Goal: Check status: Check status

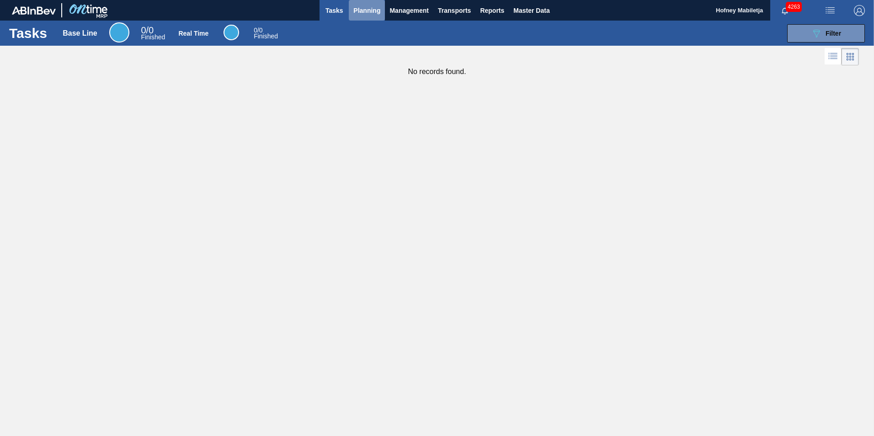
click at [371, 12] on span "Planning" at bounding box center [366, 10] width 27 height 11
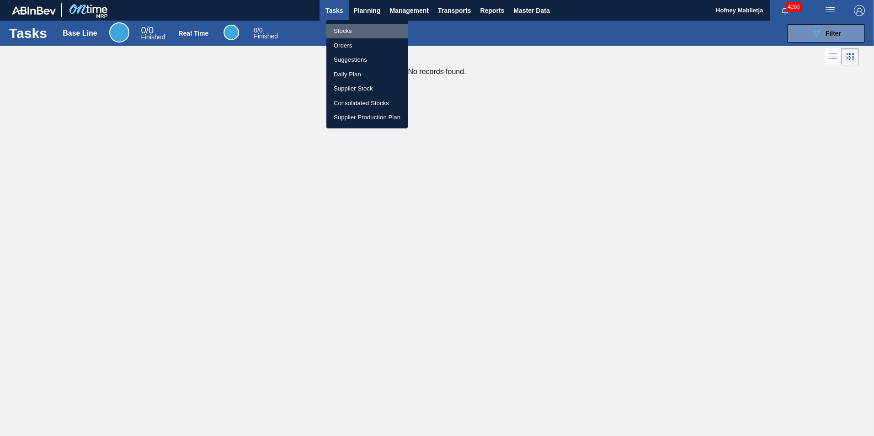
drag, startPoint x: 350, startPoint y: 37, endPoint x: 723, endPoint y: 67, distance: 374.7
click at [350, 37] on li "Stocks" at bounding box center [366, 31] width 81 height 15
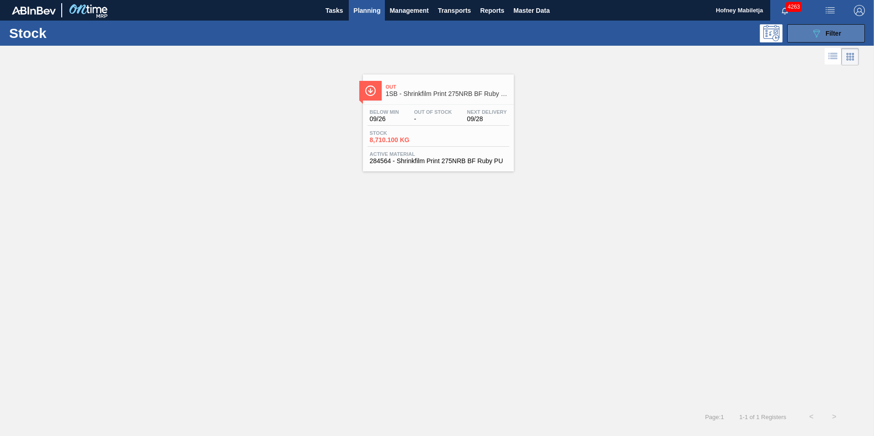
click at [837, 34] on span "Filter" at bounding box center [834, 33] width 16 height 7
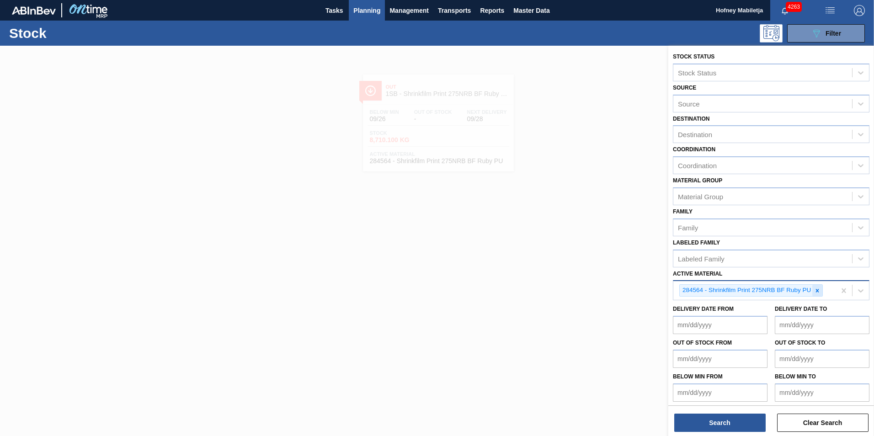
click at [819, 293] on icon at bounding box center [817, 291] width 6 height 6
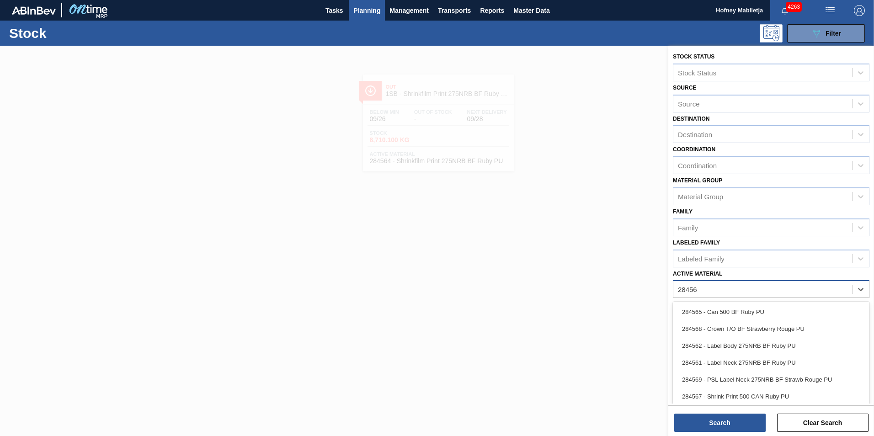
type Material "284561"
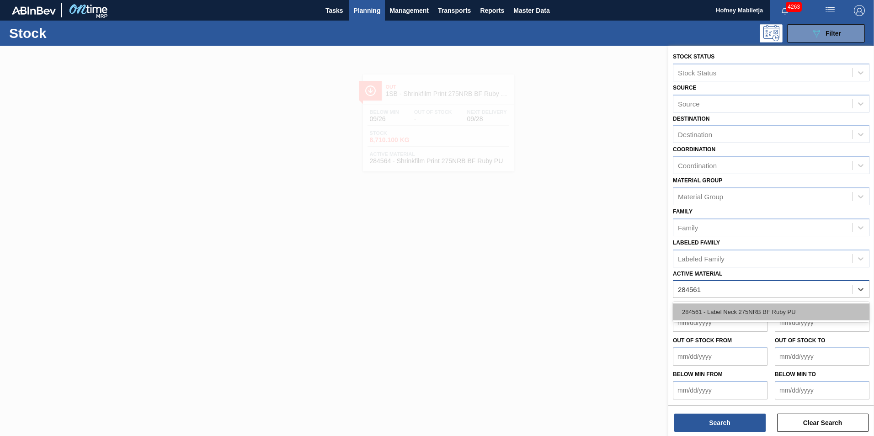
click at [749, 308] on div "284561 - Label Neck 275NRB BF Ruby PU" at bounding box center [771, 312] width 197 height 17
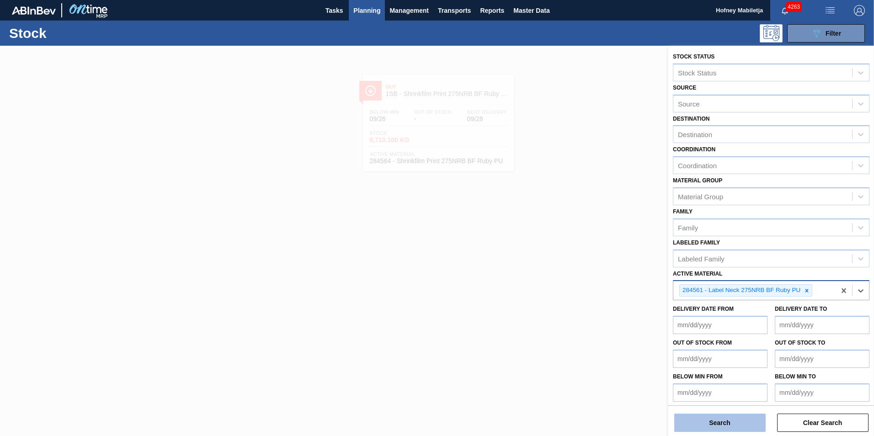
click at [712, 425] on button "Search" at bounding box center [719, 423] width 91 height 18
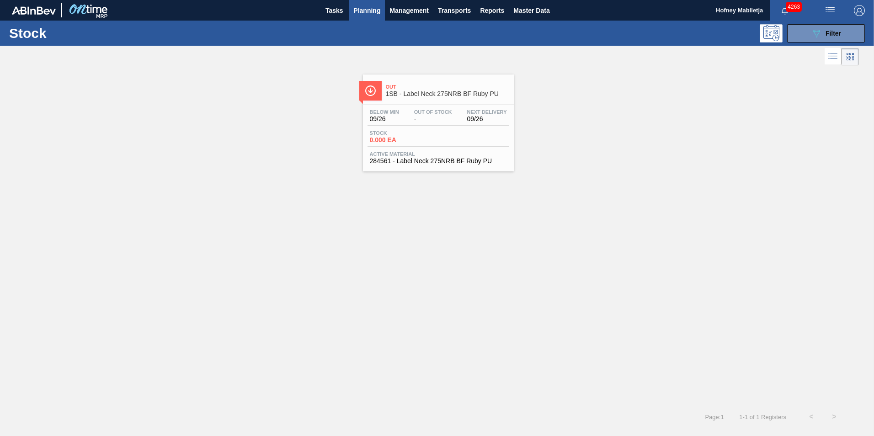
click at [403, 128] on div "Below Min 09/26 Out Of Stock - Next Delivery 09/26 Stock 0.000 EA Active Materi…" at bounding box center [438, 136] width 151 height 62
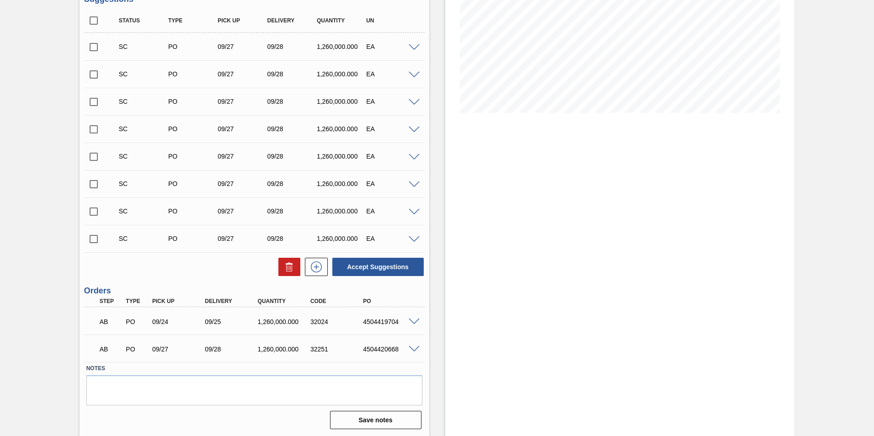
scroll to position [155, 0]
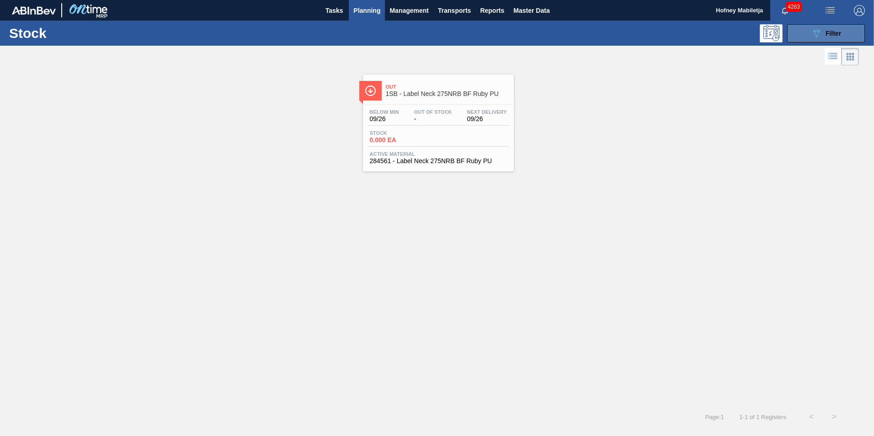
click at [848, 30] on button "089F7B8B-B2A5-4AFE-B5C0-19BA573D28AC Filter" at bounding box center [826, 33] width 78 height 18
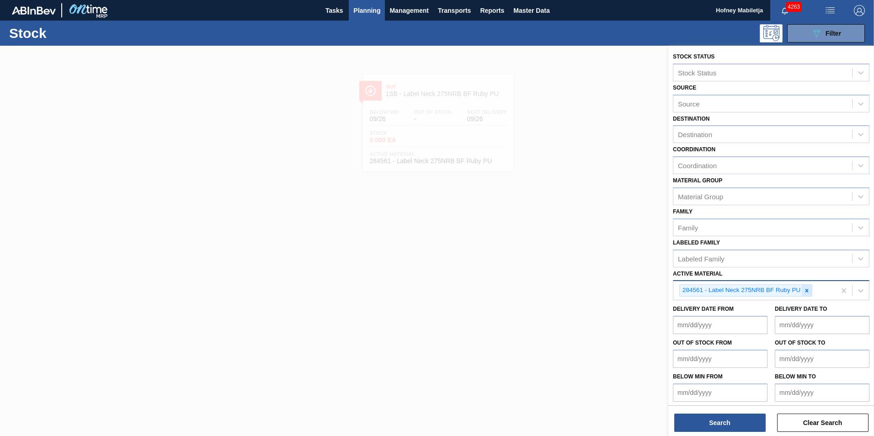
click at [806, 290] on icon at bounding box center [807, 291] width 6 height 6
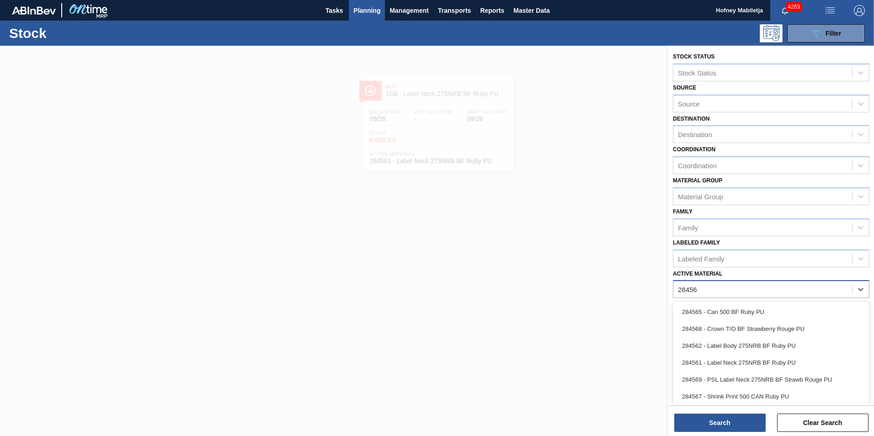
type Material "284562"
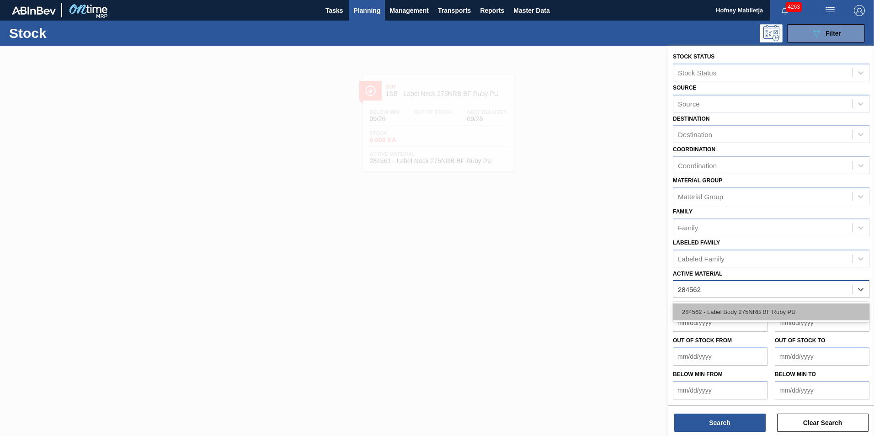
click at [742, 312] on div "284562 - Label Body 275NRB BF Ruby PU" at bounding box center [771, 312] width 197 height 17
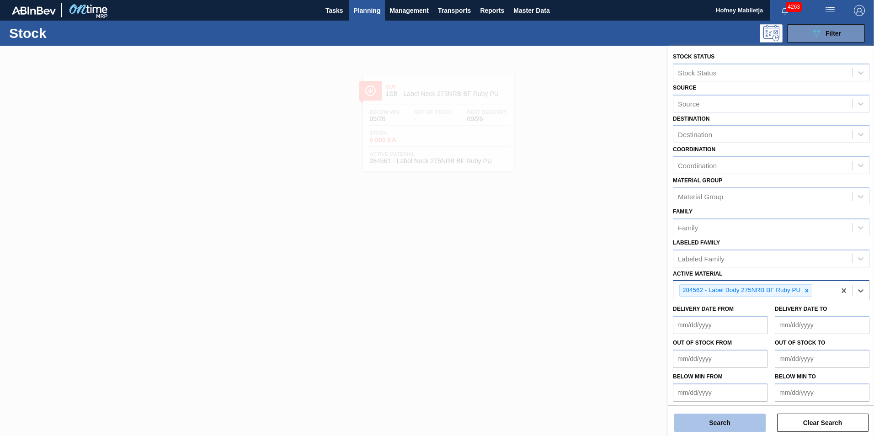
click at [734, 427] on button "Search" at bounding box center [719, 423] width 91 height 18
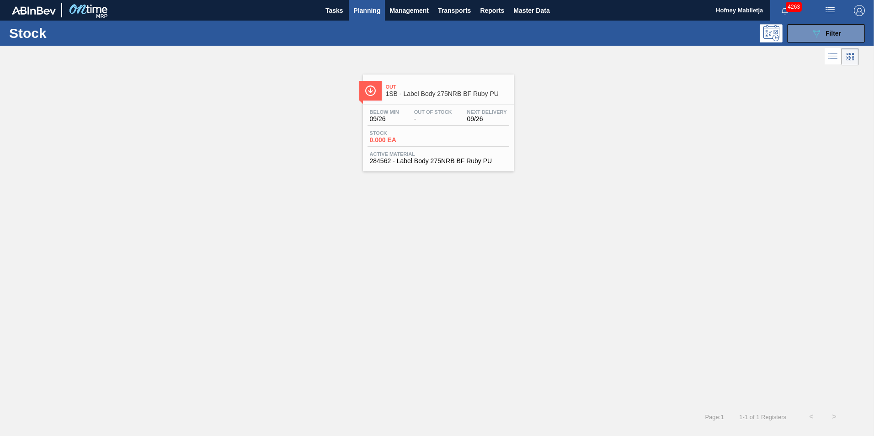
click at [432, 118] on span "-" at bounding box center [433, 119] width 38 height 7
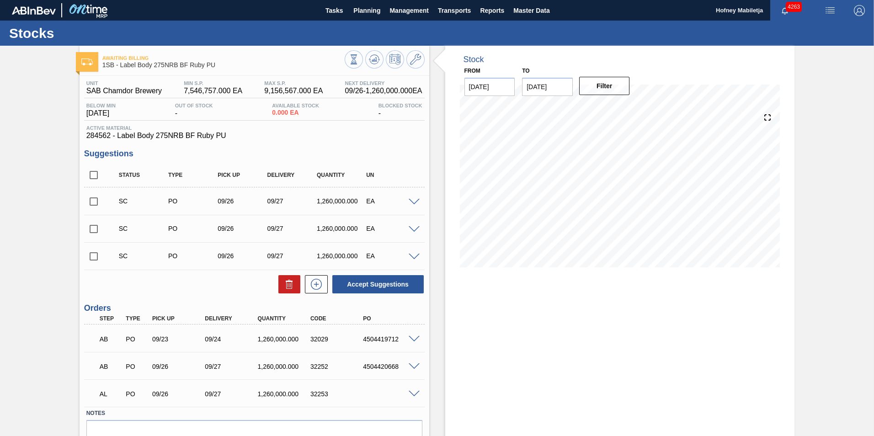
click at [414, 393] on span at bounding box center [414, 394] width 11 height 7
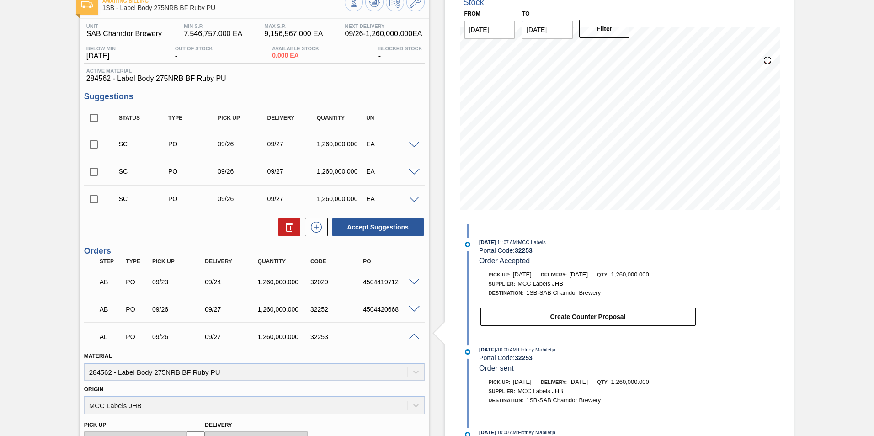
scroll to position [39, 0]
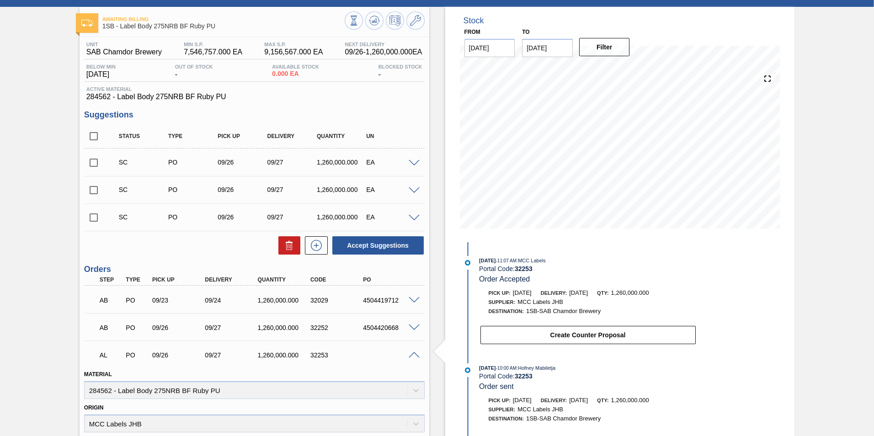
click at [412, 352] on span at bounding box center [414, 355] width 11 height 7
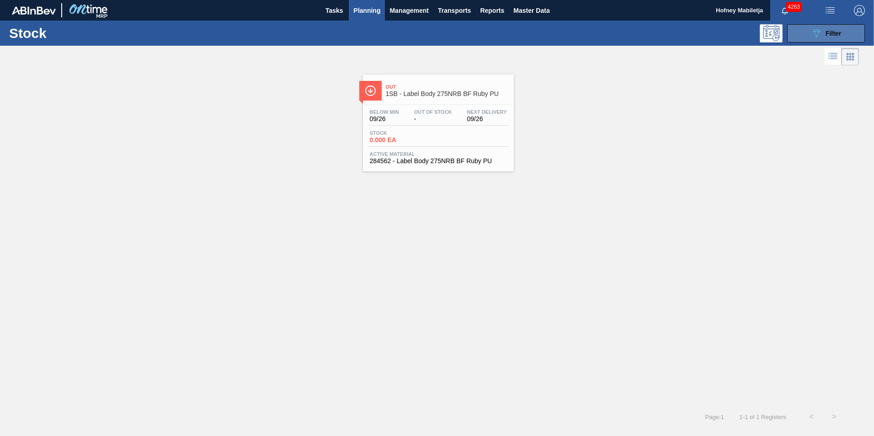
click at [853, 33] on button "089F7B8B-B2A5-4AFE-B5C0-19BA573D28AC Filter" at bounding box center [826, 33] width 78 height 18
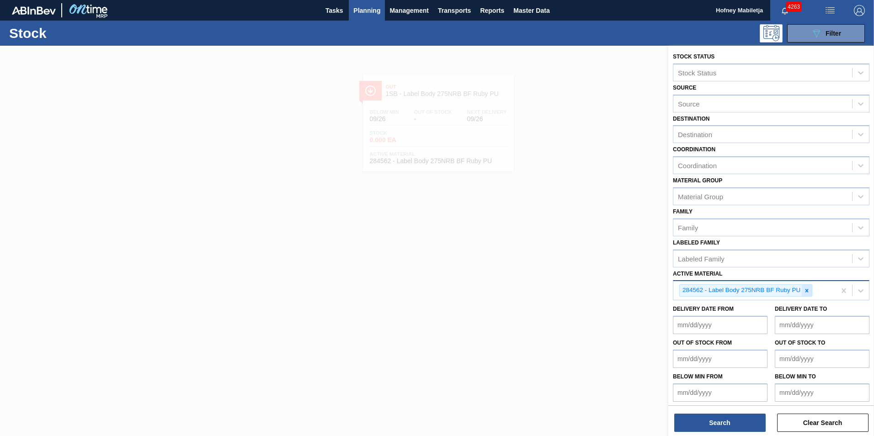
click at [807, 289] on icon at bounding box center [807, 291] width 6 height 6
paste Material "278188"
type Material "278188"
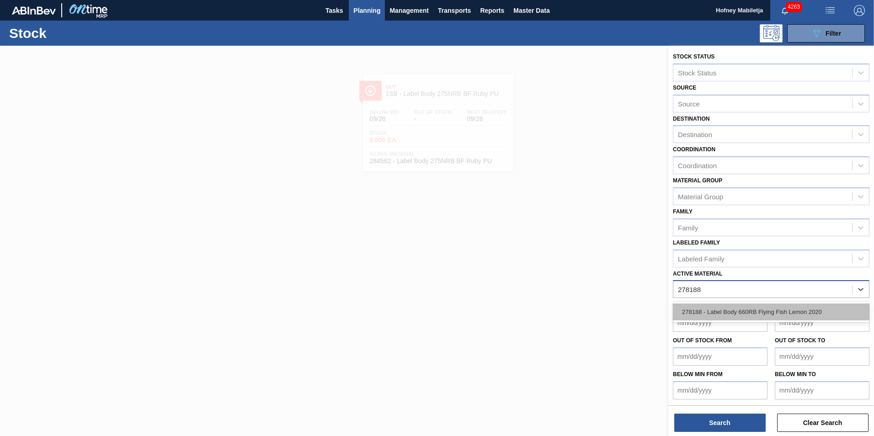
click at [759, 305] on div "278188 - Label Body 660RB Flying Fish Lemon 2020" at bounding box center [771, 312] width 197 height 17
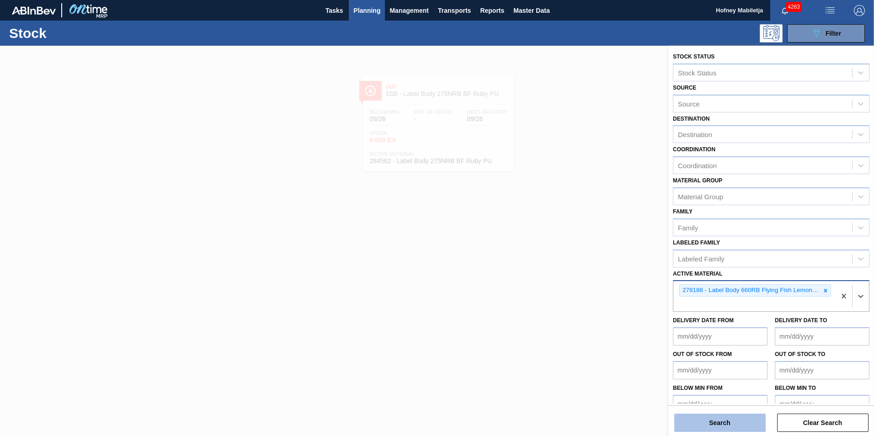
click at [740, 423] on button "Search" at bounding box center [719, 423] width 91 height 18
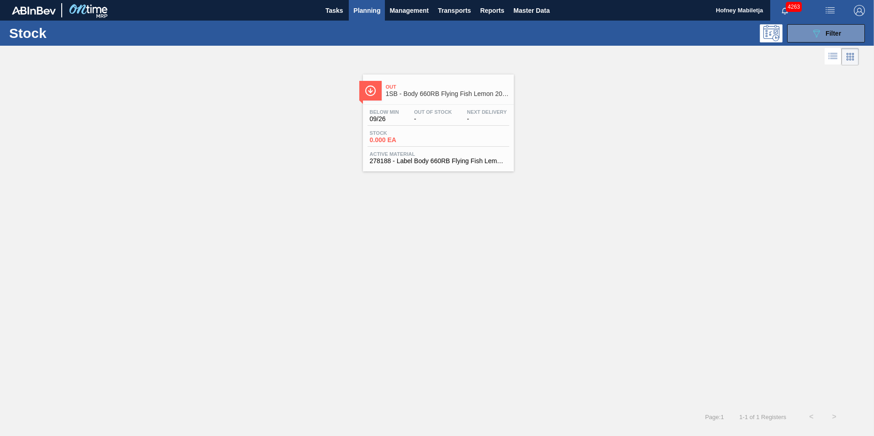
click at [419, 123] on div "Below Min 09/26 Out Of Stock - Next Delivery -" at bounding box center [439, 117] width 142 height 16
click at [848, 27] on button "089F7B8B-B2A5-4AFE-B5C0-19BA573D28AC Filter" at bounding box center [826, 33] width 78 height 18
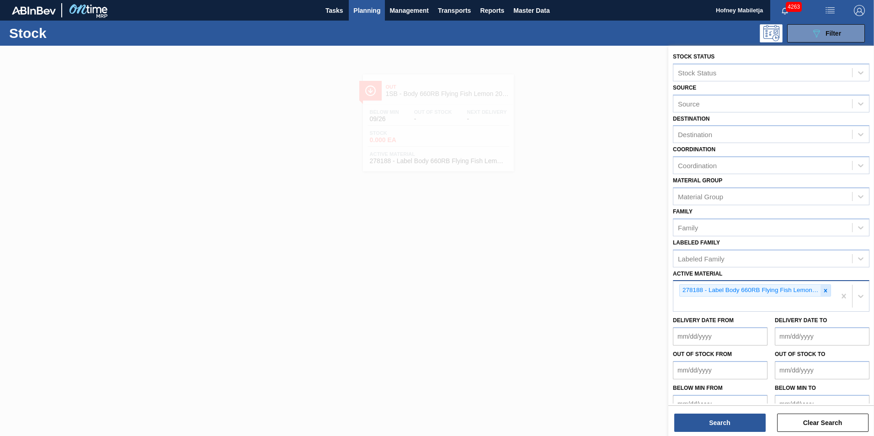
click at [824, 293] on icon at bounding box center [825, 291] width 6 height 6
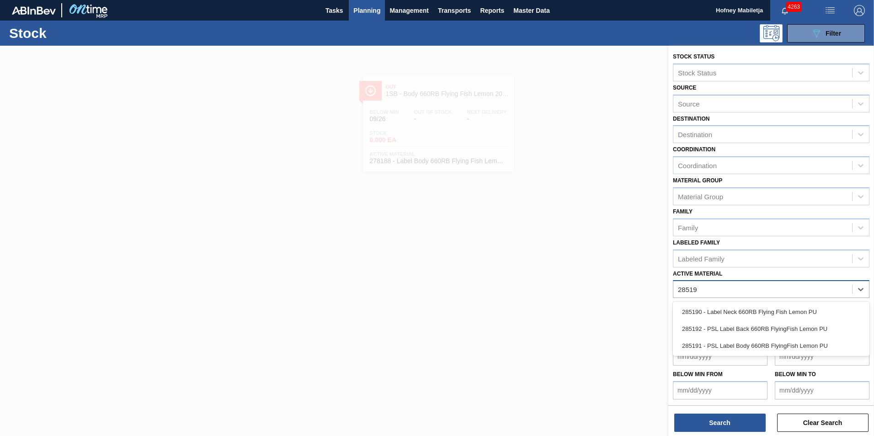
type Material "285190"
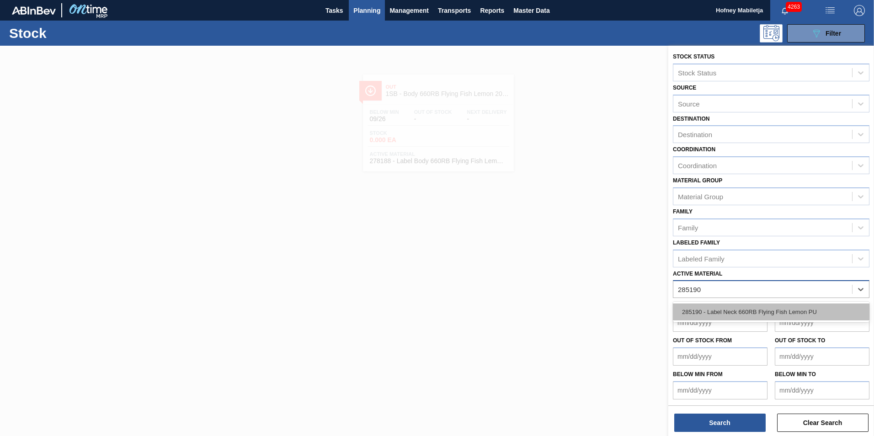
click at [757, 312] on div "285190 - Label Neck 660RB Flying Fish Lemon PU" at bounding box center [771, 312] width 197 height 17
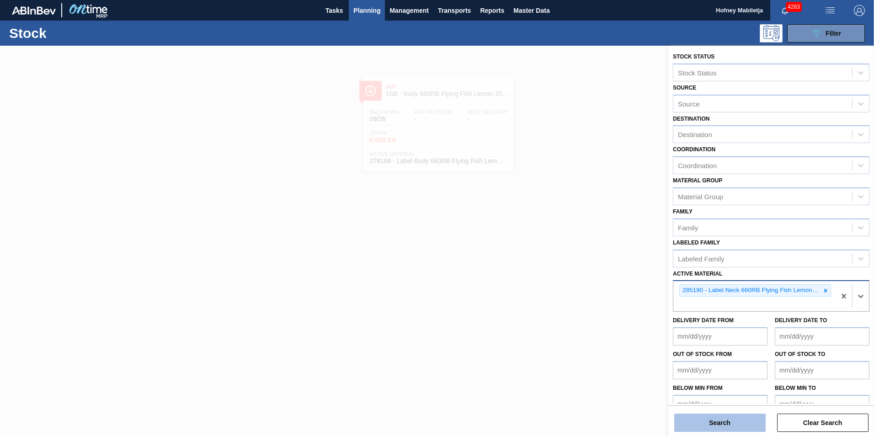
click at [723, 426] on button "Search" at bounding box center [719, 423] width 91 height 18
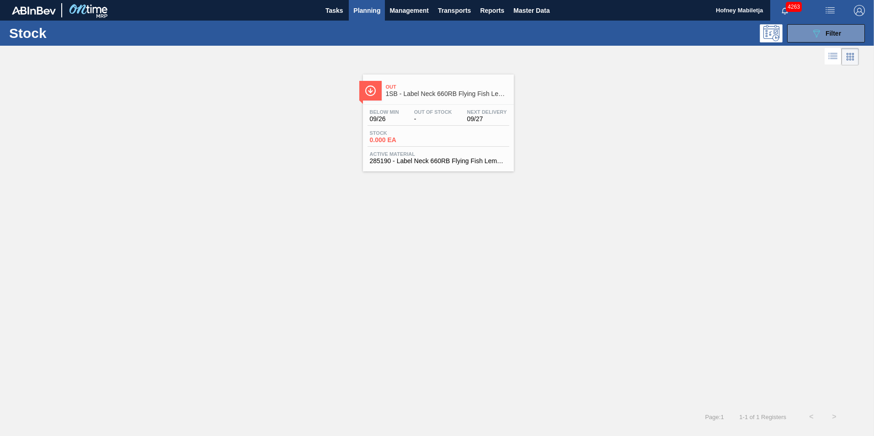
click at [431, 131] on span "Stock" at bounding box center [402, 132] width 64 height 5
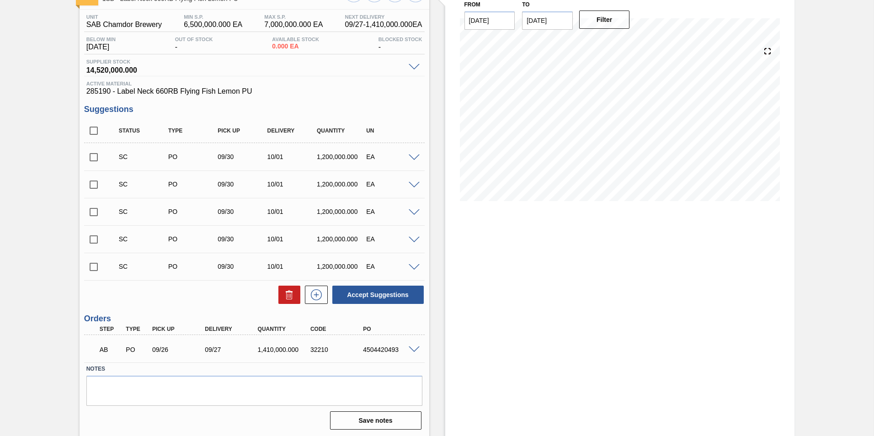
scroll to position [68, 0]
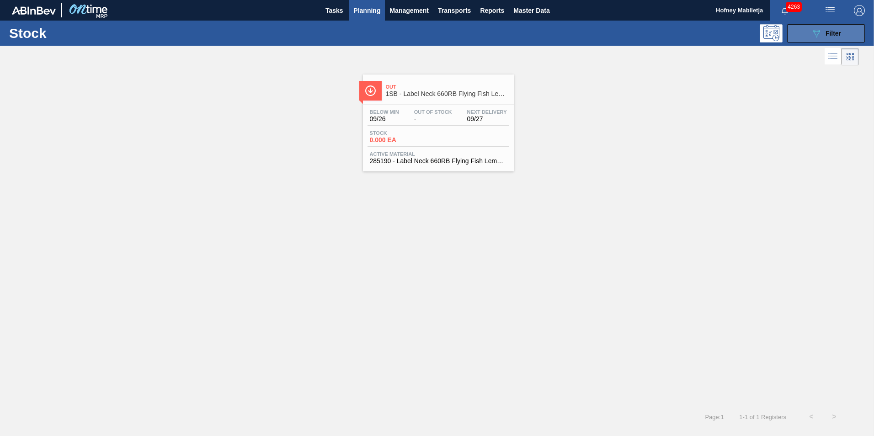
click at [846, 35] on button "089F7B8B-B2A5-4AFE-B5C0-19BA573D28AC Filter" at bounding box center [826, 33] width 78 height 18
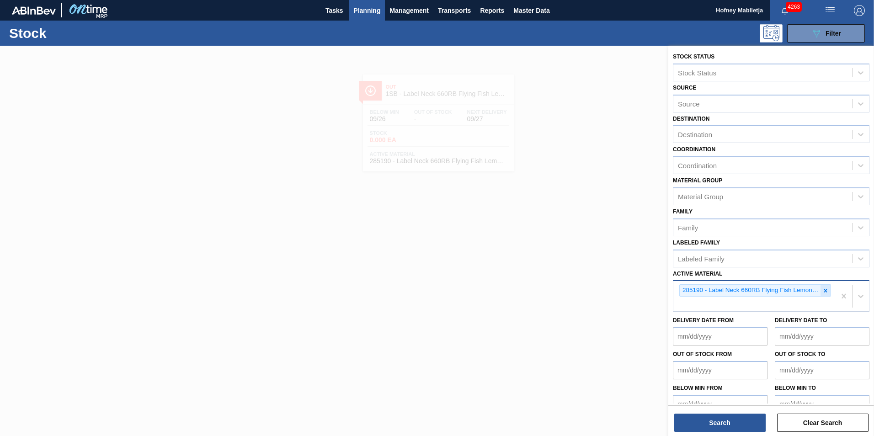
click at [827, 286] on div at bounding box center [826, 290] width 10 height 11
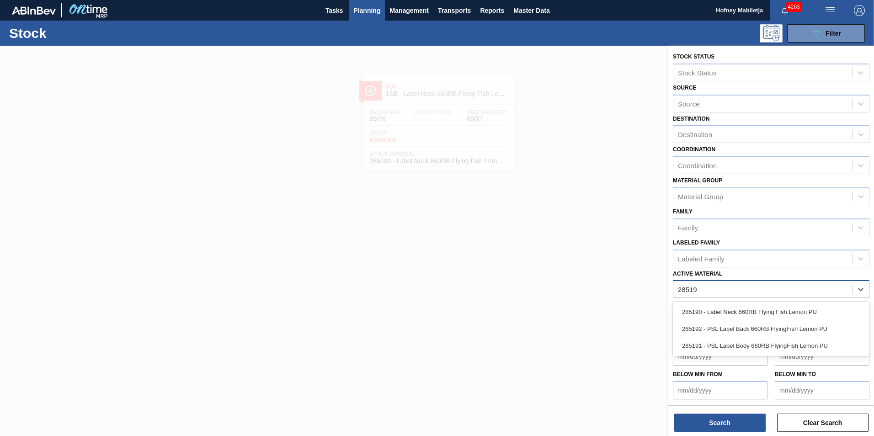
type Material "285191"
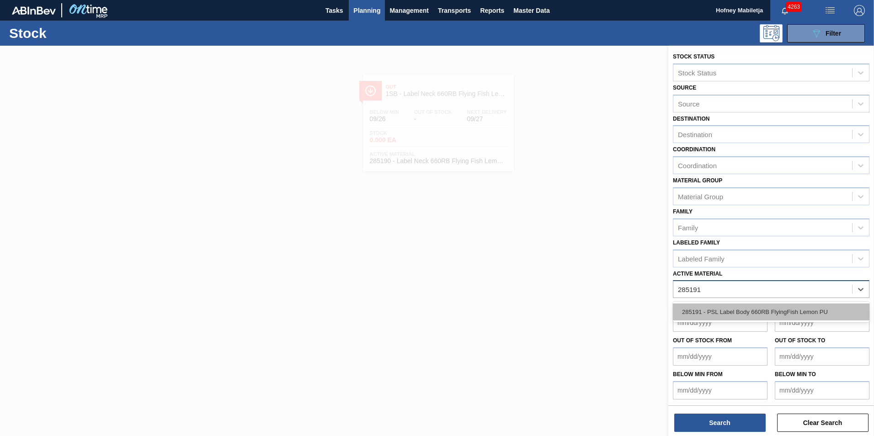
click at [764, 313] on div "285191 - PSL Label Body 660RB FlyingFish Lemon PU" at bounding box center [771, 312] width 197 height 17
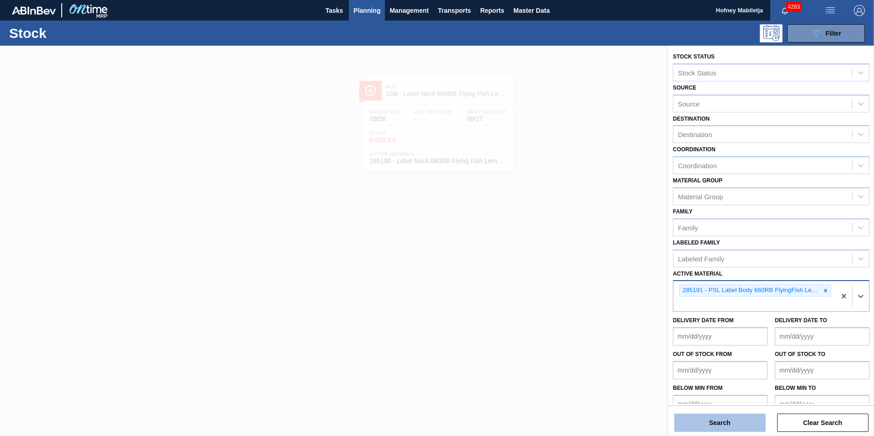
click at [745, 420] on button "Search" at bounding box center [719, 423] width 91 height 18
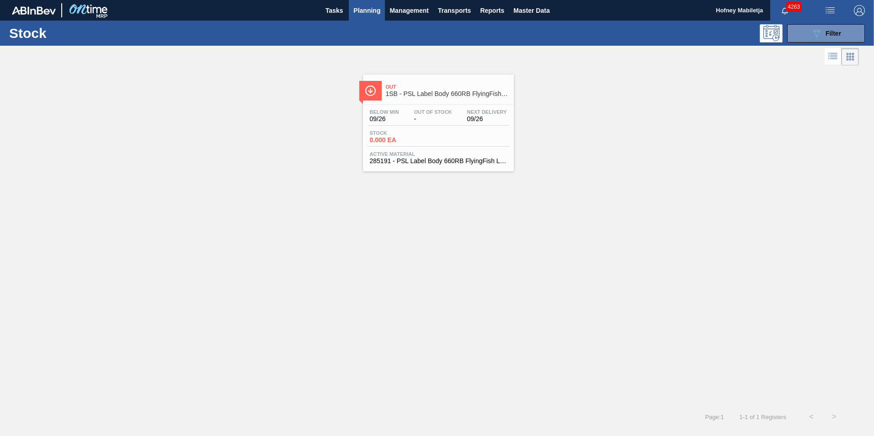
click at [424, 129] on div "Below Min 09/26 Out Of Stock - Next Delivery 09/26 Stock 0.000 EA Active Materi…" at bounding box center [438, 136] width 151 height 62
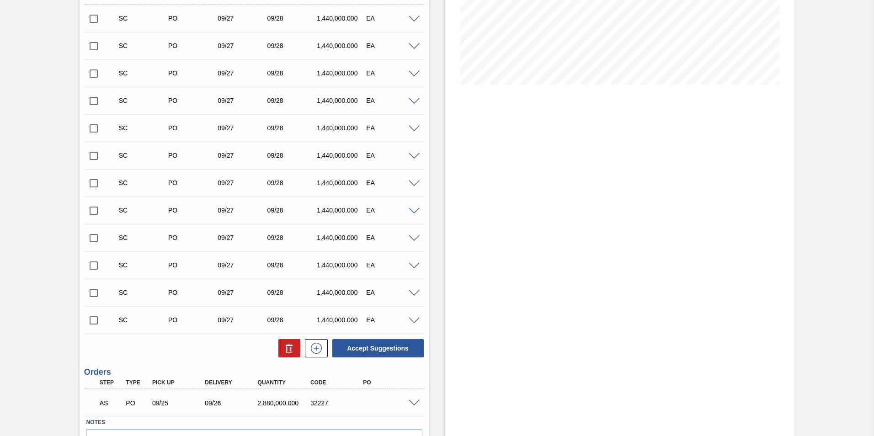
scroll to position [238, 0]
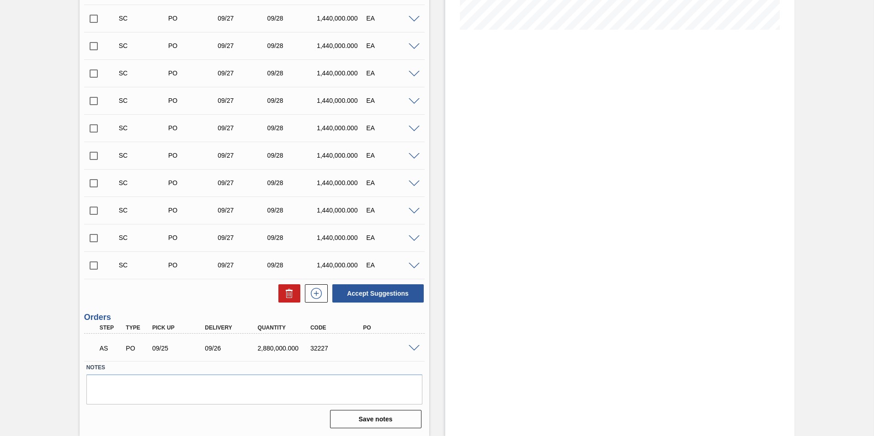
click at [412, 347] on span at bounding box center [414, 348] width 11 height 7
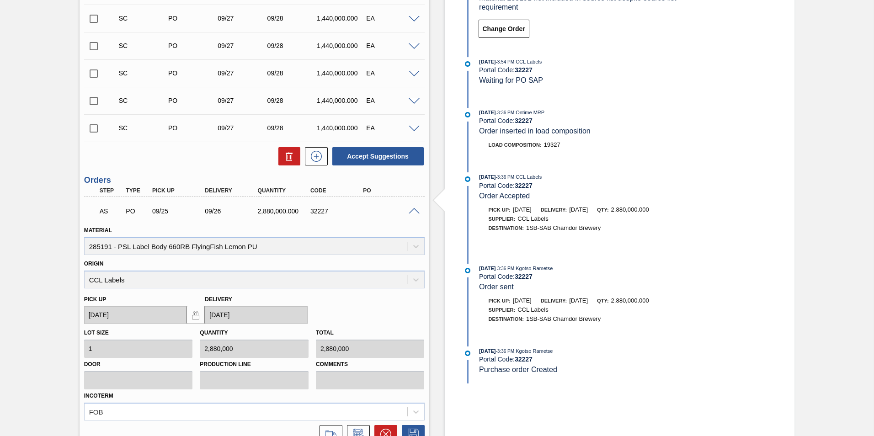
scroll to position [459, 0]
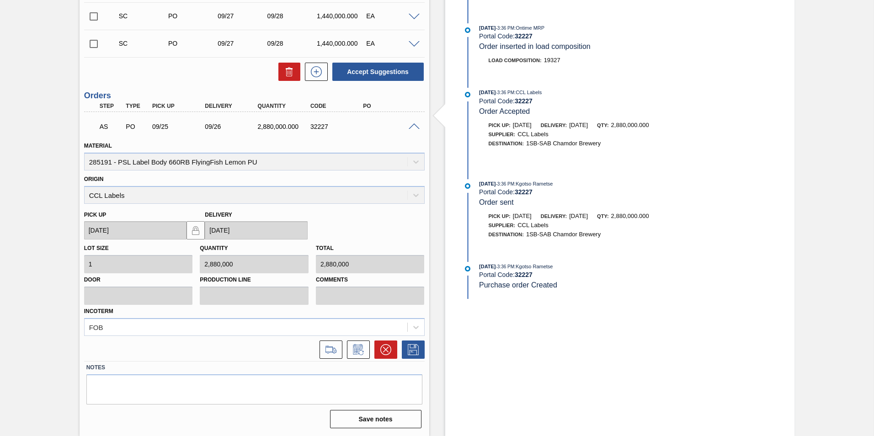
click at [412, 123] on span at bounding box center [414, 126] width 11 height 7
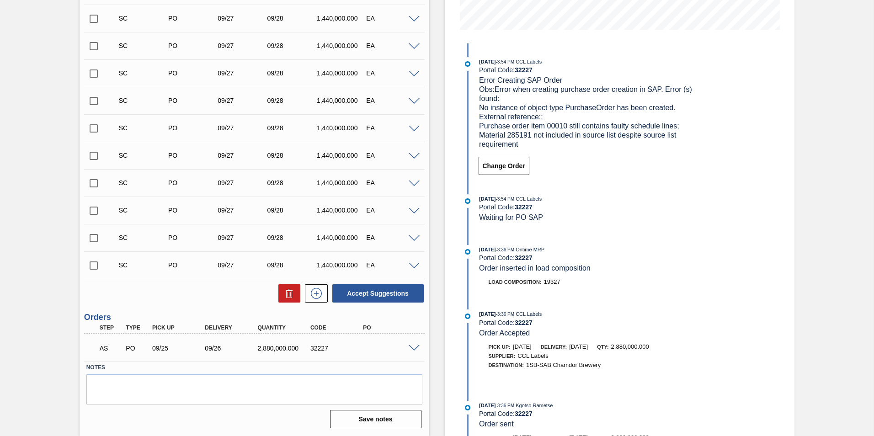
scroll to position [238, 0]
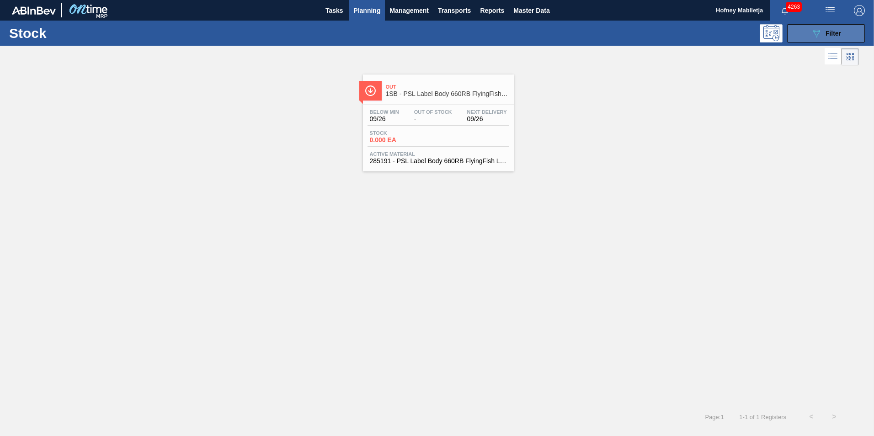
click at [838, 35] on span "Filter" at bounding box center [834, 33] width 16 height 7
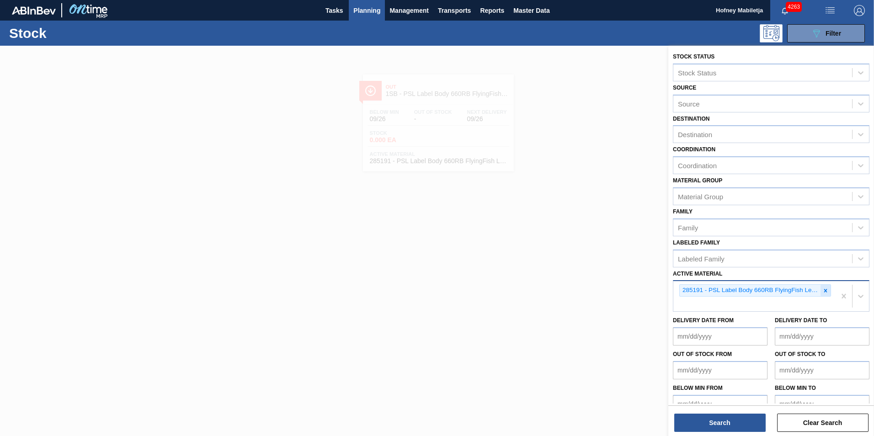
click at [826, 290] on icon at bounding box center [825, 291] width 6 height 6
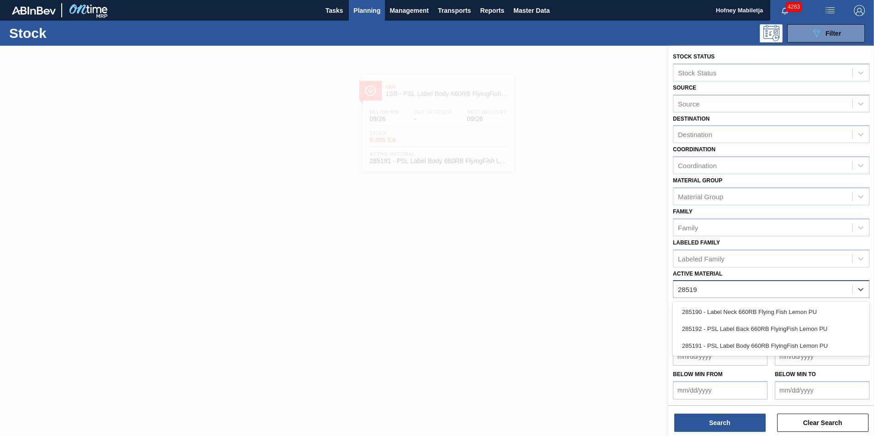
type Material "285192"
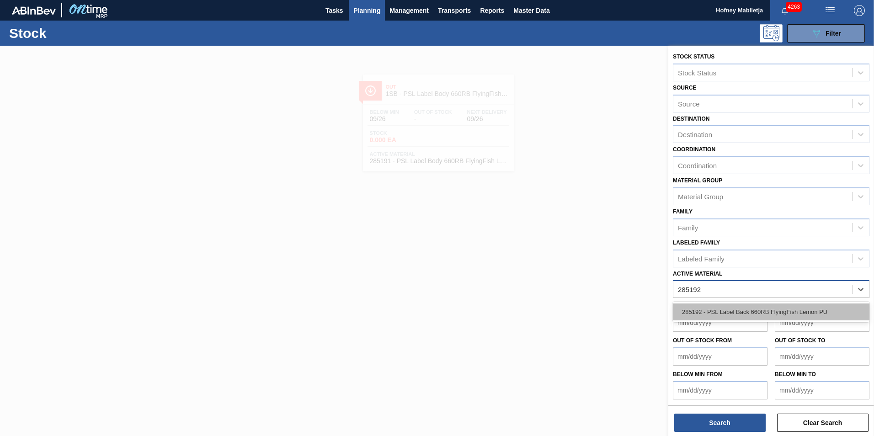
click at [746, 313] on div "285192 - PSL Label Back 660RB FlyingFish Lemon PU" at bounding box center [771, 312] width 197 height 17
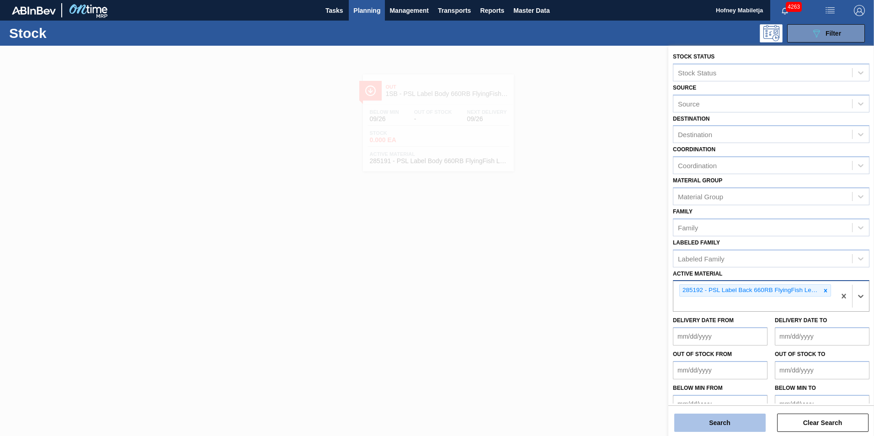
click at [719, 422] on button "Search" at bounding box center [719, 423] width 91 height 18
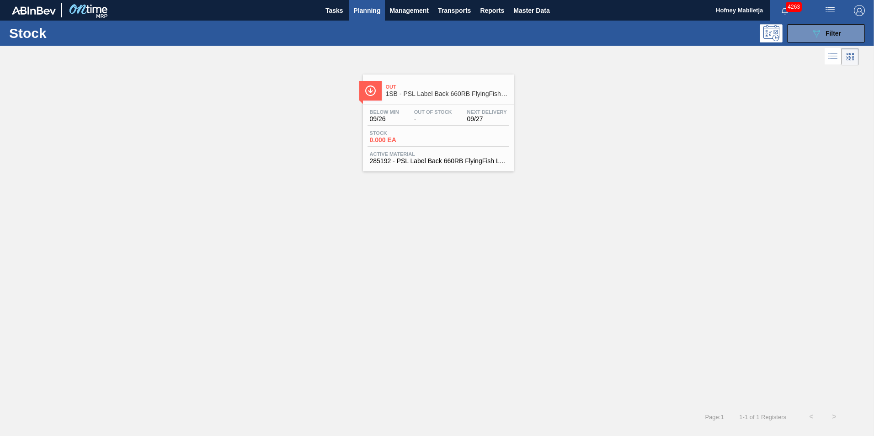
click at [427, 131] on span "Stock" at bounding box center [402, 132] width 64 height 5
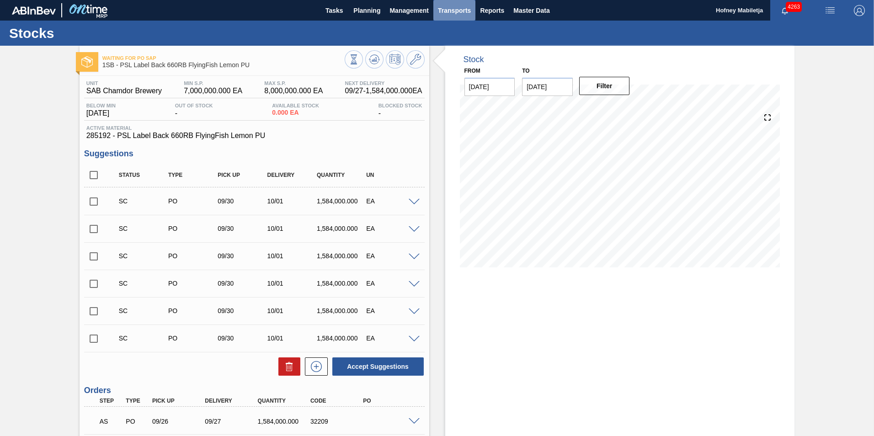
click at [453, 11] on span "Transports" at bounding box center [454, 10] width 33 height 11
click at [456, 28] on li "Load Composition" at bounding box center [454, 31] width 64 height 15
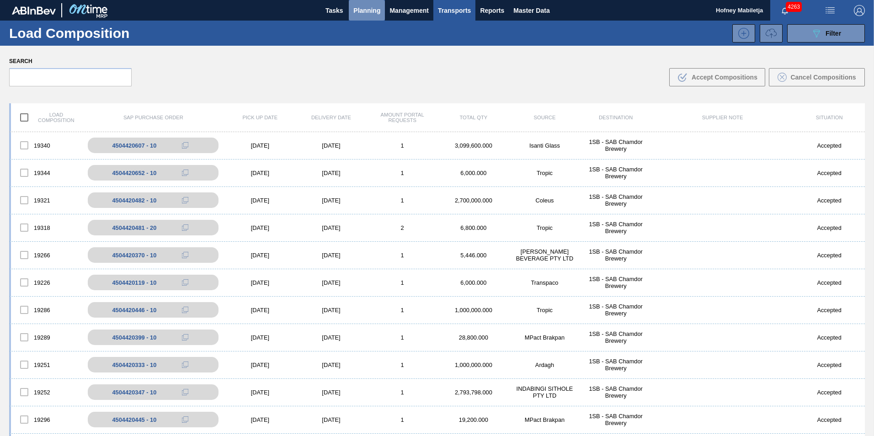
click at [371, 9] on span "Planning" at bounding box center [366, 10] width 27 height 11
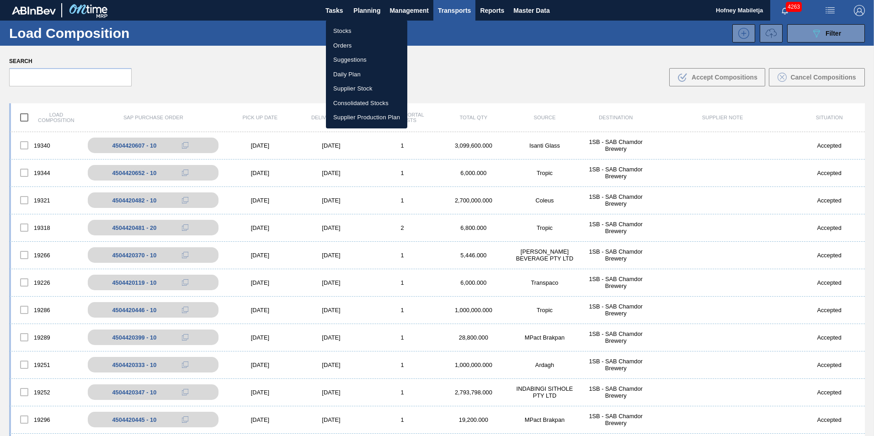
drag, startPoint x: 347, startPoint y: 31, endPoint x: 443, endPoint y: 69, distance: 104.0
click at [347, 31] on li "Stocks" at bounding box center [366, 31] width 81 height 15
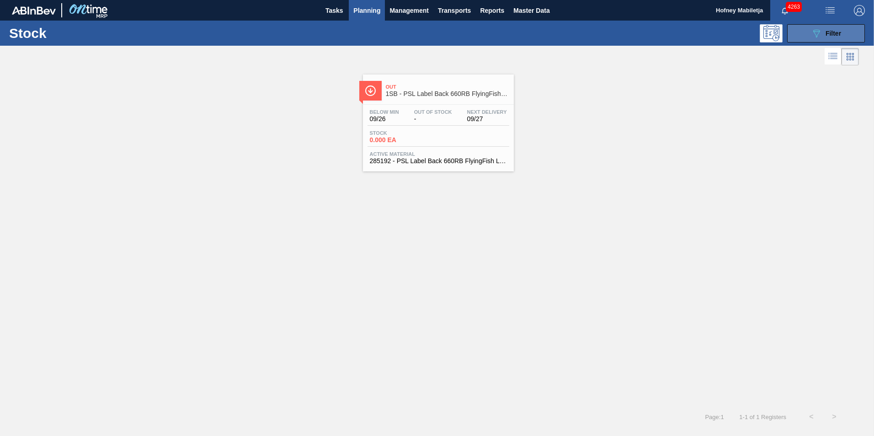
click at [844, 29] on button "089F7B8B-B2A5-4AFE-B5C0-19BA573D28AC Filter" at bounding box center [826, 33] width 78 height 18
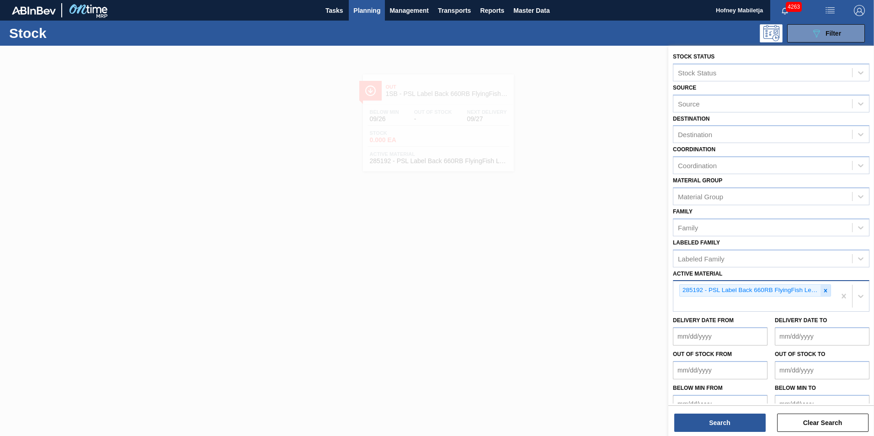
click at [826, 290] on icon at bounding box center [825, 291] width 6 height 6
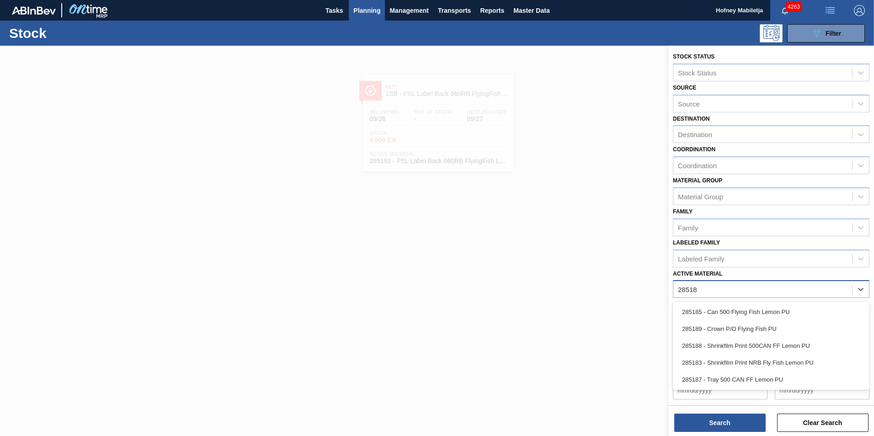
type Material "285185"
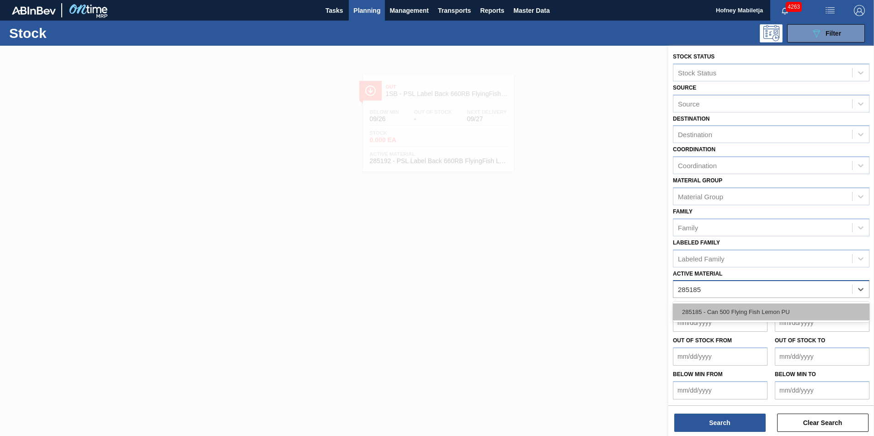
click at [743, 308] on div "285185 - Can 500 Flying Fish Lemon PU" at bounding box center [771, 312] width 197 height 17
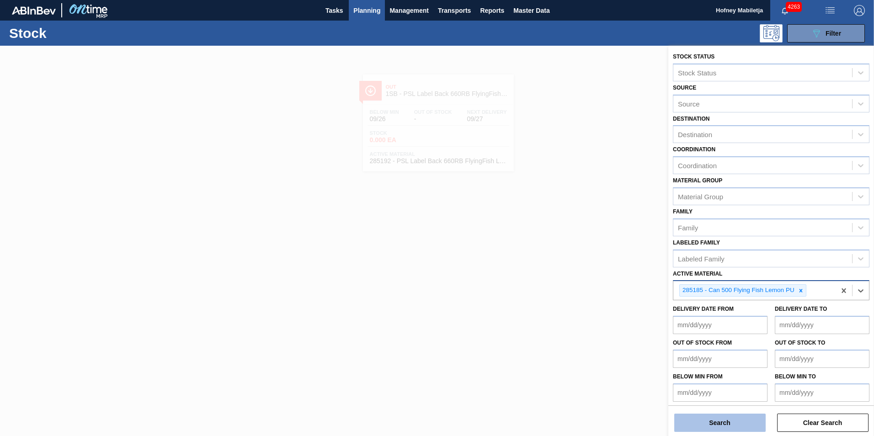
click at [732, 423] on button "Search" at bounding box center [719, 423] width 91 height 18
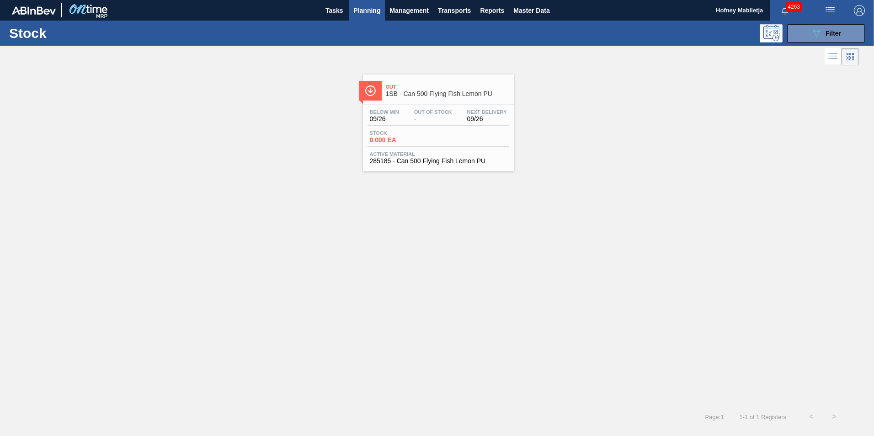
click at [428, 144] on div "Stock 0.000 EA" at bounding box center [439, 138] width 142 height 16
click at [839, 33] on span "Filter" at bounding box center [834, 33] width 16 height 7
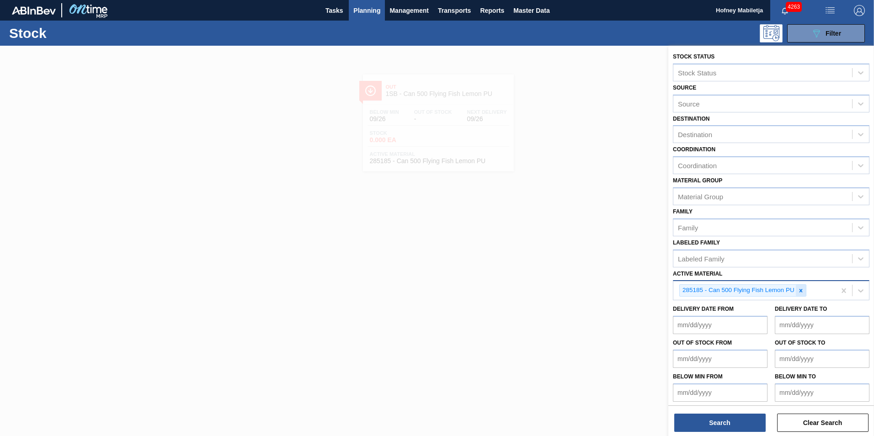
click at [801, 293] on icon at bounding box center [801, 291] width 6 height 6
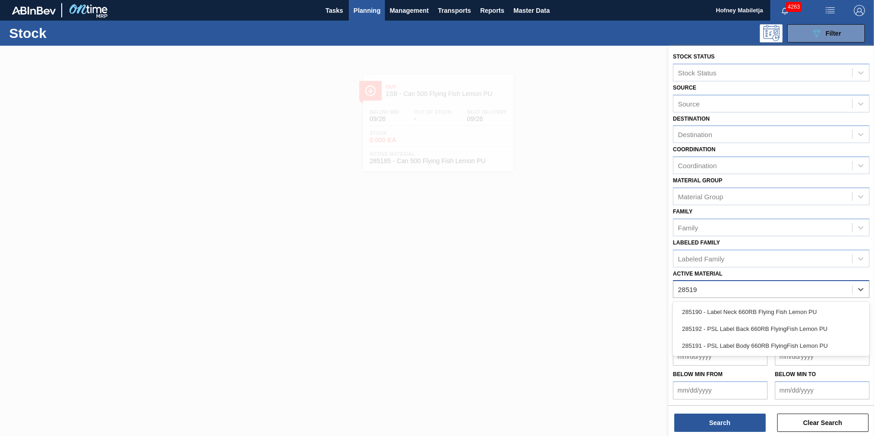
type Material "285190"
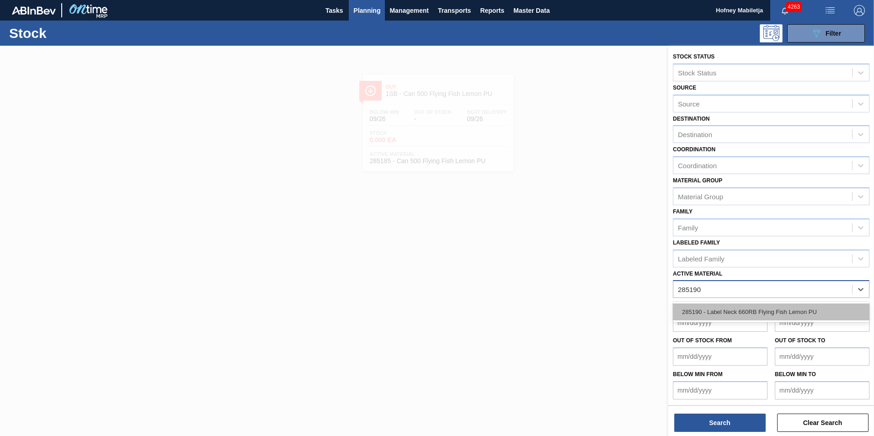
click at [737, 311] on div "285190 - Label Neck 660RB Flying Fish Lemon PU" at bounding box center [771, 312] width 197 height 17
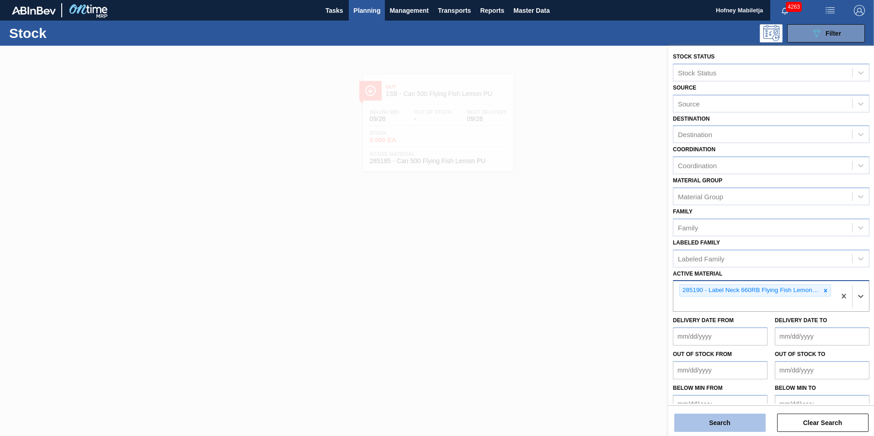
click at [735, 419] on button "Search" at bounding box center [719, 423] width 91 height 18
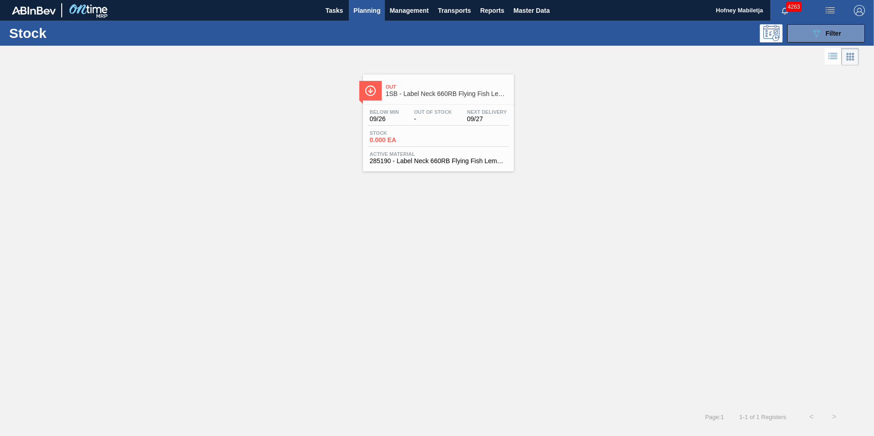
click at [438, 129] on div "Below Min 09/26 Out Of Stock - Next Delivery 09/27 Stock 0.000 EA Active Materi…" at bounding box center [438, 136] width 151 height 62
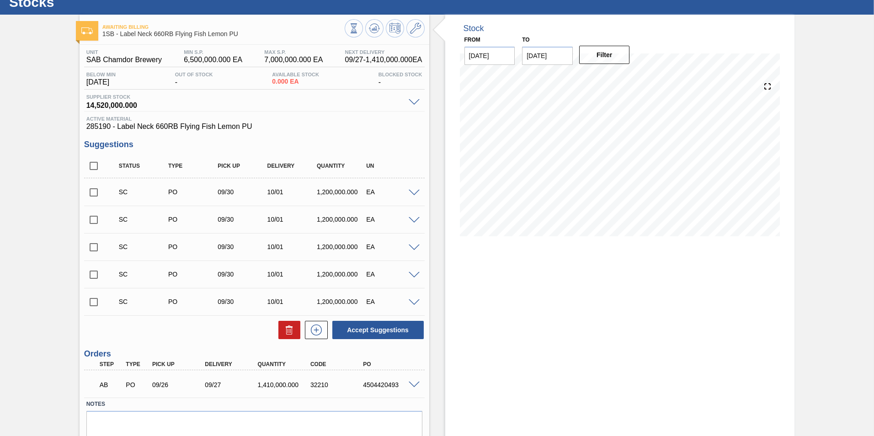
scroll to position [68, 0]
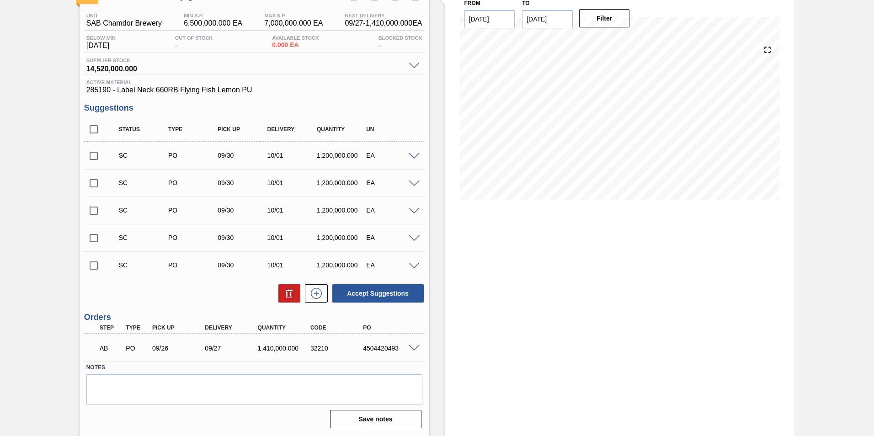
click at [412, 347] on span at bounding box center [414, 348] width 11 height 7
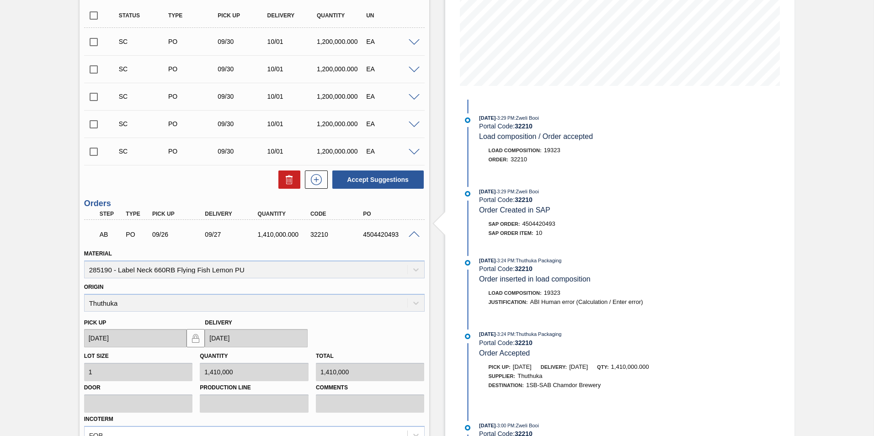
scroll to position [205, 0]
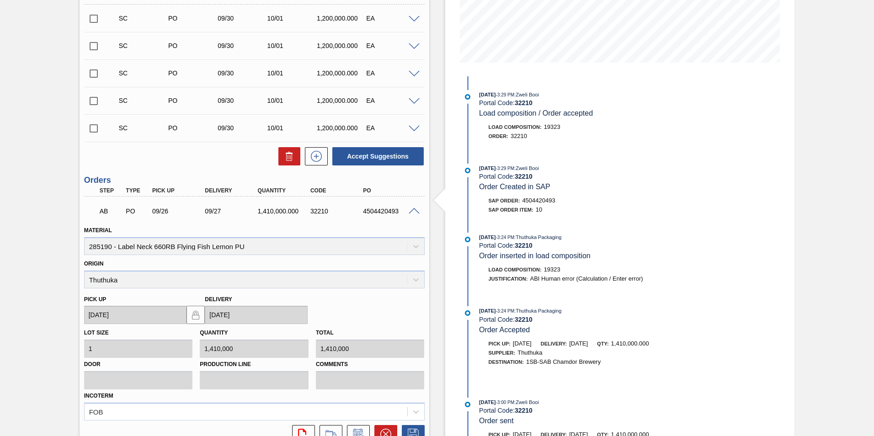
click at [412, 208] on span at bounding box center [414, 211] width 11 height 7
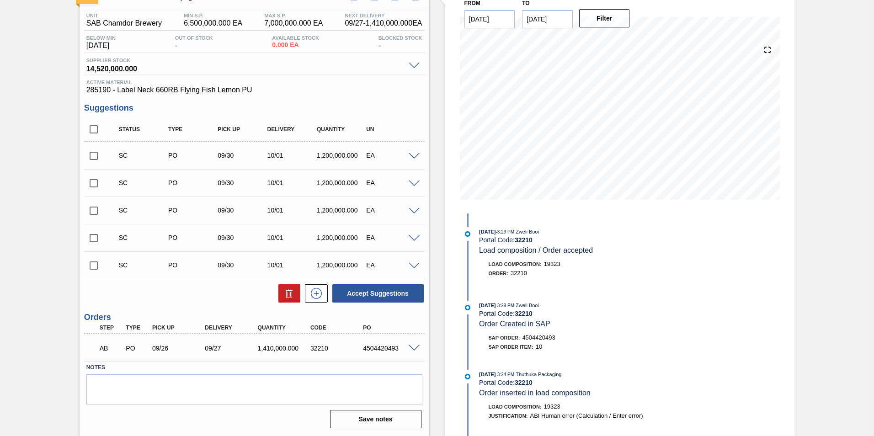
scroll to position [68, 0]
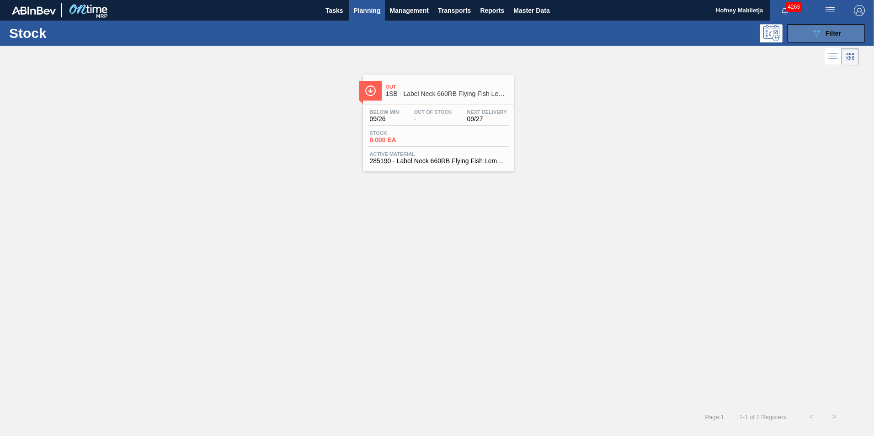
click at [835, 37] on div "089F7B8B-B2A5-4AFE-B5C0-19BA573D28AC Filter" at bounding box center [826, 33] width 30 height 11
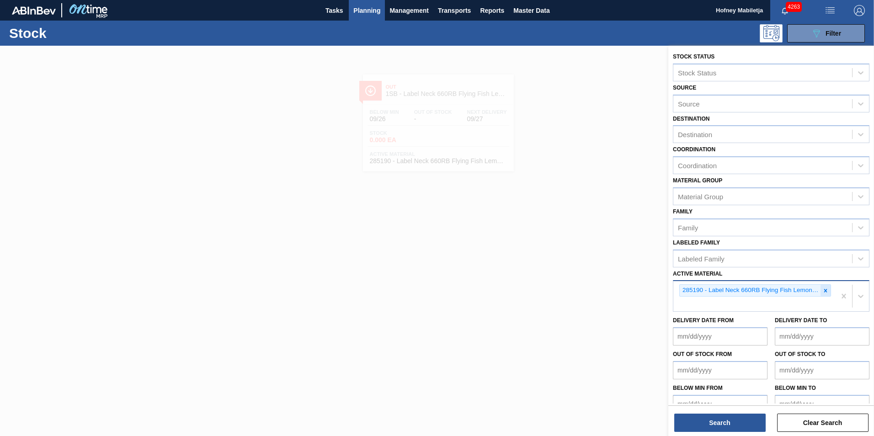
click at [824, 289] on icon at bounding box center [825, 290] width 3 height 3
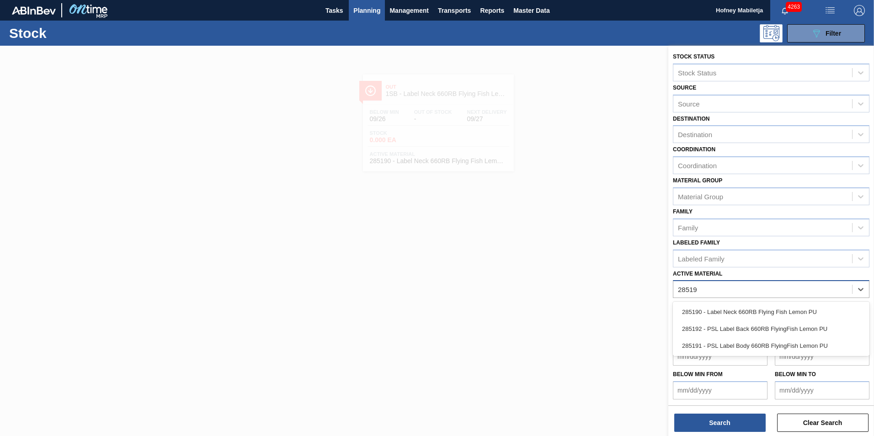
type Material "285191"
click at [749, 309] on div "285191 - PSL Label Body 660RB FlyingFish Lemon PU" at bounding box center [771, 312] width 197 height 17
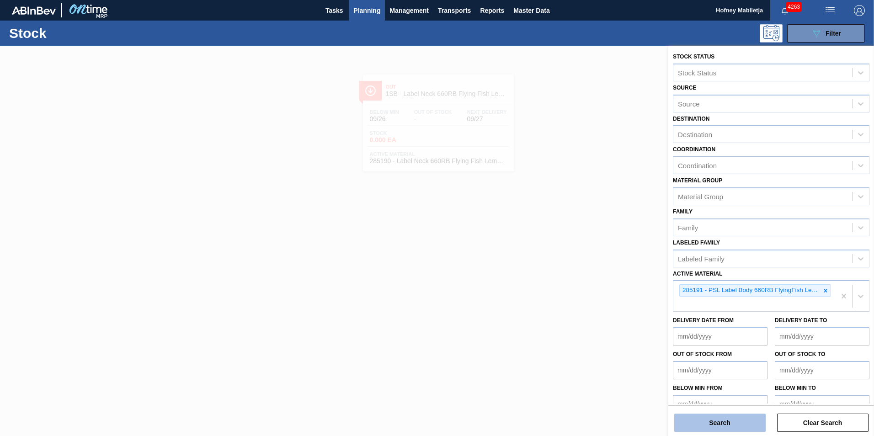
click at [731, 420] on button "Search" at bounding box center [719, 423] width 91 height 18
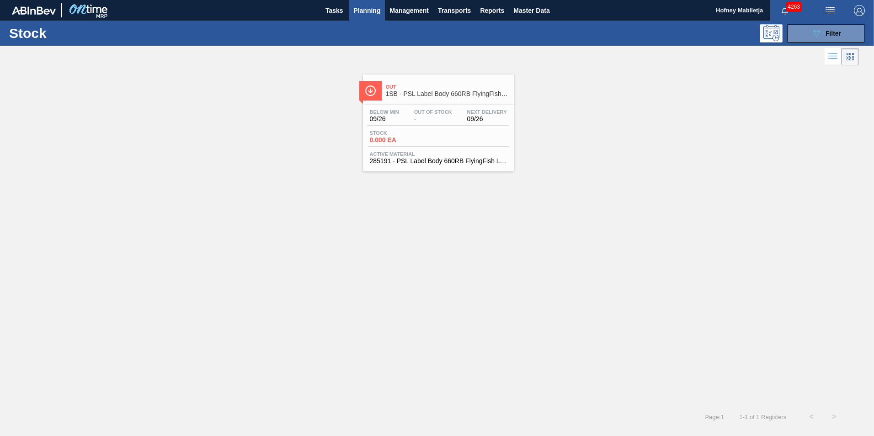
click at [449, 128] on div "Below Min 09/26 Out Of Stock - Next Delivery 09/26 Stock 0.000 EA Active Materi…" at bounding box center [438, 136] width 151 height 62
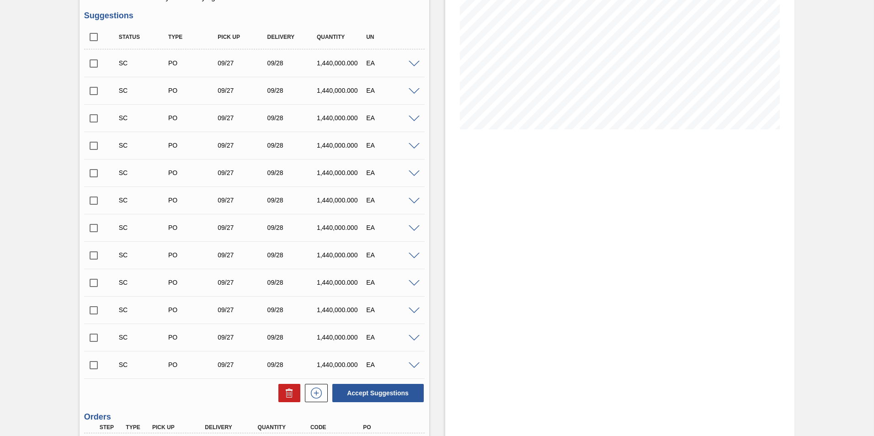
scroll to position [229, 0]
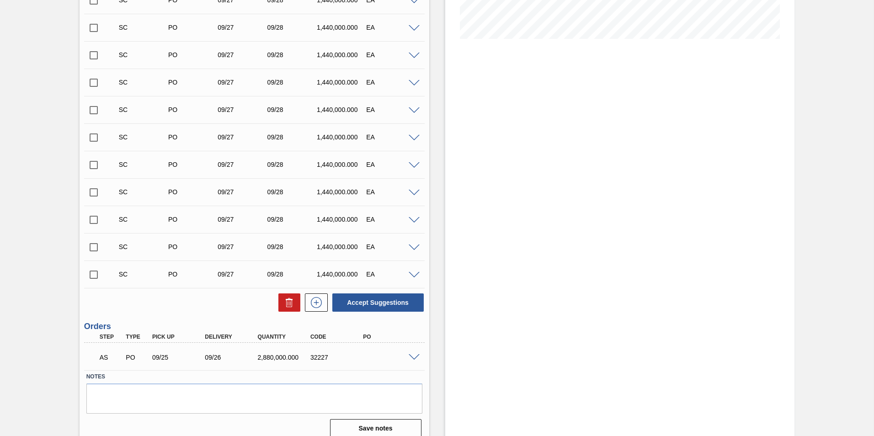
click at [413, 360] on span at bounding box center [414, 357] width 11 height 7
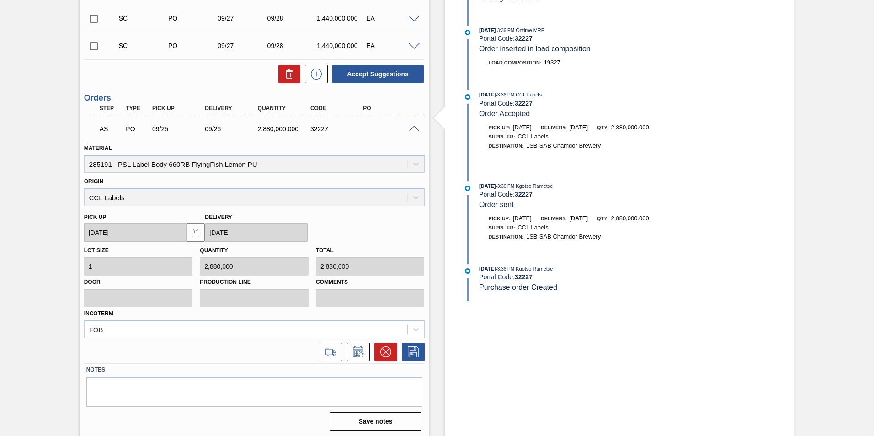
scroll to position [459, 0]
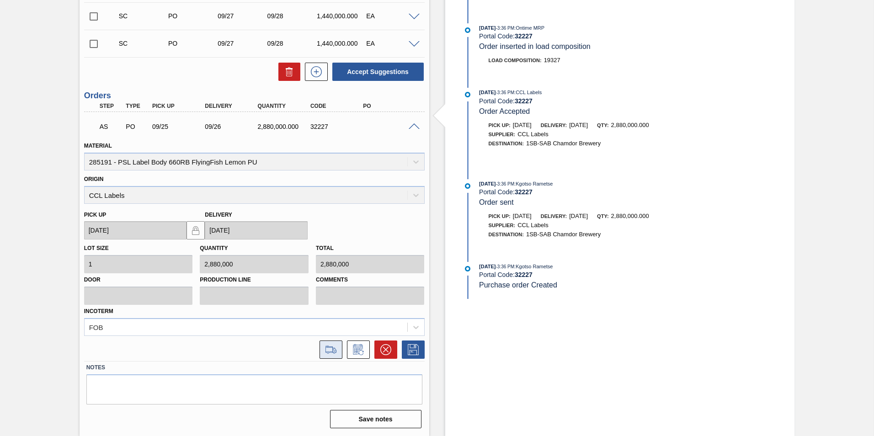
click at [328, 350] on icon at bounding box center [331, 349] width 15 height 11
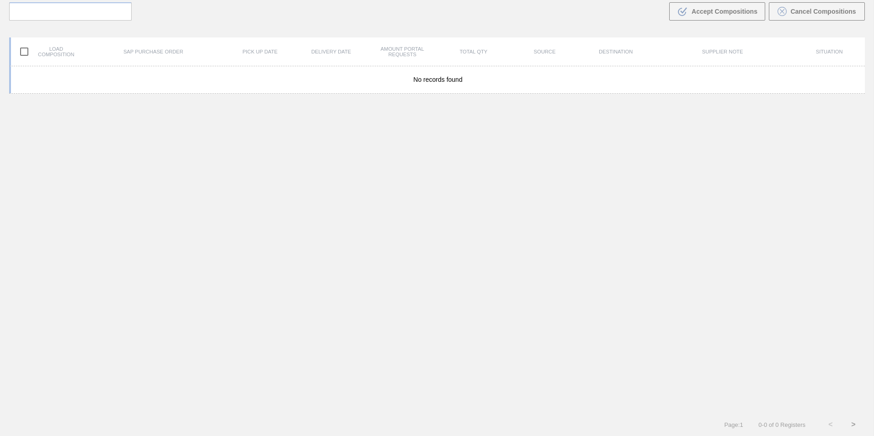
scroll to position [66, 0]
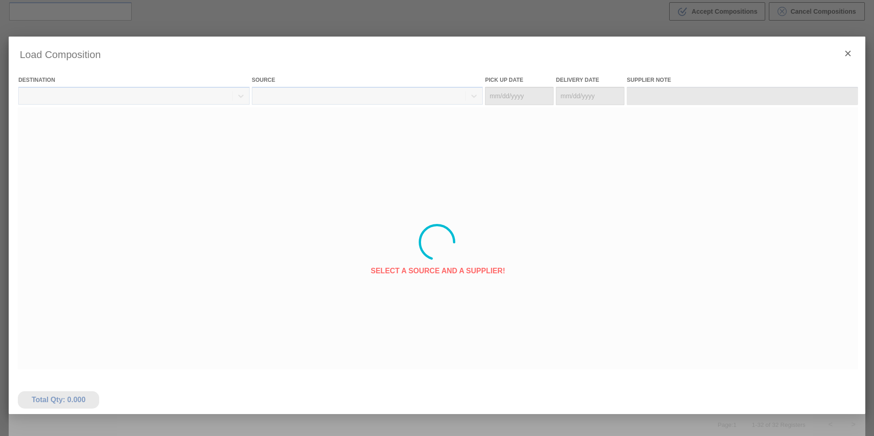
type Date "[DATE]"
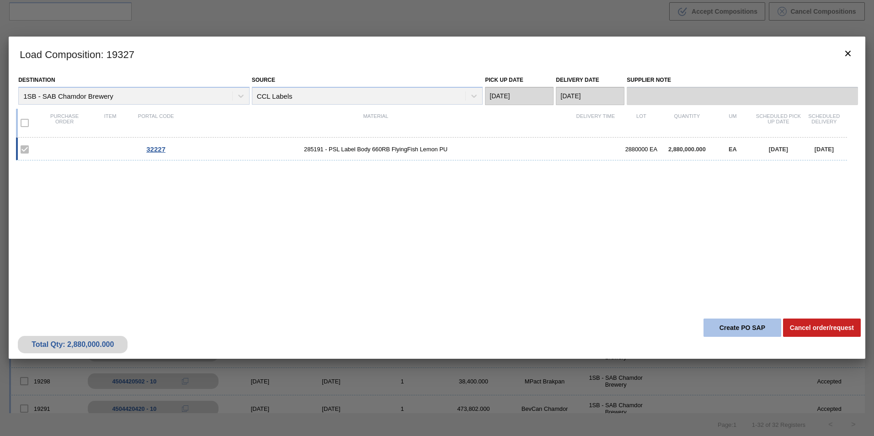
click at [739, 325] on button "Create PO SAP" at bounding box center [743, 328] width 78 height 18
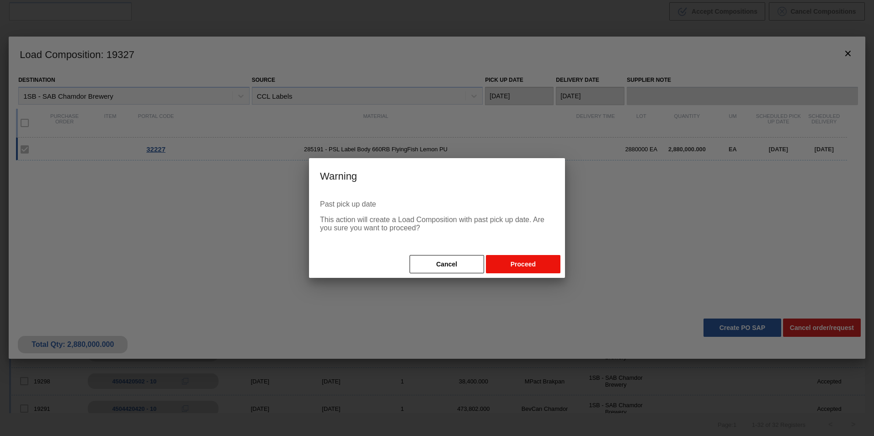
click at [530, 265] on button "Proceed" at bounding box center [523, 264] width 75 height 18
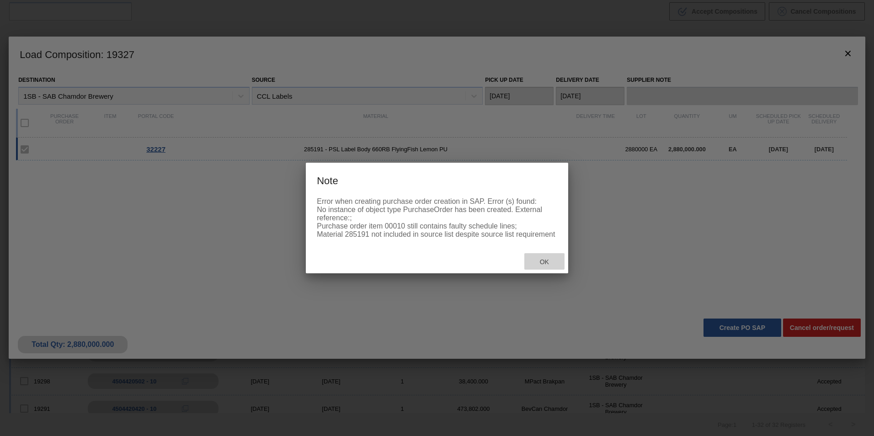
click at [545, 260] on span "Ok" at bounding box center [545, 261] width 24 height 7
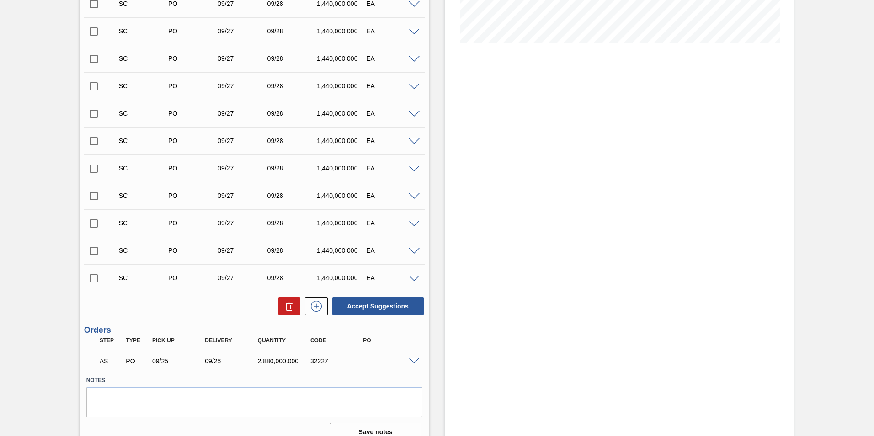
scroll to position [229, 0]
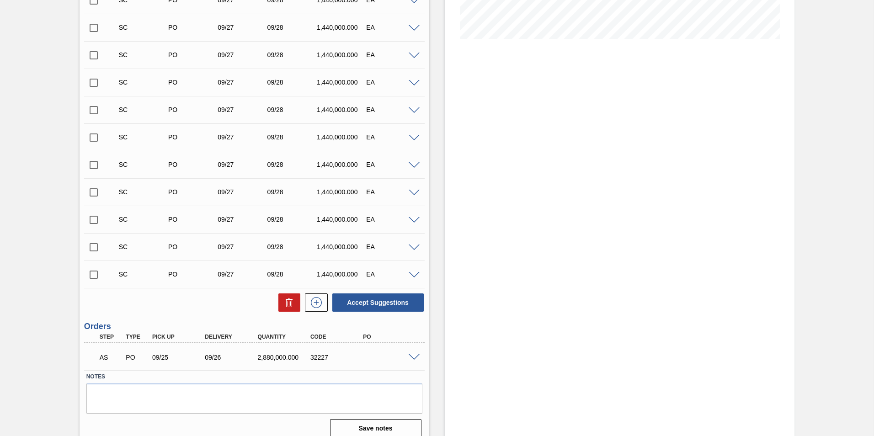
click at [91, 275] on input "checkbox" at bounding box center [93, 274] width 19 height 19
checkbox input "true"
click at [92, 247] on input "checkbox" at bounding box center [93, 247] width 19 height 19
click at [382, 299] on button "Accept Suggestions" at bounding box center [377, 303] width 91 height 18
checkbox input "false"
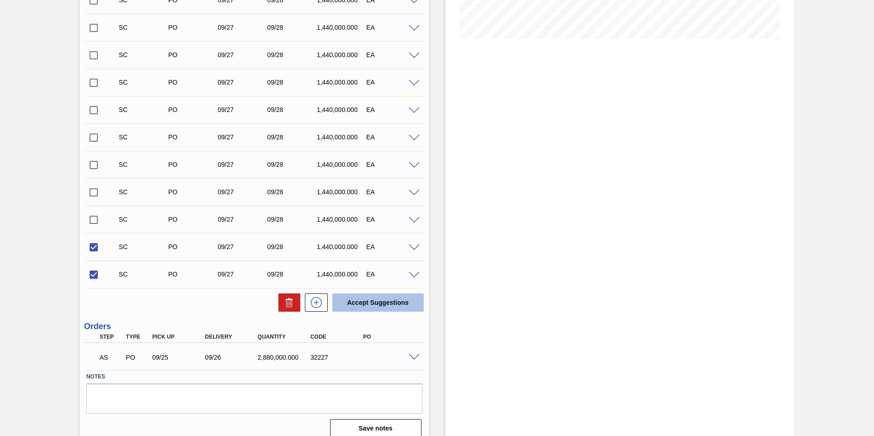
checkbox input "false"
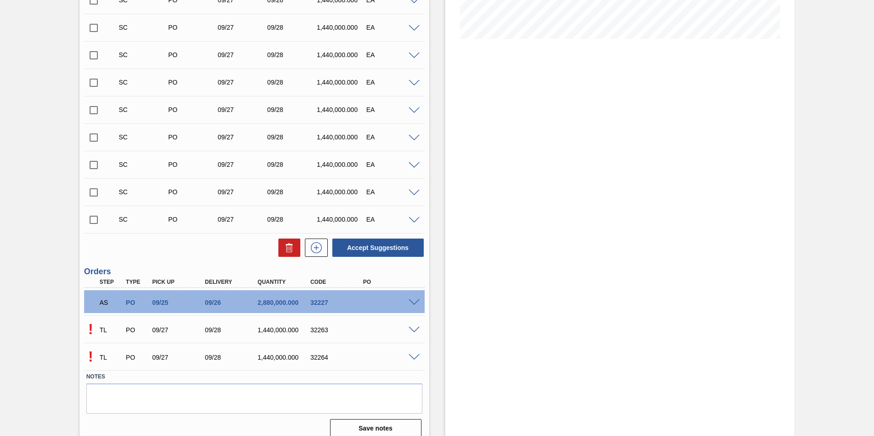
click at [413, 331] on span at bounding box center [414, 330] width 11 height 7
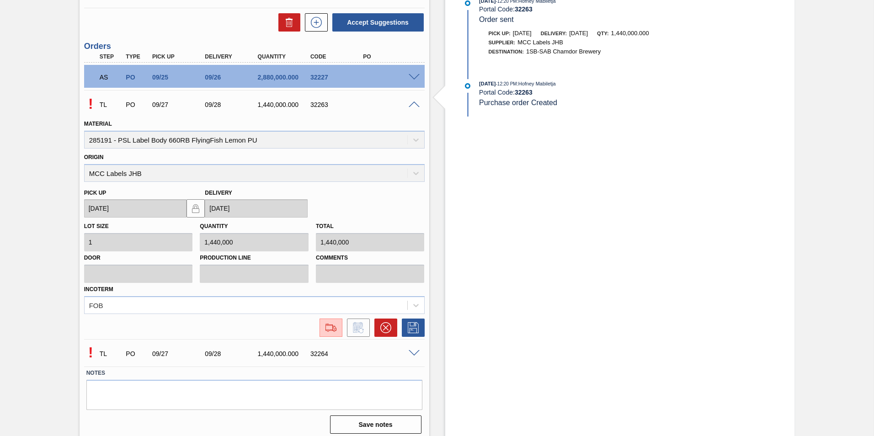
scroll to position [457, 0]
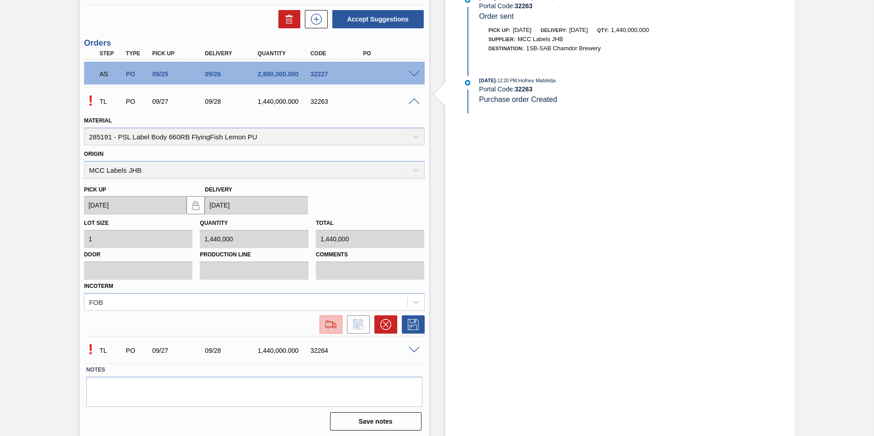
click at [329, 326] on img at bounding box center [331, 324] width 15 height 11
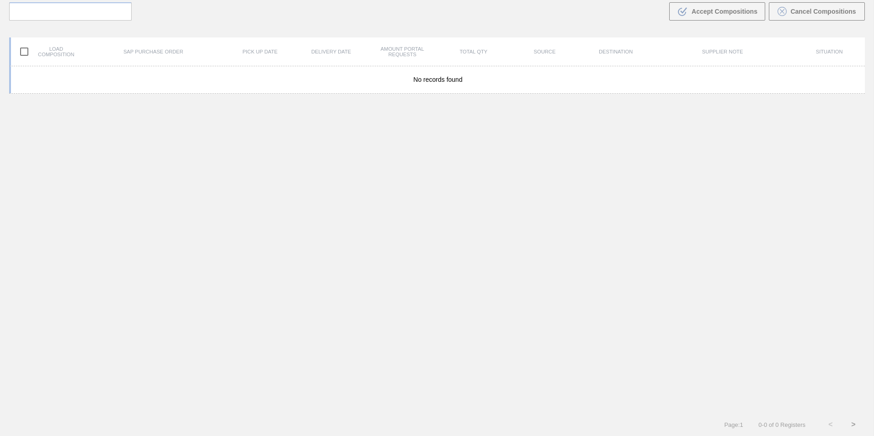
scroll to position [66, 0]
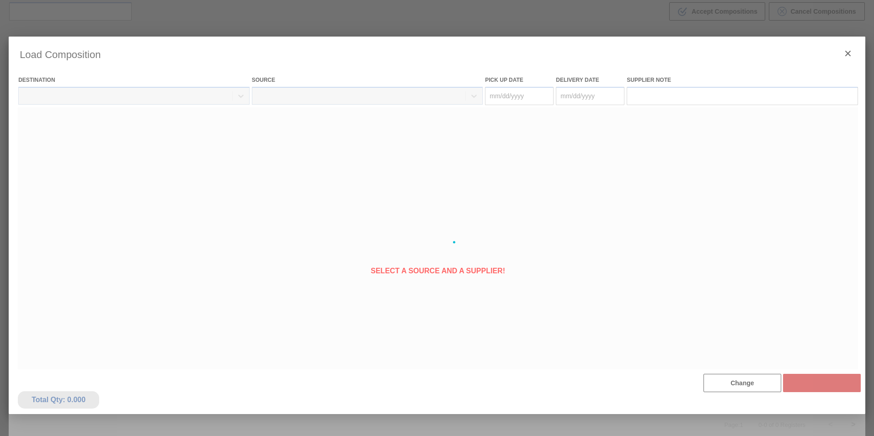
type Date "[DATE]"
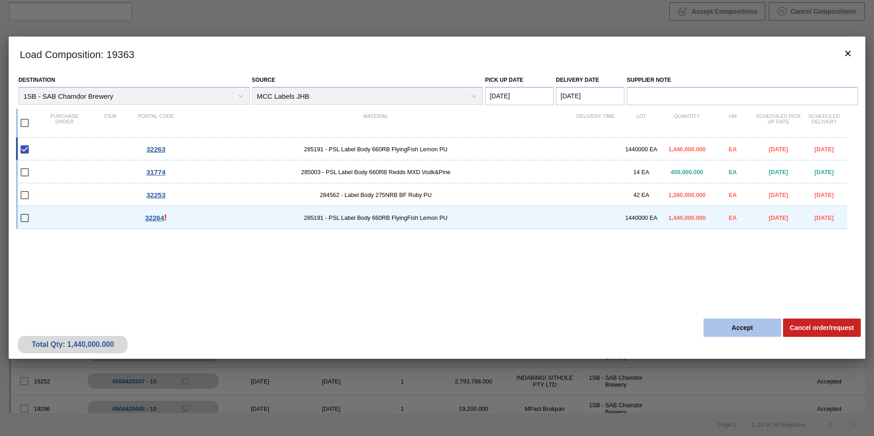
click at [750, 329] on button "Accept" at bounding box center [743, 328] width 78 height 18
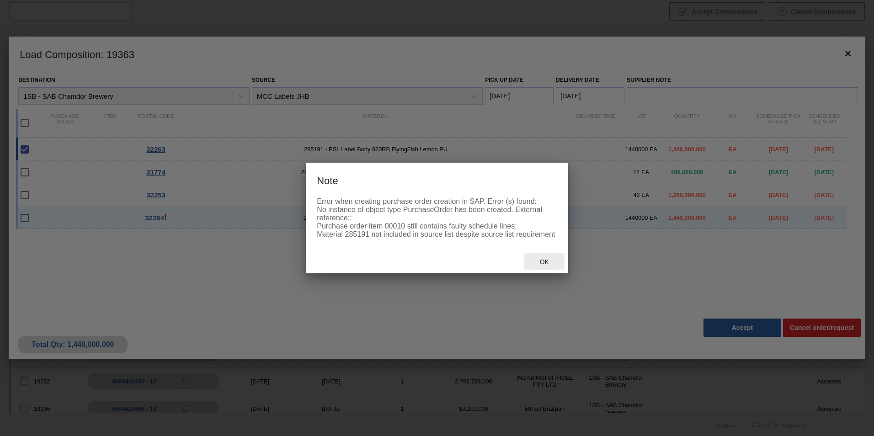
click at [543, 262] on span "Ok" at bounding box center [545, 261] width 24 height 7
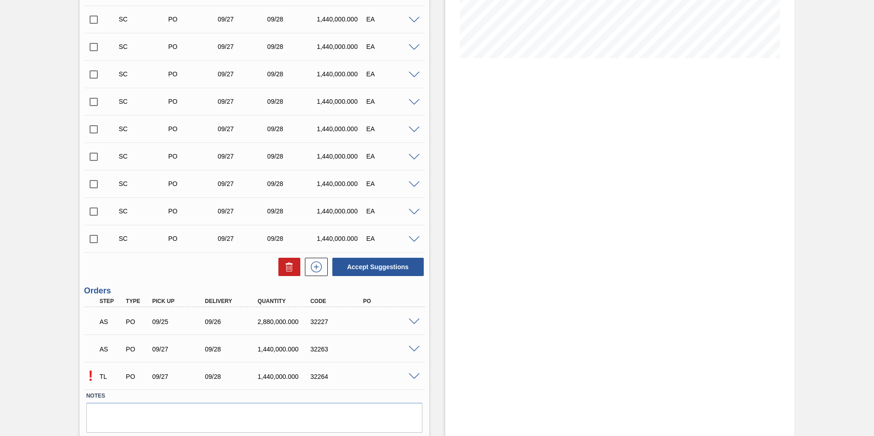
scroll to position [238, 0]
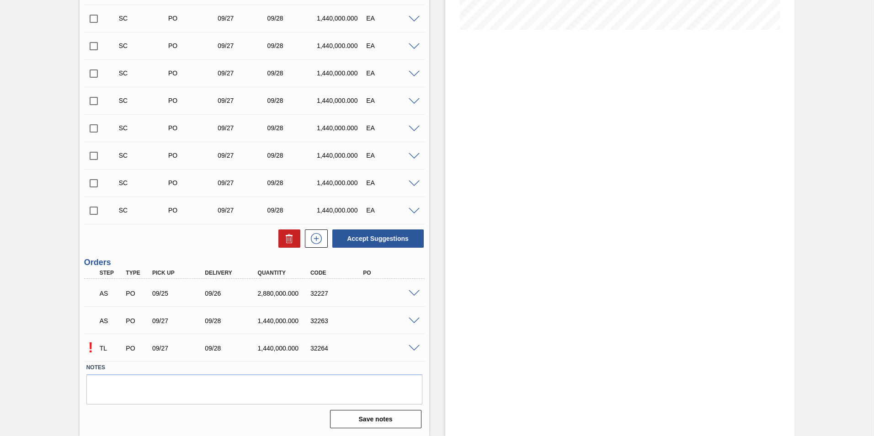
click at [414, 349] on span at bounding box center [414, 348] width 11 height 7
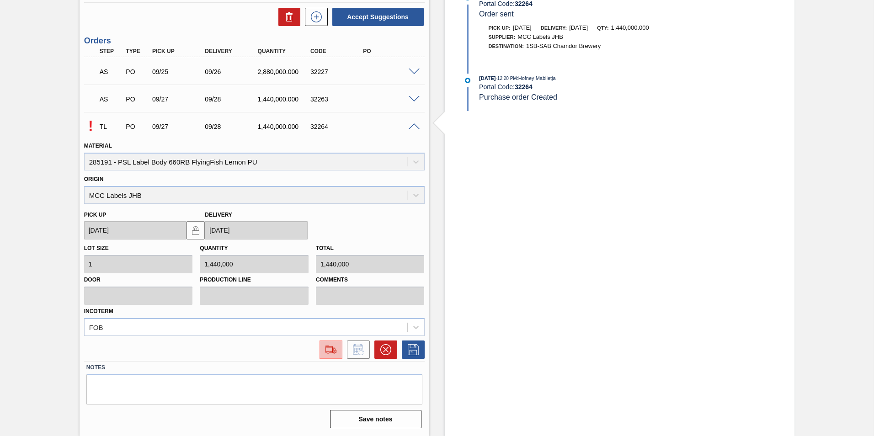
click at [330, 347] on img at bounding box center [331, 349] width 15 height 11
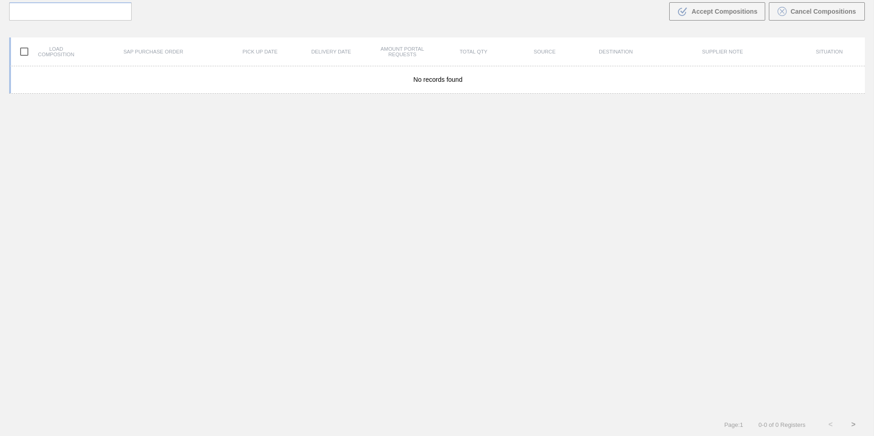
scroll to position [66, 0]
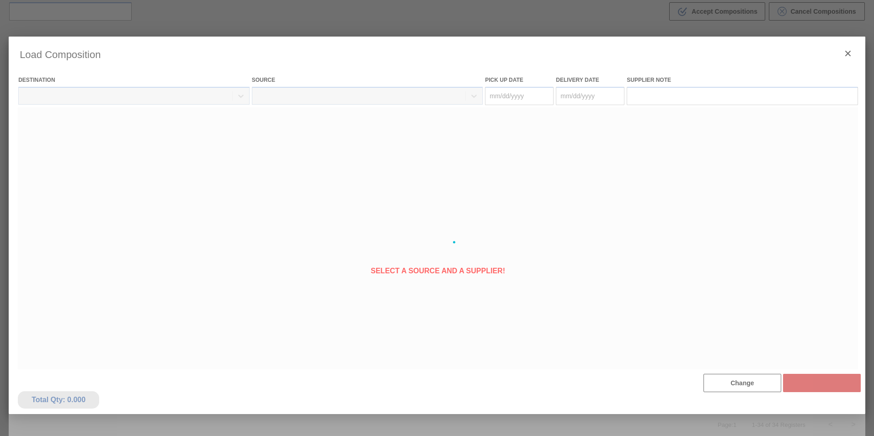
type Date "[DATE]"
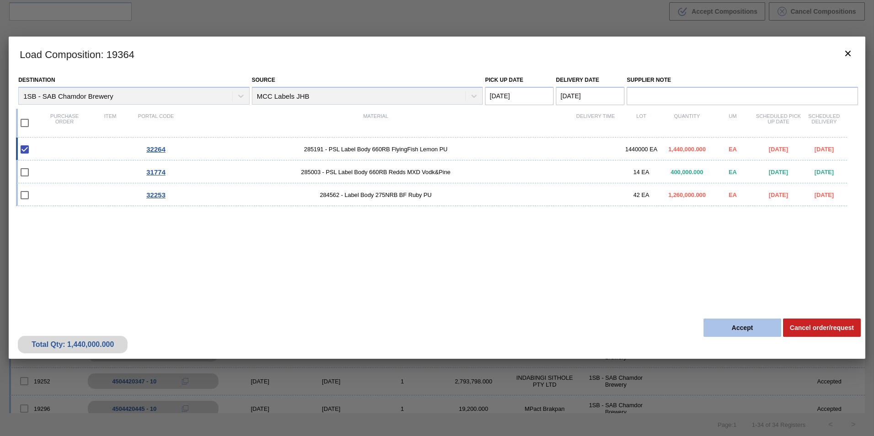
click at [747, 322] on button "Accept" at bounding box center [743, 328] width 78 height 18
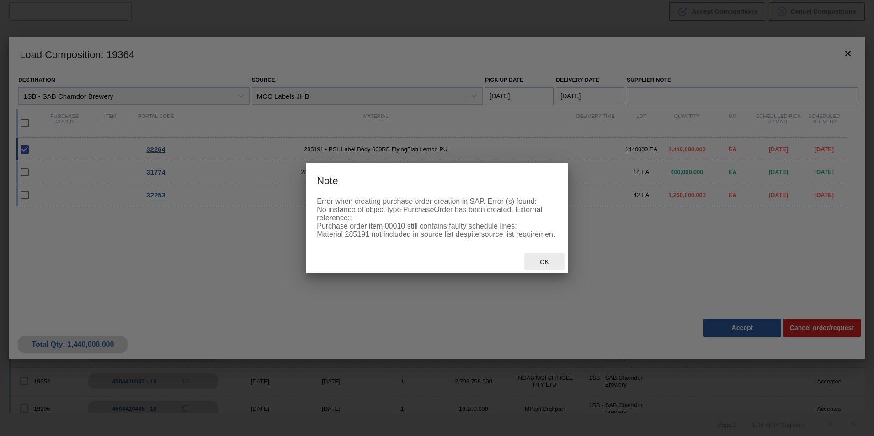
click at [547, 262] on span "Ok" at bounding box center [545, 261] width 24 height 7
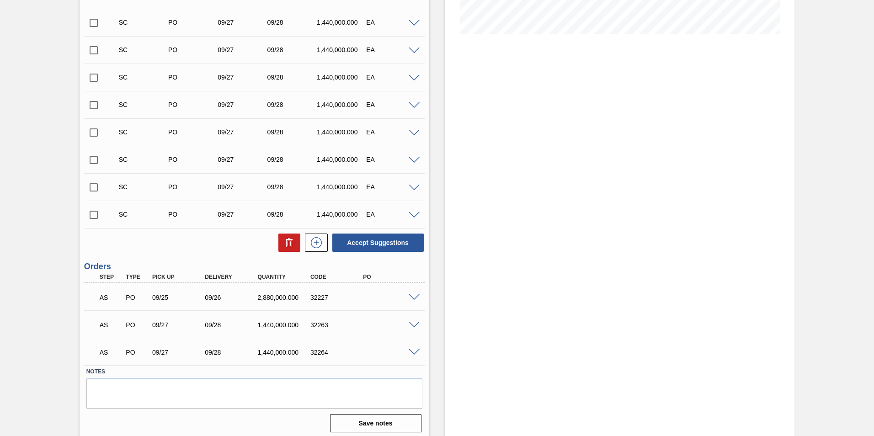
scroll to position [238, 0]
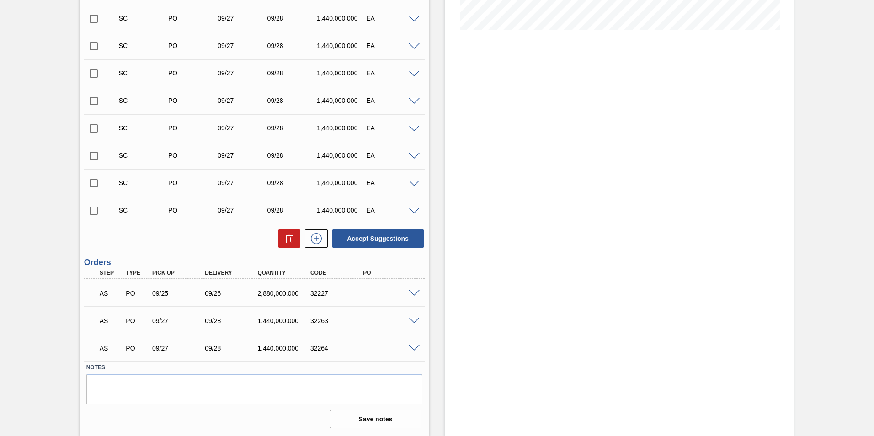
click at [412, 292] on span at bounding box center [414, 293] width 11 height 7
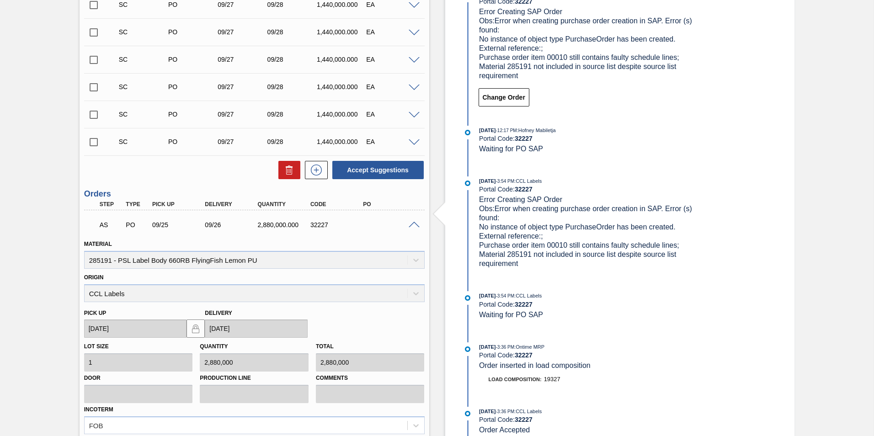
scroll to position [283, 0]
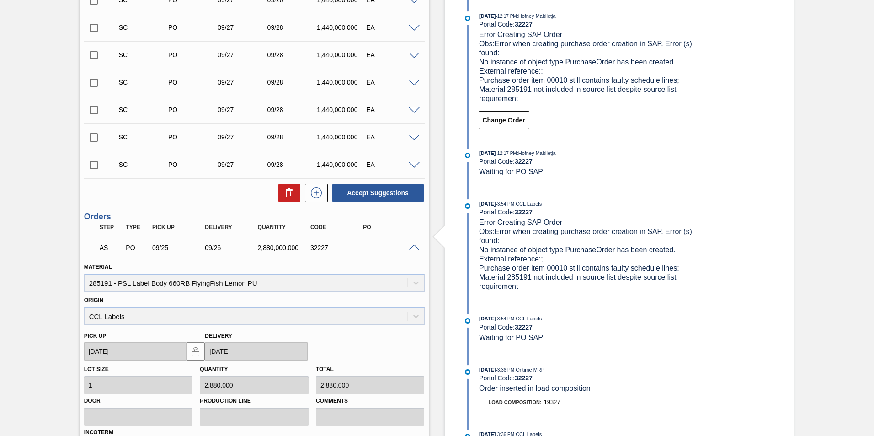
click at [412, 244] on div at bounding box center [415, 247] width 18 height 7
click at [414, 245] on span at bounding box center [414, 248] width 11 height 7
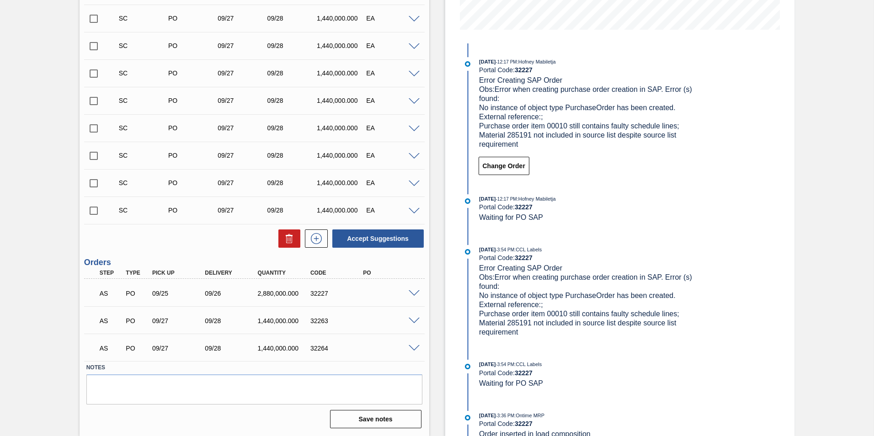
scroll to position [238, 0]
click at [413, 294] on span at bounding box center [414, 293] width 11 height 7
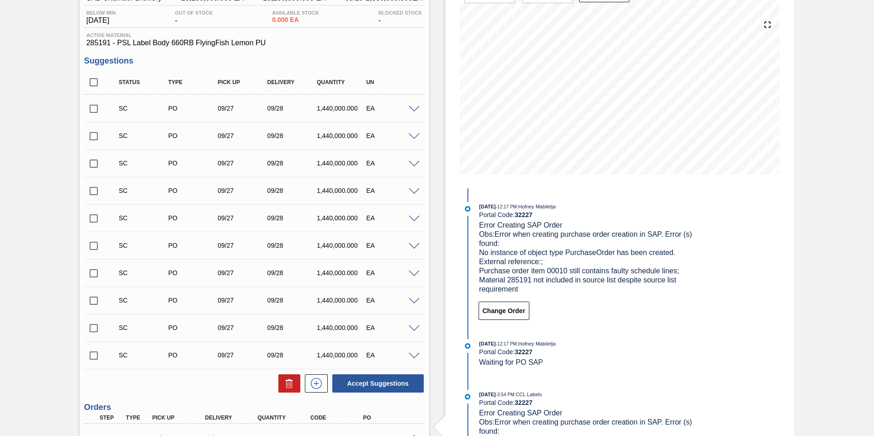
scroll to position [0, 0]
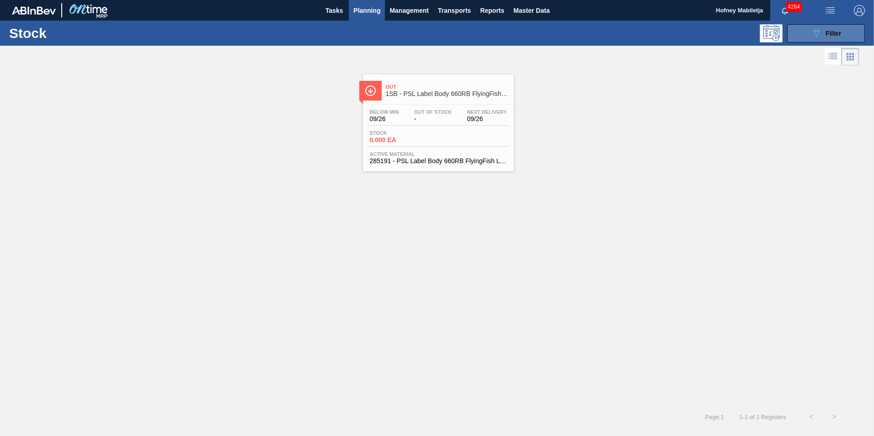
click at [835, 28] on div "089F7B8B-B2A5-4AFE-B5C0-19BA573D28AC Filter" at bounding box center [826, 33] width 30 height 11
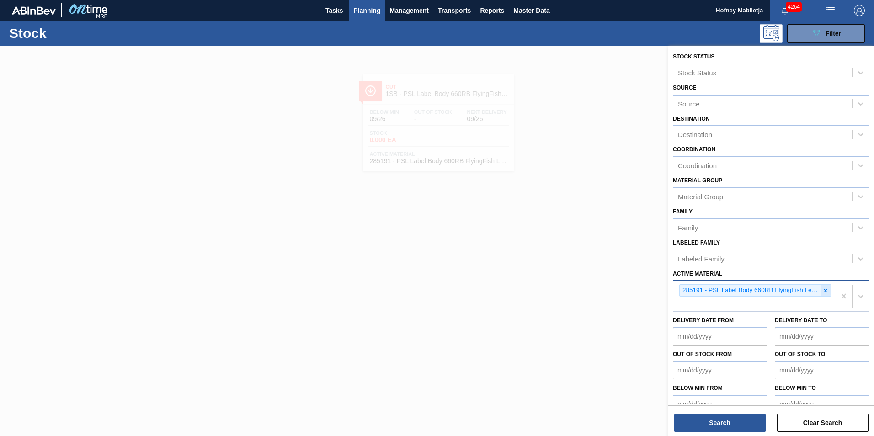
click at [822, 293] on icon at bounding box center [825, 291] width 6 height 6
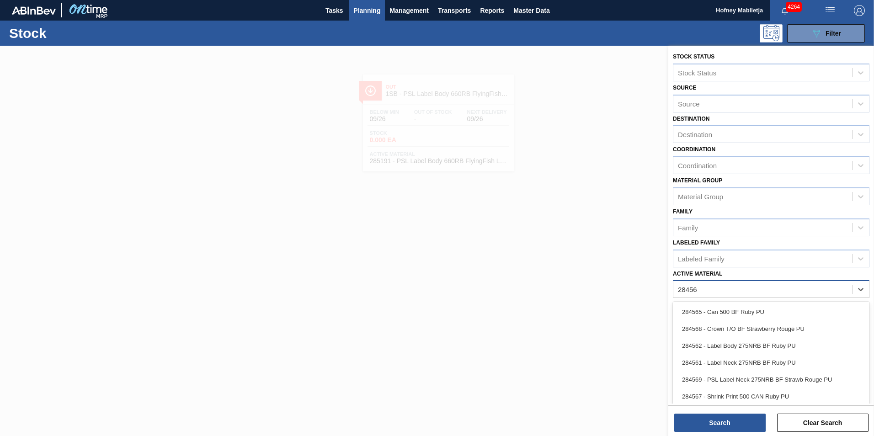
type Material "284561"
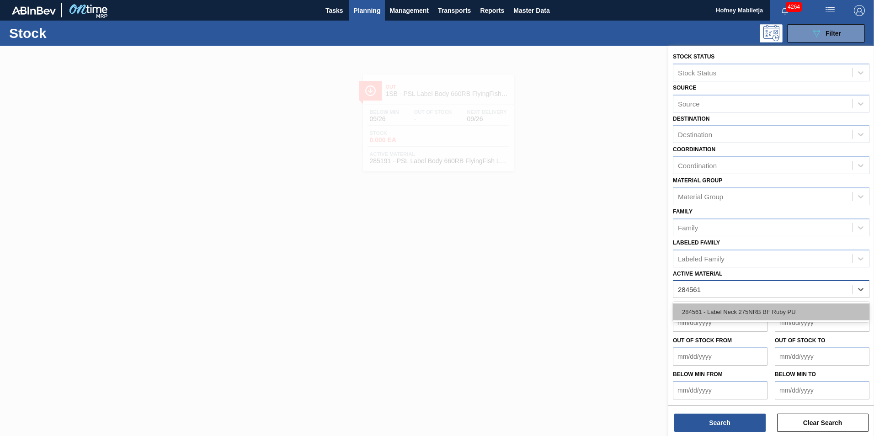
click at [738, 312] on div "284561 - Label Neck 275NRB BF Ruby PU" at bounding box center [771, 312] width 197 height 17
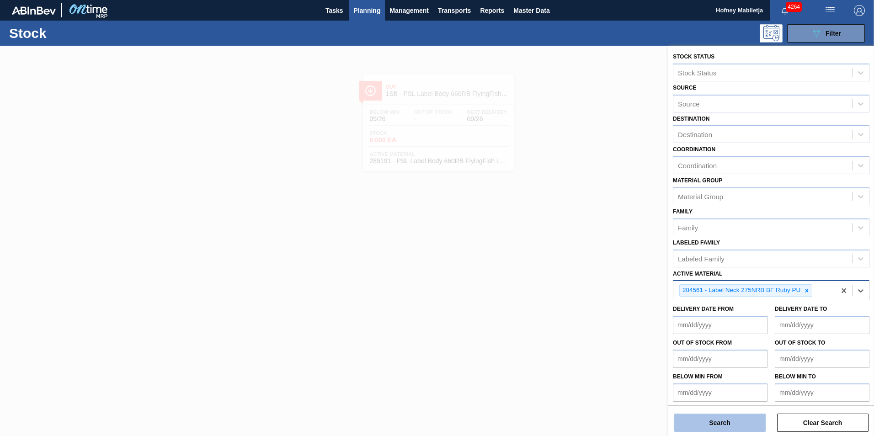
click at [718, 424] on button "Search" at bounding box center [719, 423] width 91 height 18
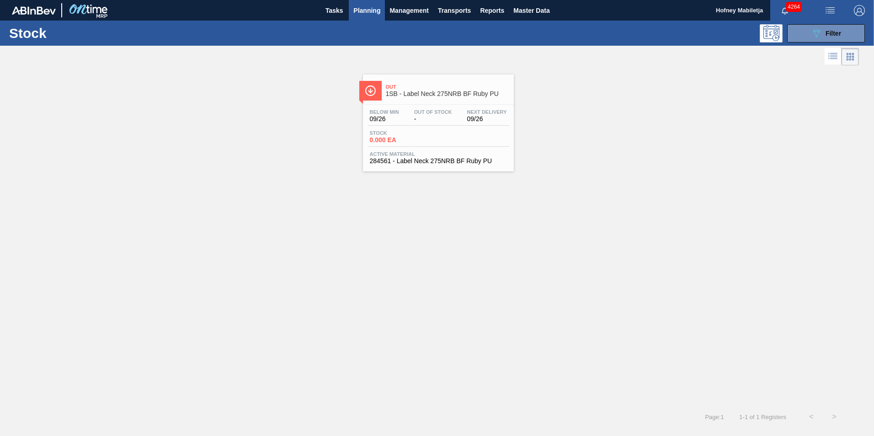
click at [430, 135] on span "Stock" at bounding box center [402, 132] width 64 height 5
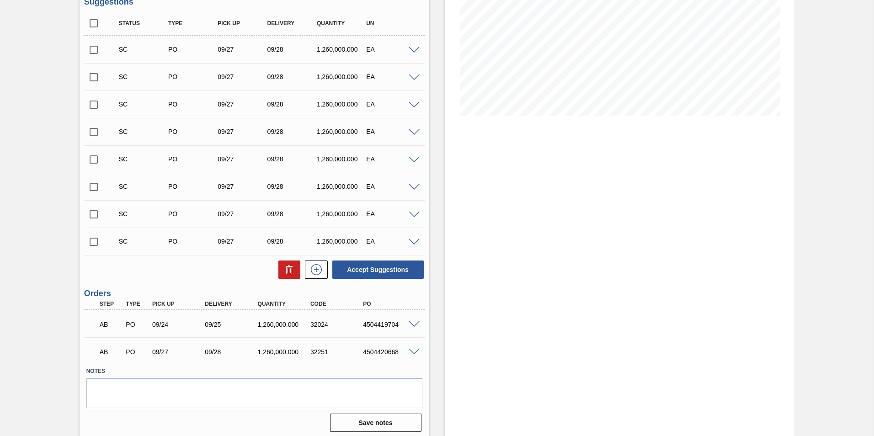
scroll to position [155, 0]
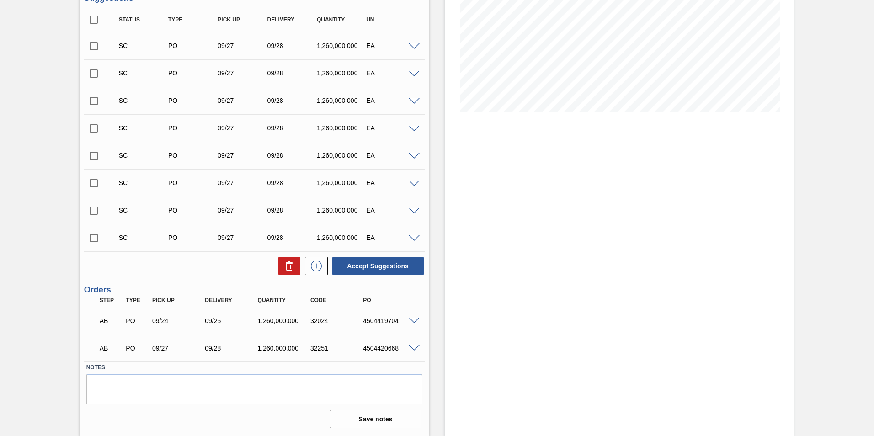
click at [414, 239] on span at bounding box center [414, 238] width 11 height 7
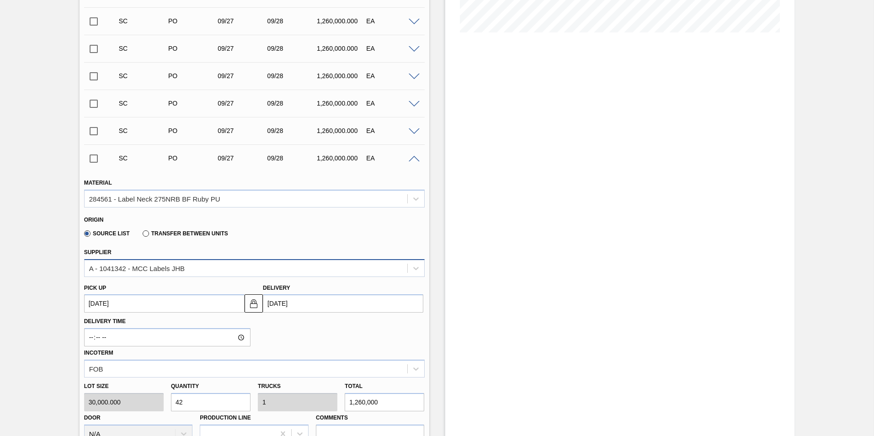
scroll to position [247, 0]
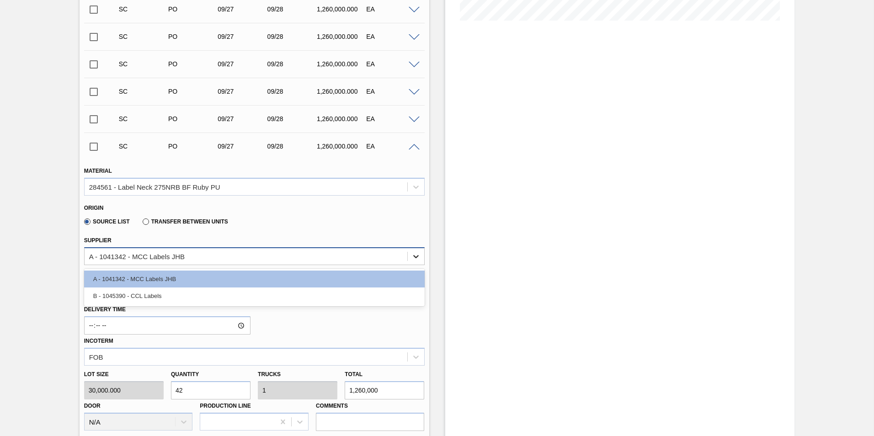
click at [416, 257] on icon at bounding box center [415, 256] width 5 height 3
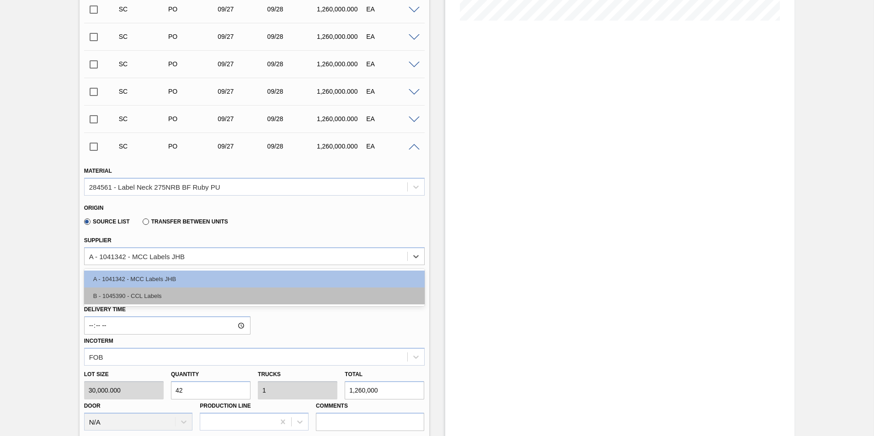
click at [138, 292] on div "B - 1045390 - CCL Labels" at bounding box center [254, 296] width 341 height 17
type input "0.467"
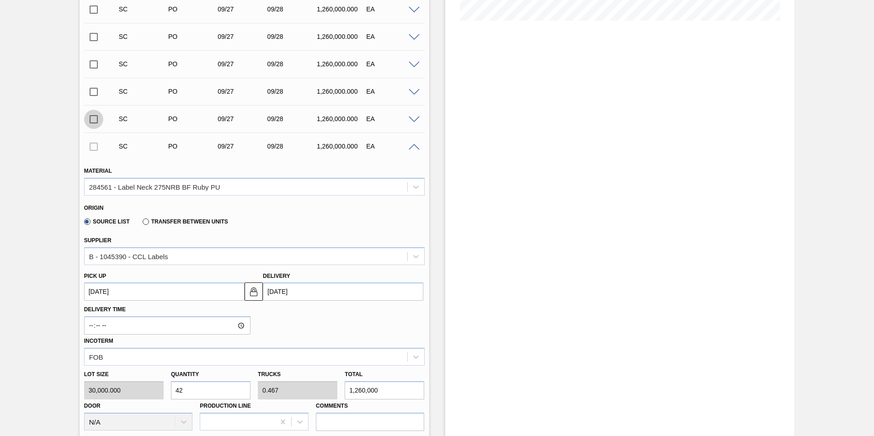
click at [95, 117] on input "checkbox" at bounding box center [93, 119] width 19 height 19
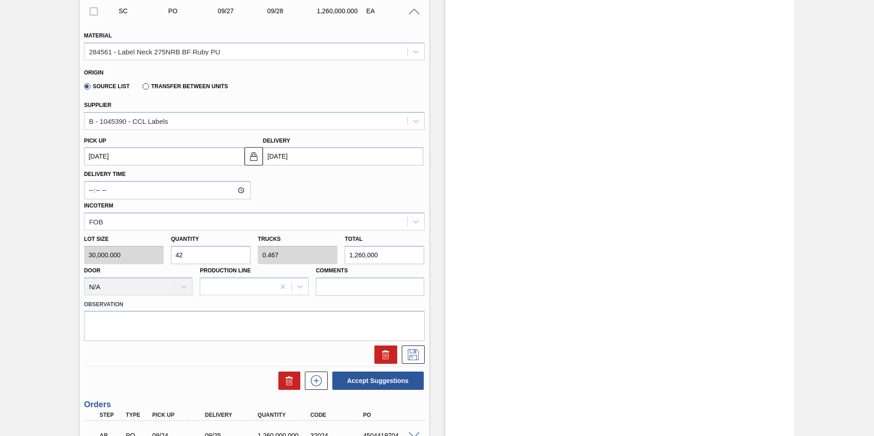
scroll to position [384, 0]
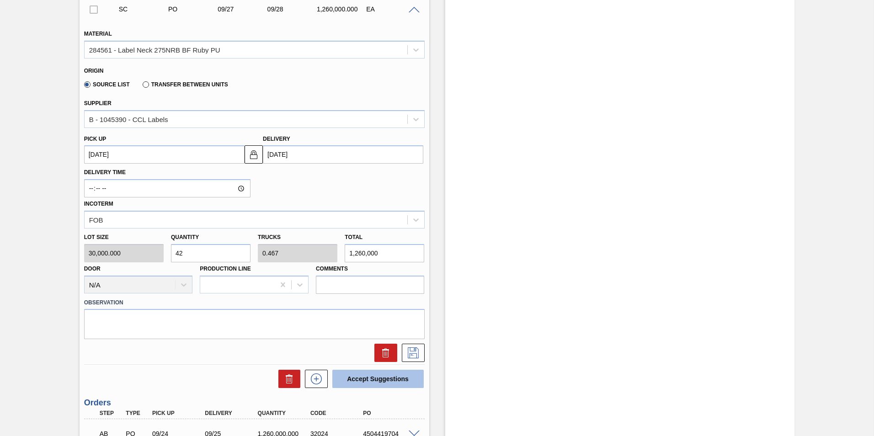
click at [361, 375] on button "Accept Suggestions" at bounding box center [377, 379] width 91 height 18
checkbox input "false"
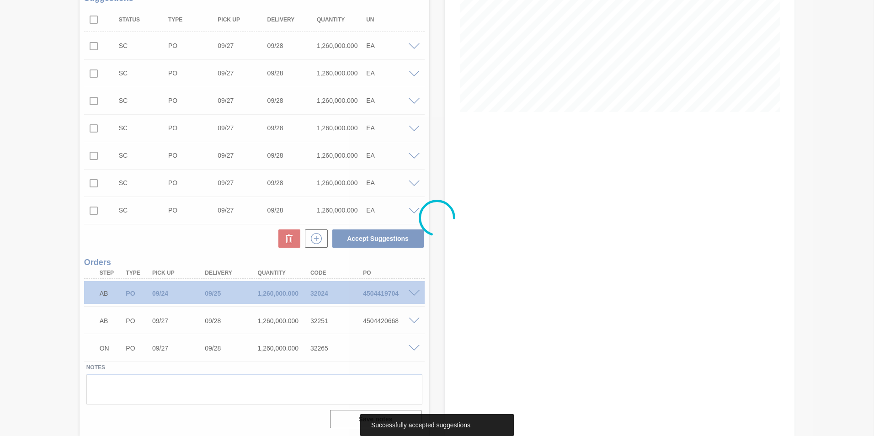
scroll to position [155, 0]
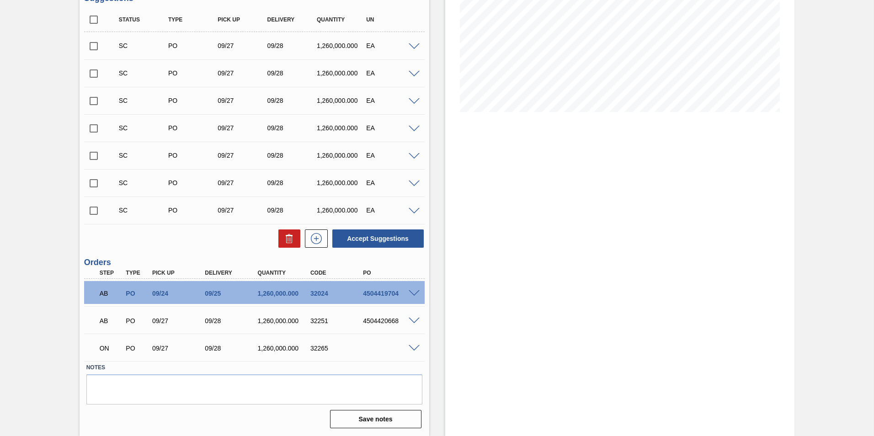
click at [413, 348] on span at bounding box center [414, 348] width 11 height 7
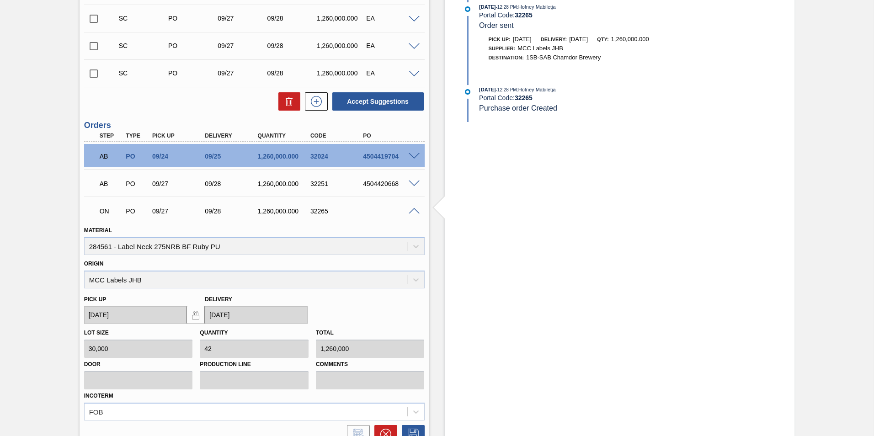
scroll to position [247, 0]
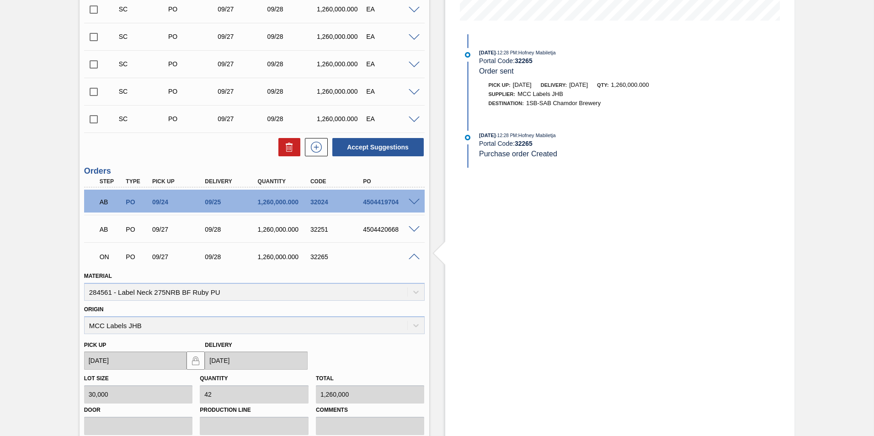
click at [414, 253] on div at bounding box center [415, 256] width 18 height 7
click at [413, 253] on div at bounding box center [415, 256] width 18 height 7
click at [413, 254] on span at bounding box center [414, 257] width 11 height 7
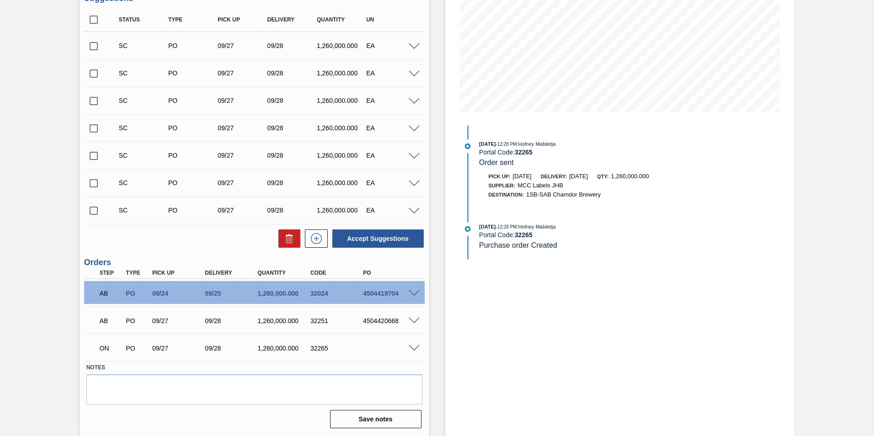
click at [412, 320] on span at bounding box center [414, 321] width 11 height 7
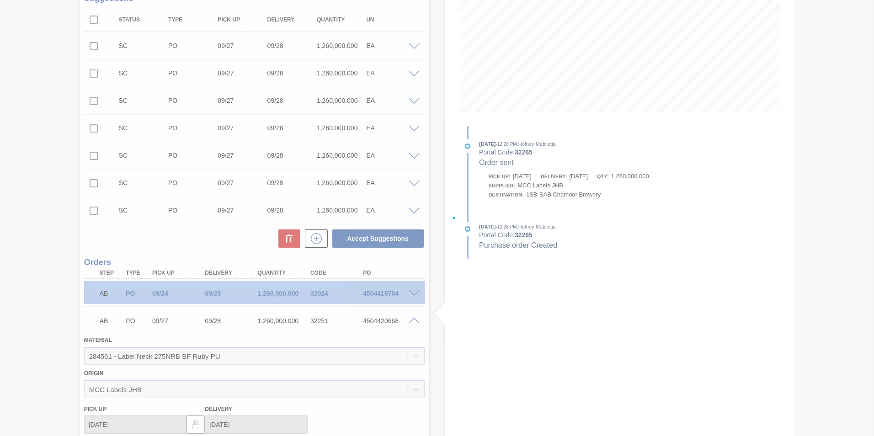
scroll to position [247, 0]
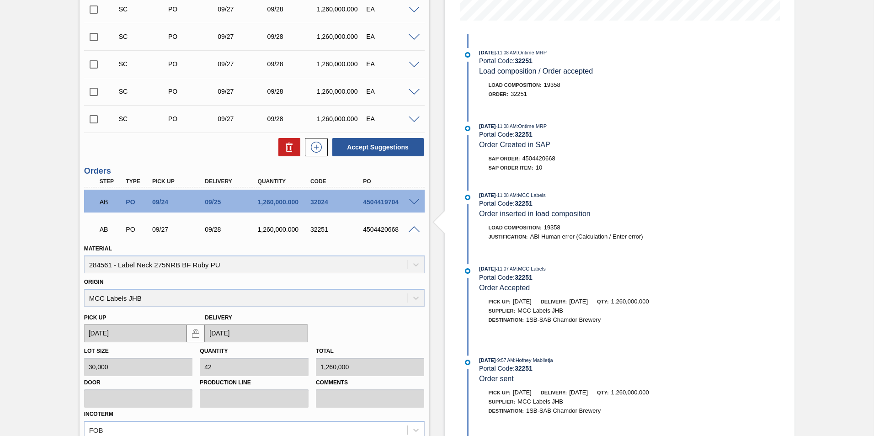
click at [415, 226] on span at bounding box center [414, 229] width 11 height 7
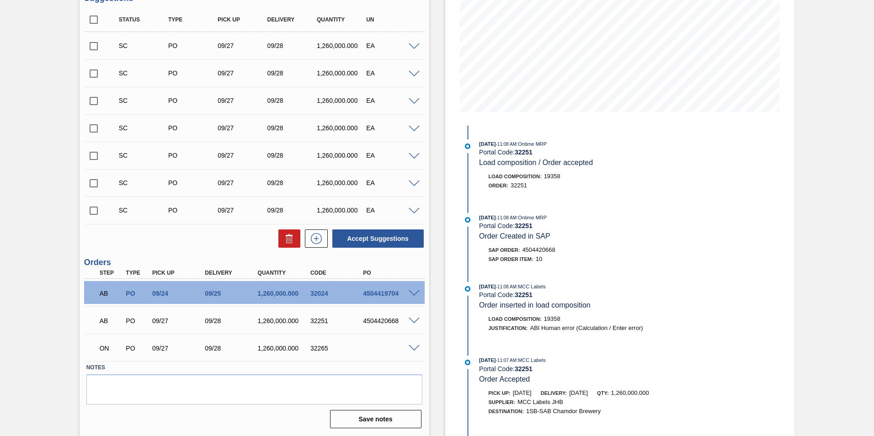
click at [413, 293] on span at bounding box center [414, 293] width 11 height 7
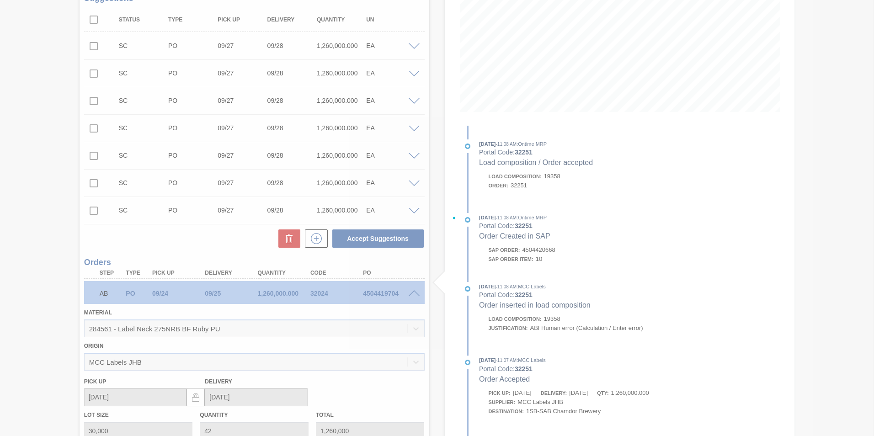
scroll to position [247, 0]
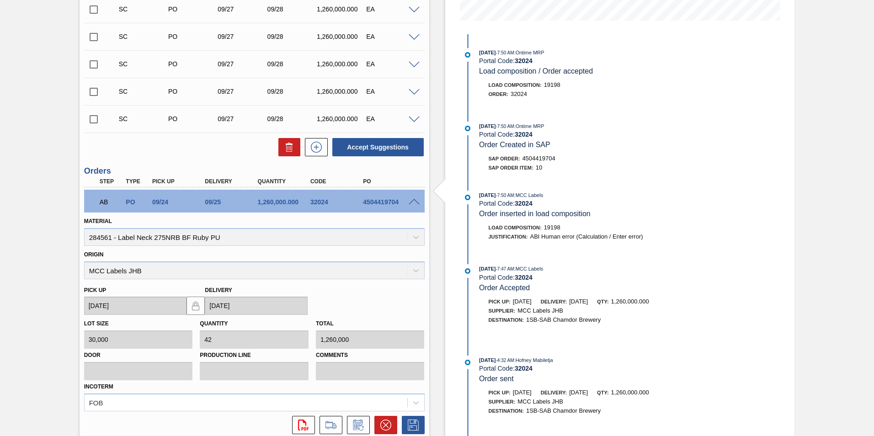
click at [417, 197] on div "AB PO 09/24 09/25 1,260,000.000 32024 4504419704" at bounding box center [254, 201] width 341 height 23
click at [413, 199] on span at bounding box center [414, 202] width 11 height 7
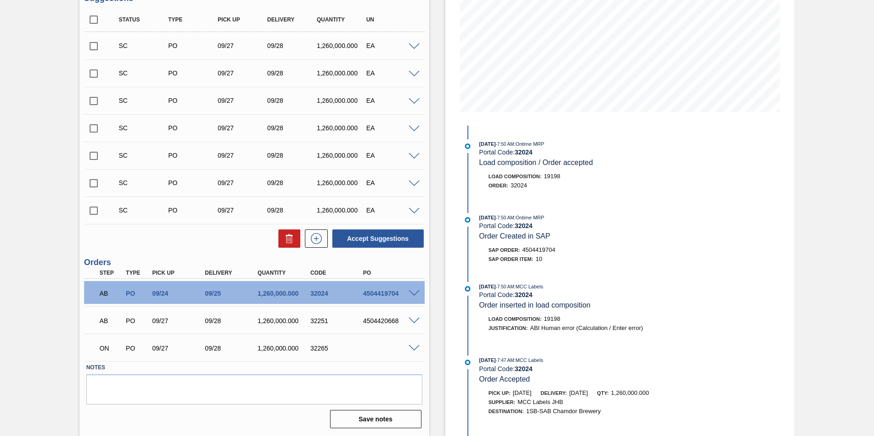
click at [414, 348] on span at bounding box center [414, 348] width 11 height 7
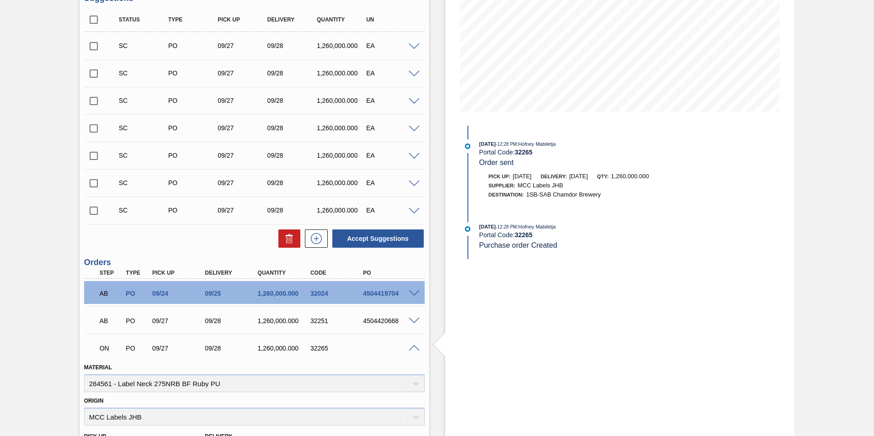
click at [413, 344] on div at bounding box center [415, 347] width 18 height 7
click at [412, 345] on span at bounding box center [414, 348] width 11 height 7
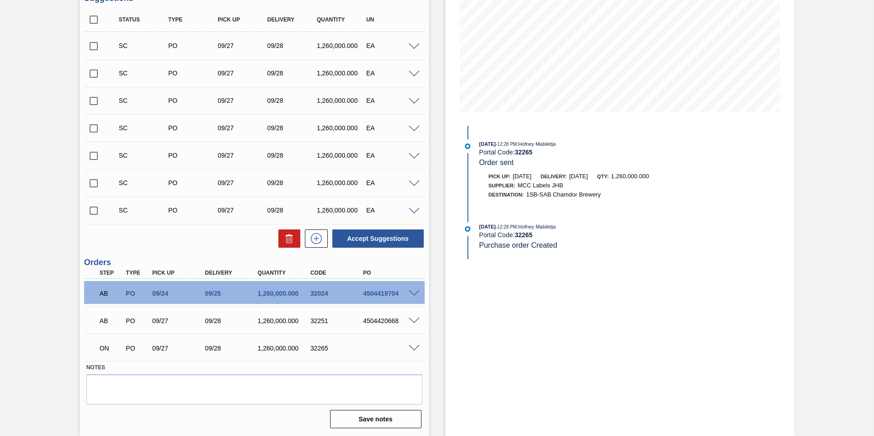
click at [414, 349] on span at bounding box center [414, 348] width 11 height 7
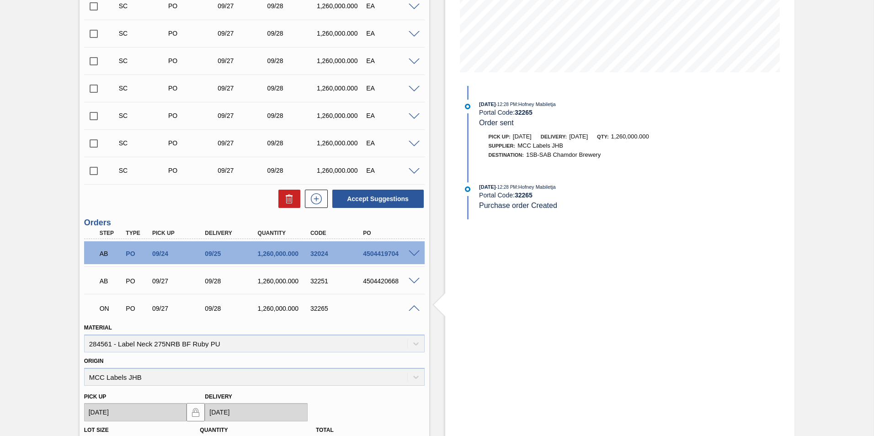
scroll to position [247, 0]
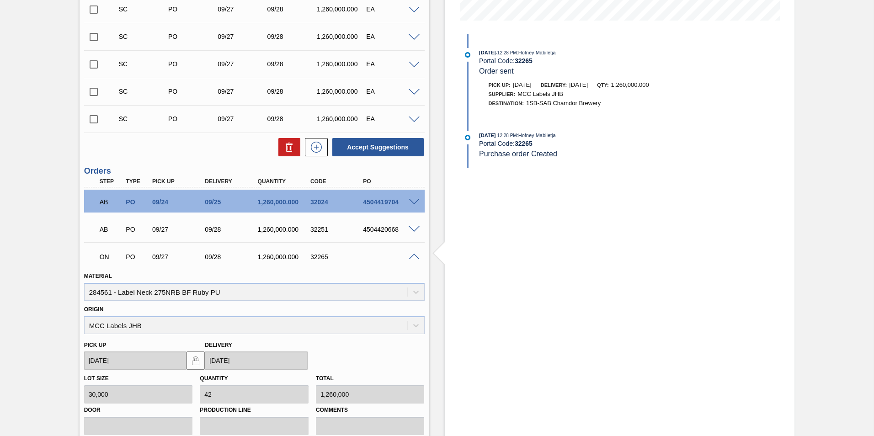
click at [414, 253] on div at bounding box center [415, 256] width 18 height 7
click at [412, 254] on span at bounding box center [414, 257] width 11 height 7
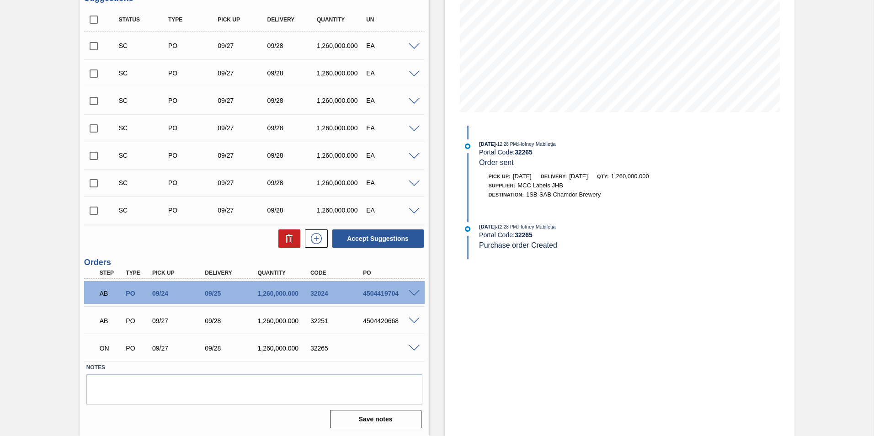
scroll to position [155, 0]
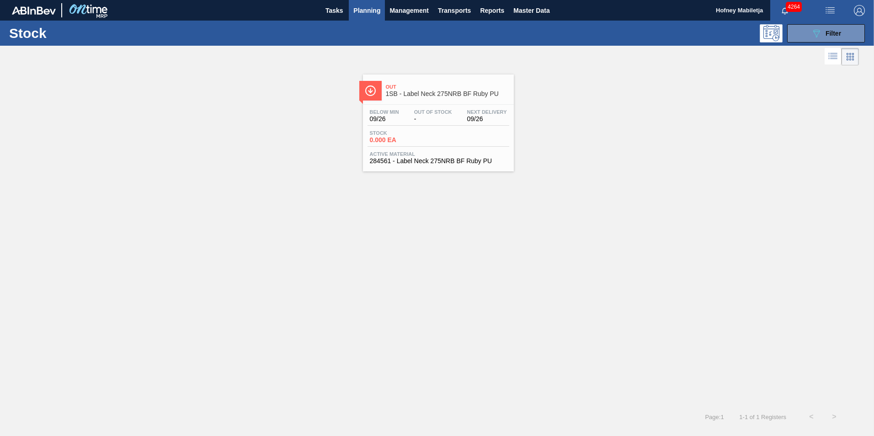
click at [433, 129] on div "Below Min 09/26 Out Of Stock - Next Delivery 09/26 Stock 0.000 EA Active Materi…" at bounding box center [438, 136] width 151 height 62
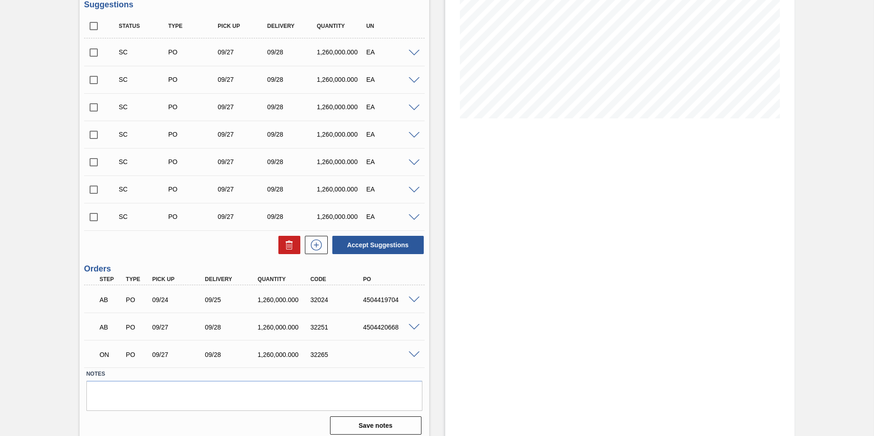
scroll to position [155, 0]
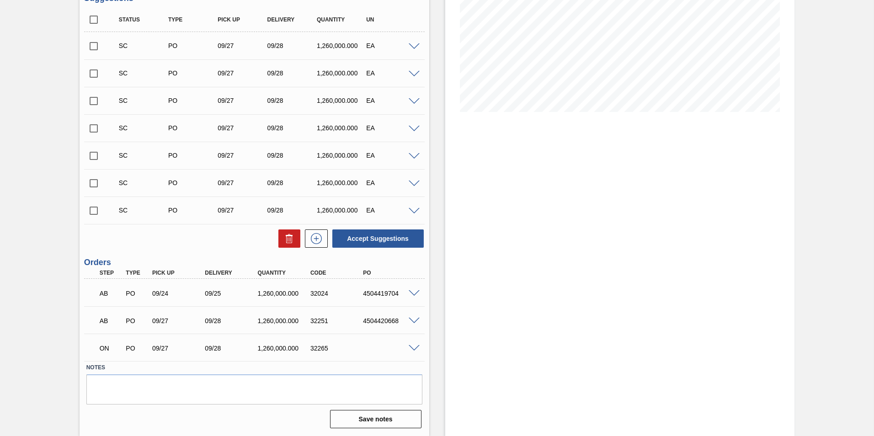
click at [413, 208] on span at bounding box center [414, 211] width 11 height 7
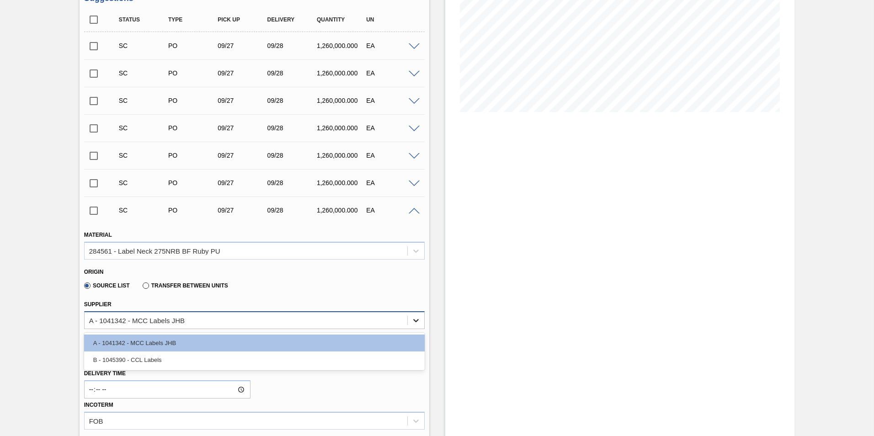
click at [417, 319] on icon at bounding box center [415, 320] width 9 height 9
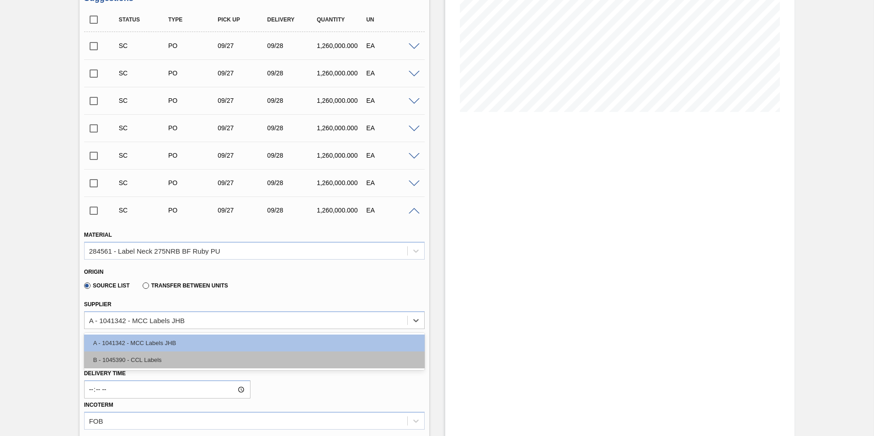
click at [136, 356] on div "B - 1045390 - CCL Labels" at bounding box center [254, 360] width 341 height 17
type input "0.467"
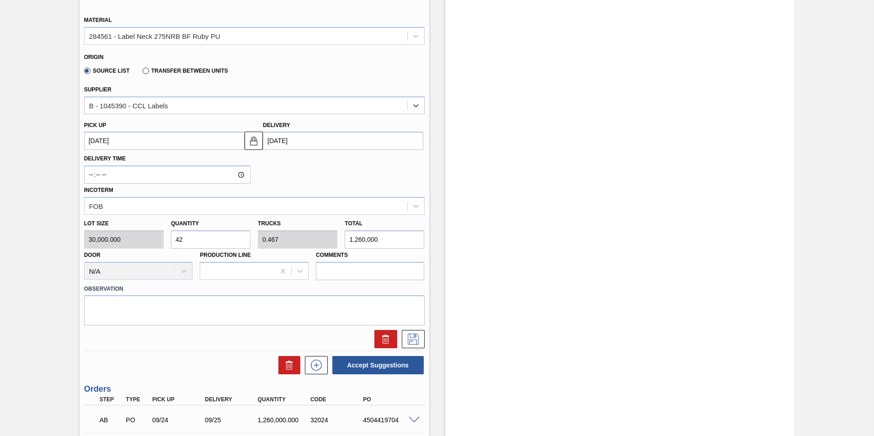
scroll to position [384, 0]
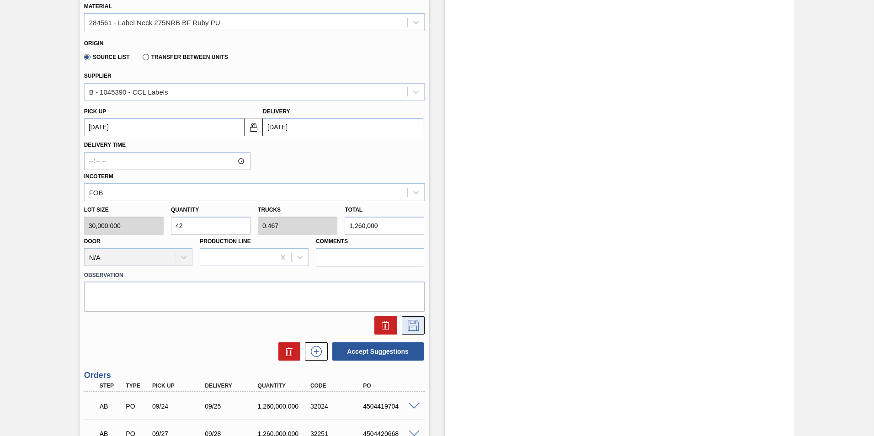
click at [414, 324] on icon at bounding box center [413, 325] width 11 height 11
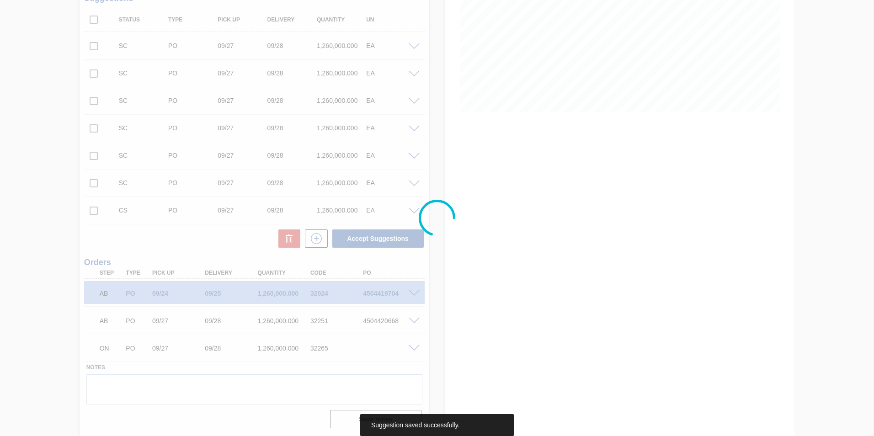
scroll to position [155, 0]
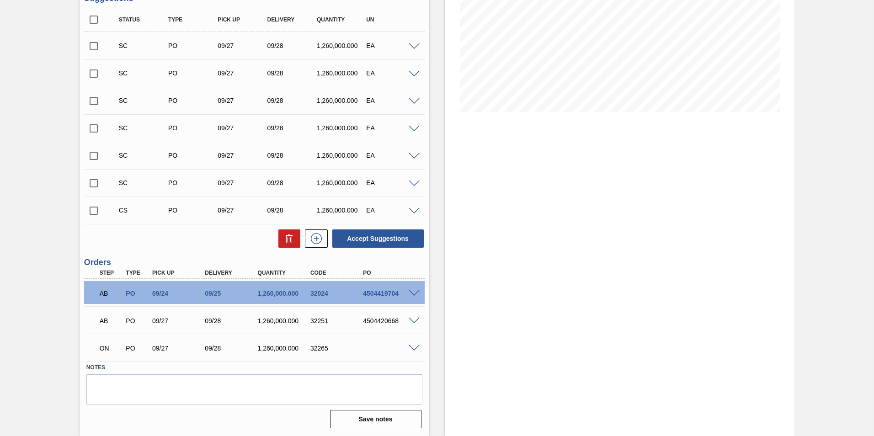
click at [411, 347] on span at bounding box center [414, 348] width 11 height 7
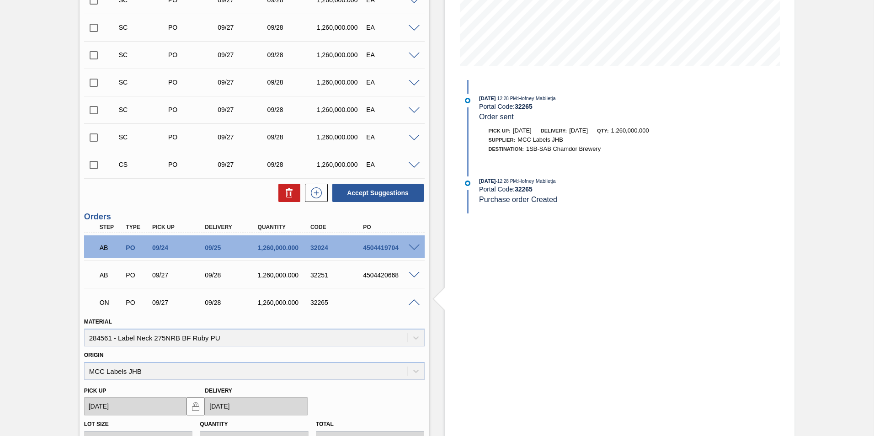
scroll to position [247, 0]
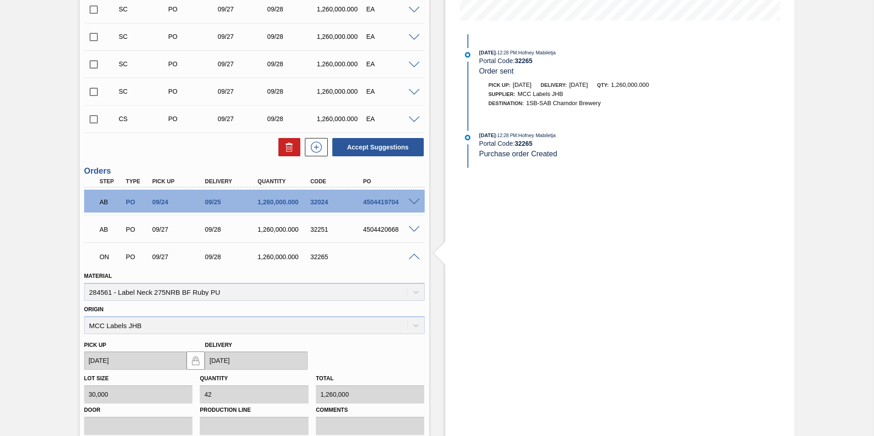
click at [415, 290] on div "Material 284561 - Label Neck 275NRB BF Ruby PU" at bounding box center [254, 285] width 341 height 31
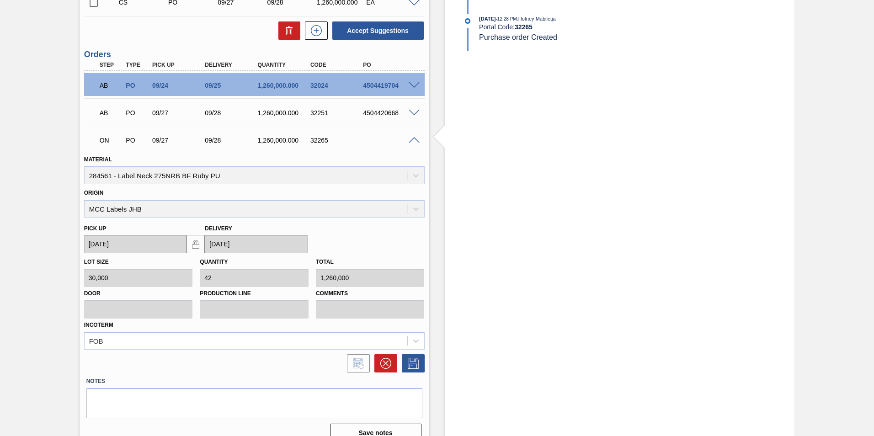
scroll to position [377, 0]
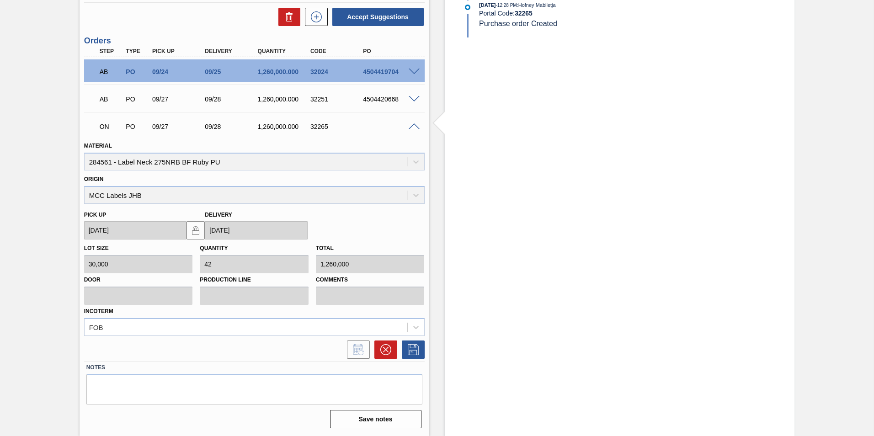
click at [413, 124] on span at bounding box center [414, 126] width 11 height 7
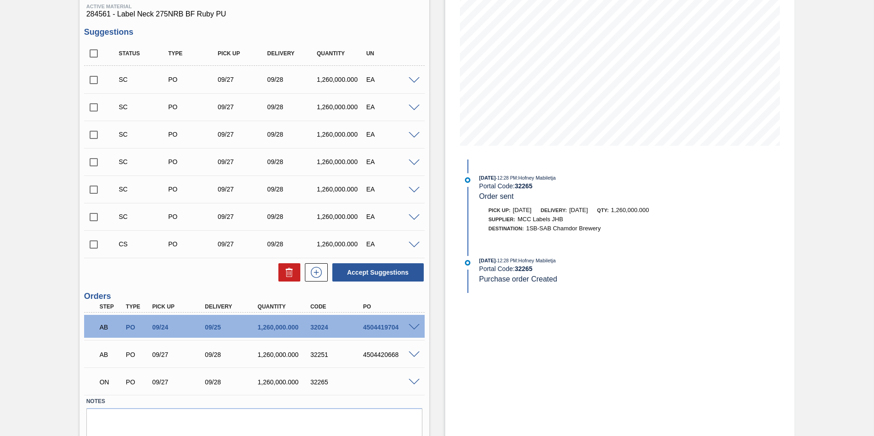
scroll to position [155, 0]
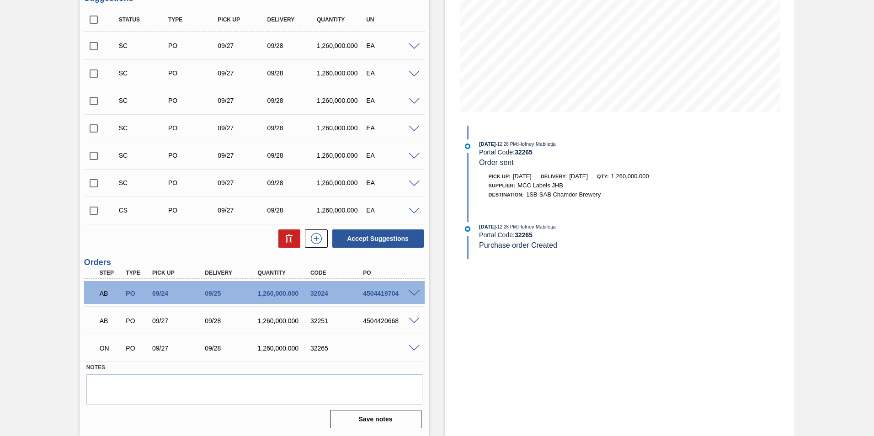
click at [414, 293] on span at bounding box center [414, 293] width 11 height 7
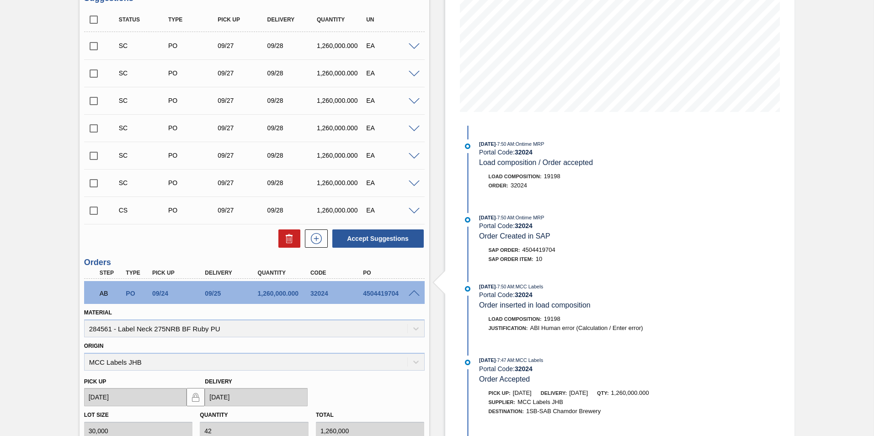
click at [414, 289] on div at bounding box center [415, 292] width 18 height 7
click at [413, 290] on span at bounding box center [414, 293] width 11 height 7
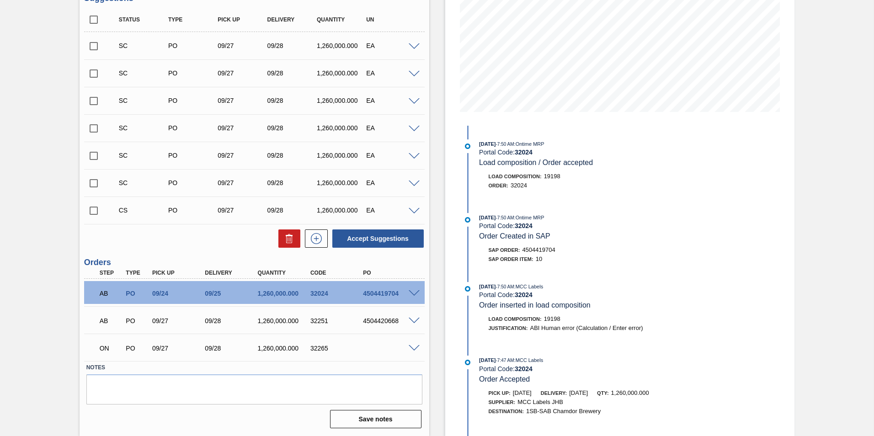
click at [414, 320] on span at bounding box center [414, 321] width 11 height 7
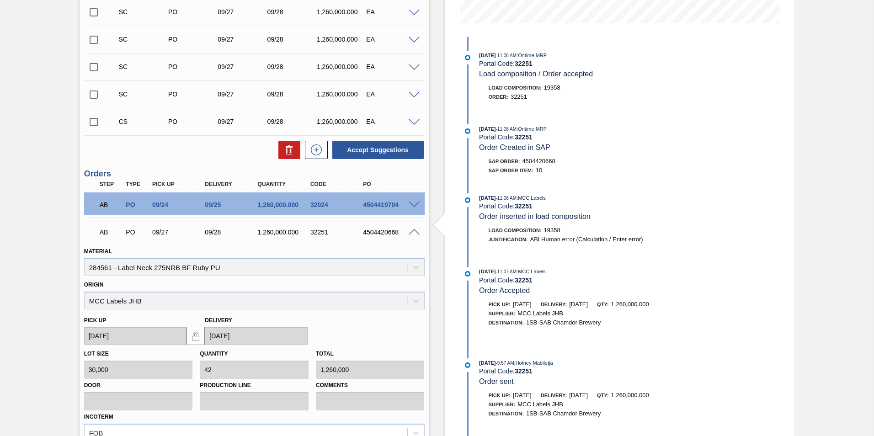
scroll to position [247, 0]
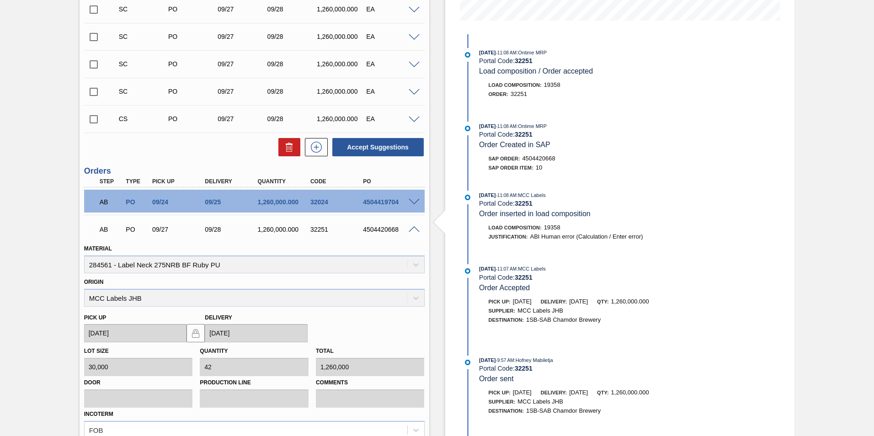
click at [411, 225] on div at bounding box center [415, 228] width 18 height 7
click at [414, 227] on span at bounding box center [414, 229] width 11 height 7
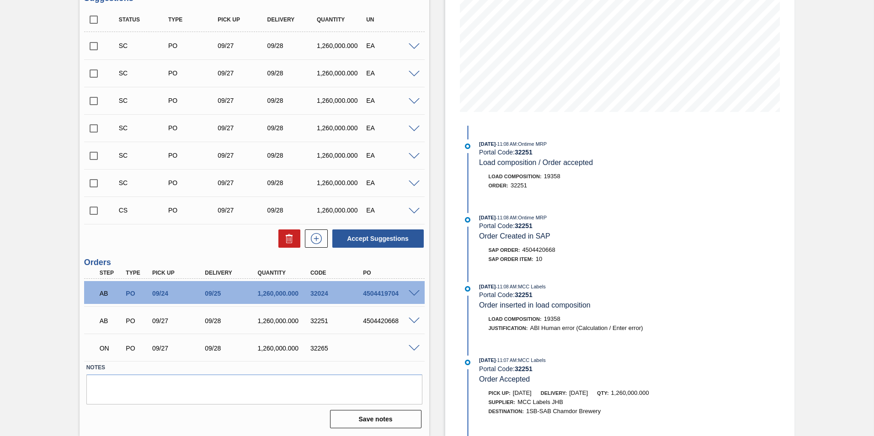
click at [414, 347] on span at bounding box center [414, 348] width 11 height 7
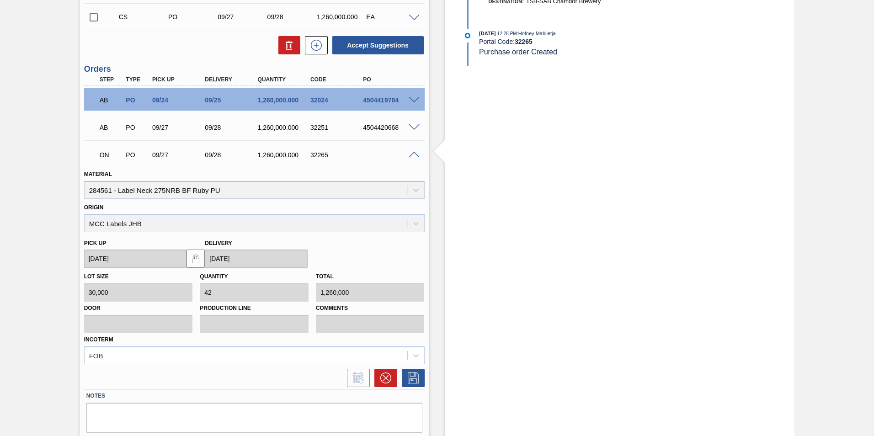
scroll to position [377, 0]
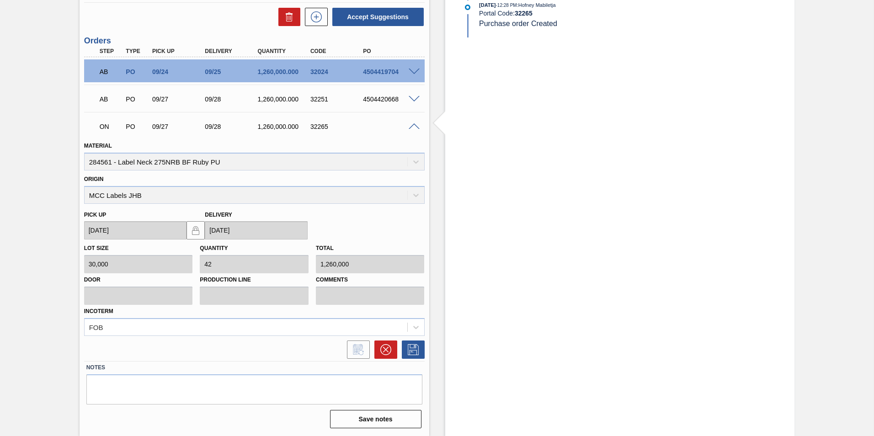
click at [411, 126] on span at bounding box center [414, 126] width 11 height 7
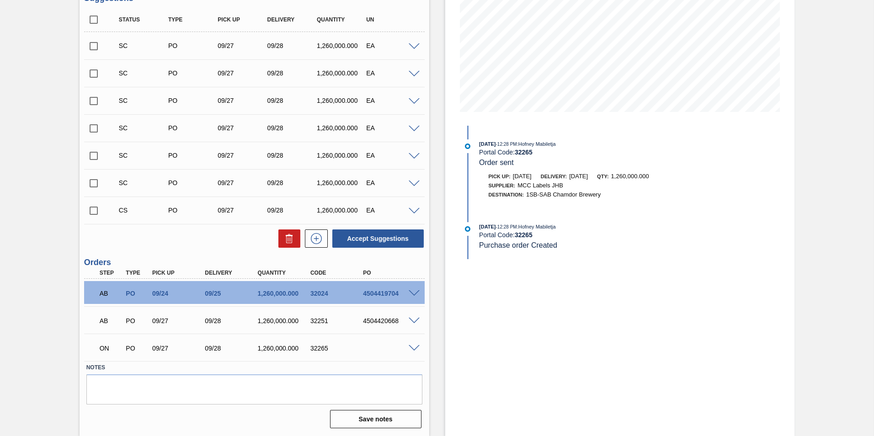
scroll to position [155, 0]
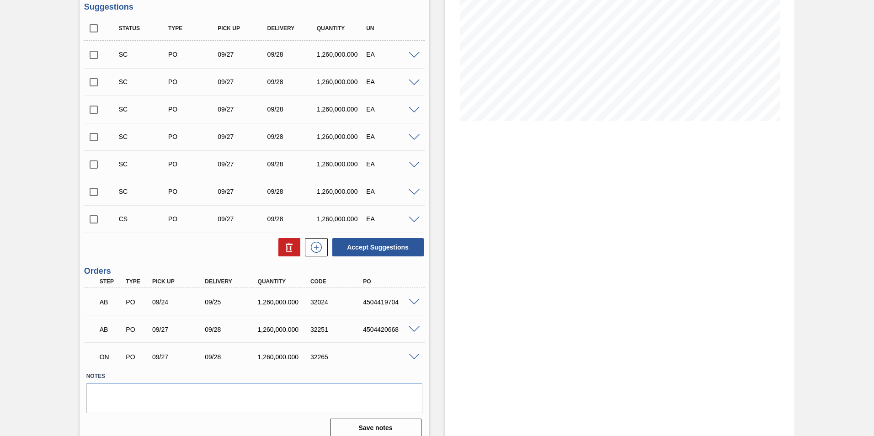
scroll to position [155, 0]
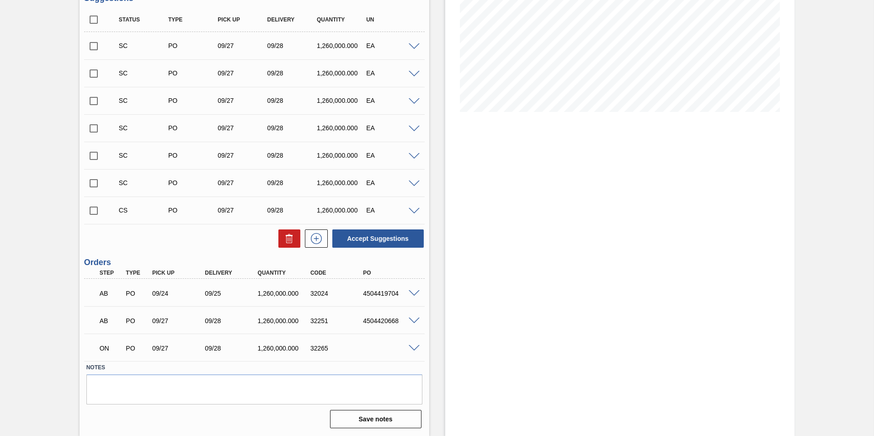
click at [92, 210] on input "checkbox" at bounding box center [93, 210] width 19 height 19
click at [416, 209] on span at bounding box center [414, 211] width 11 height 7
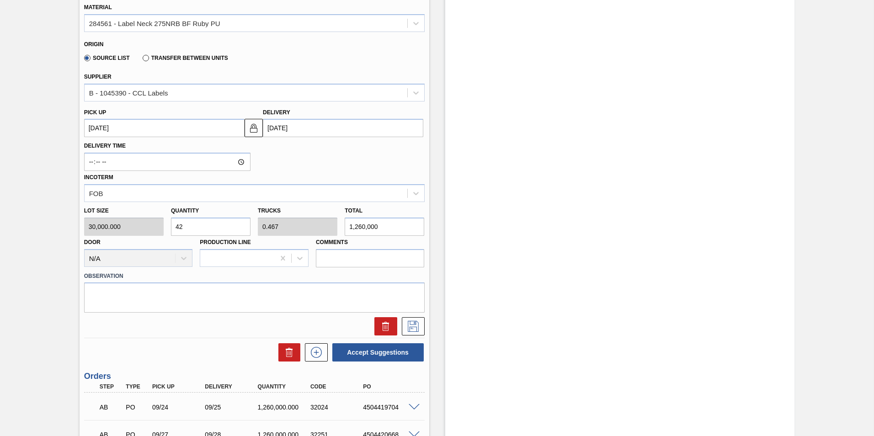
scroll to position [384, 0]
click at [413, 326] on icon at bounding box center [413, 325] width 15 height 11
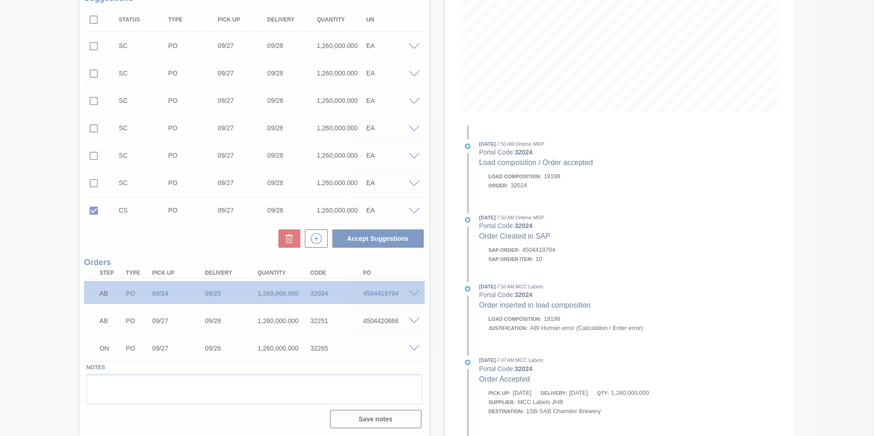
scroll to position [155, 0]
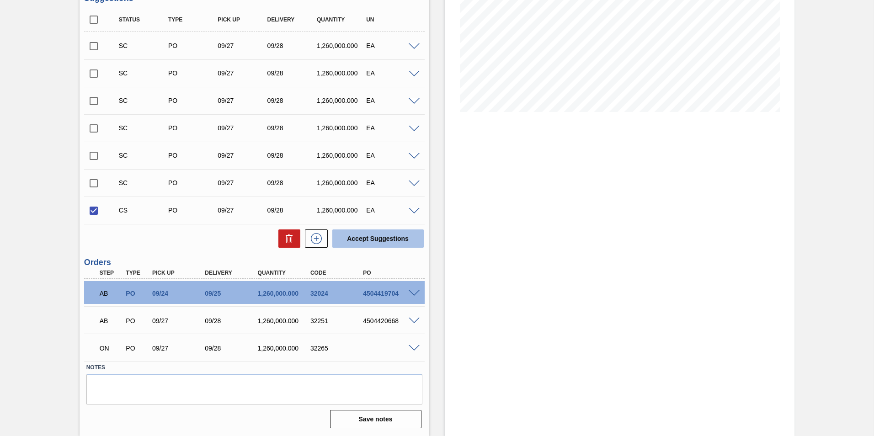
click at [374, 240] on button "Accept Suggestions" at bounding box center [377, 239] width 91 height 18
checkbox input "false"
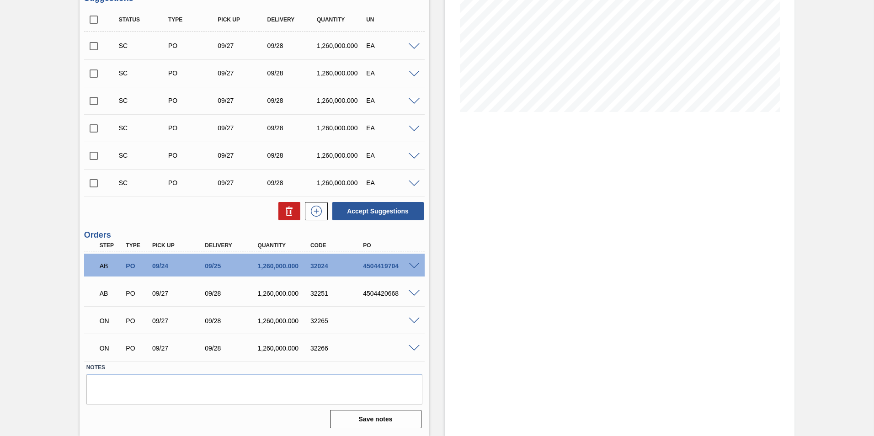
click at [412, 347] on span at bounding box center [414, 348] width 11 height 7
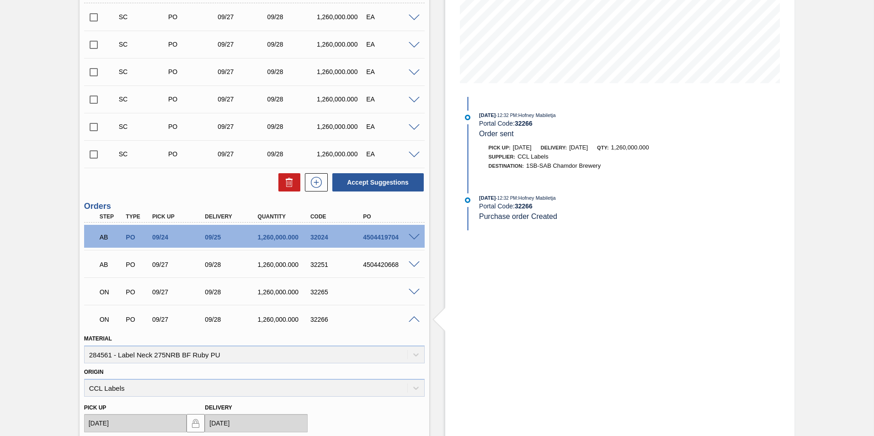
scroll to position [201, 0]
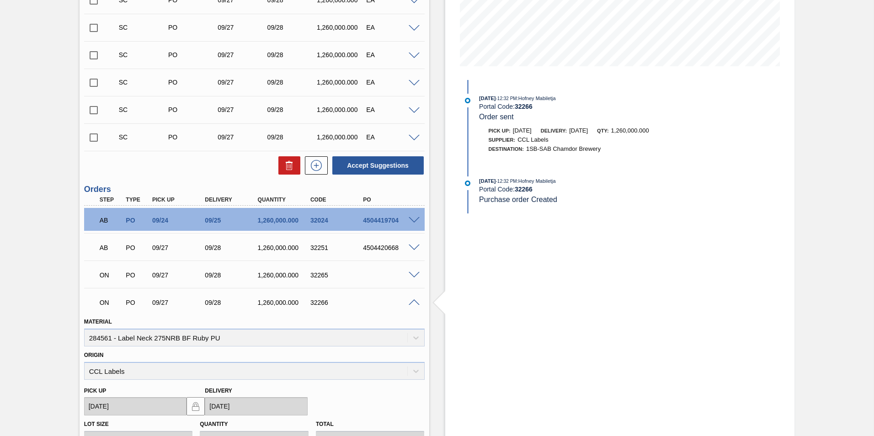
click at [414, 301] on span at bounding box center [414, 302] width 11 height 7
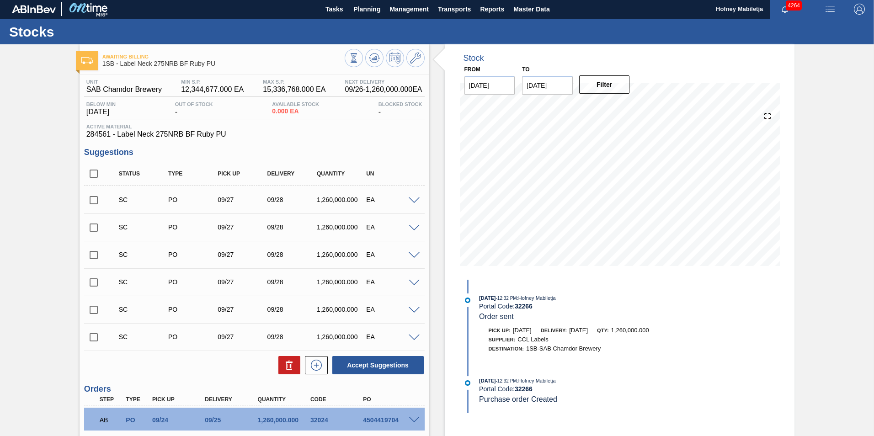
scroll to position [0, 0]
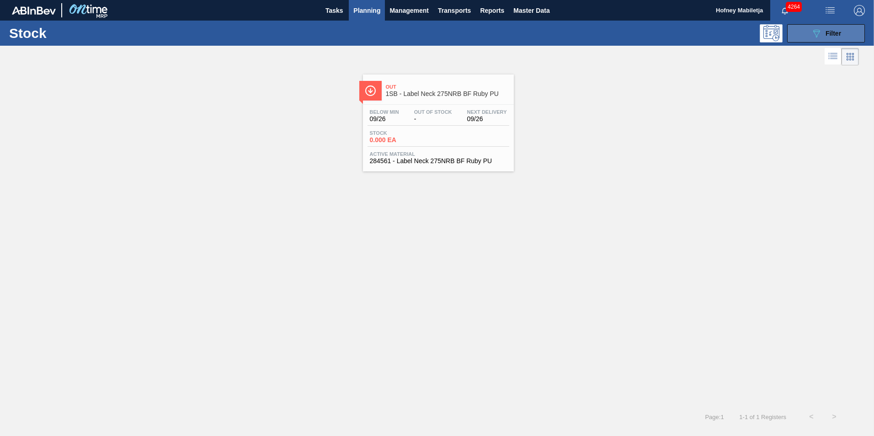
click at [836, 32] on span "Filter" at bounding box center [834, 33] width 16 height 7
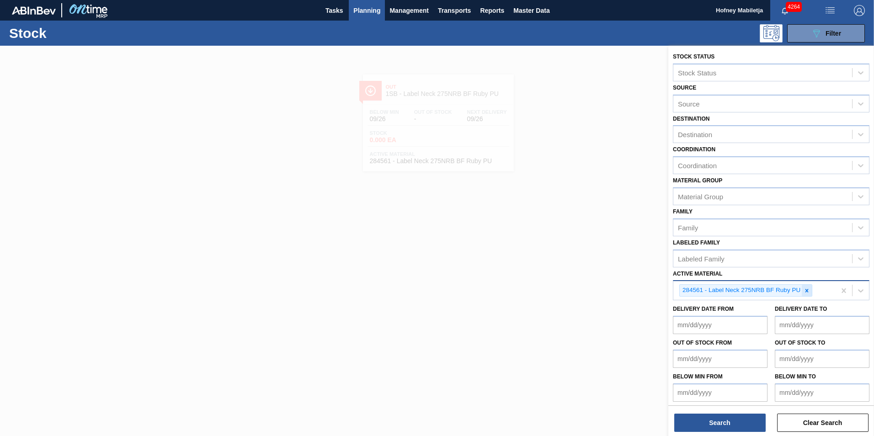
click at [808, 288] on icon at bounding box center [807, 291] width 6 height 6
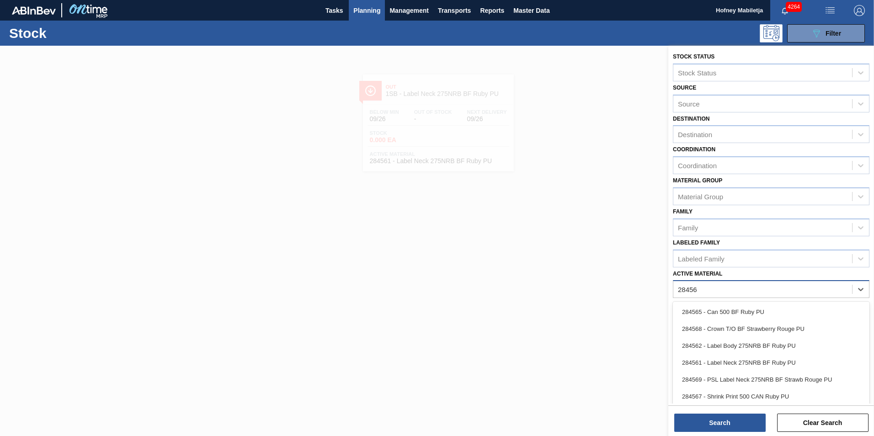
type Material "284562"
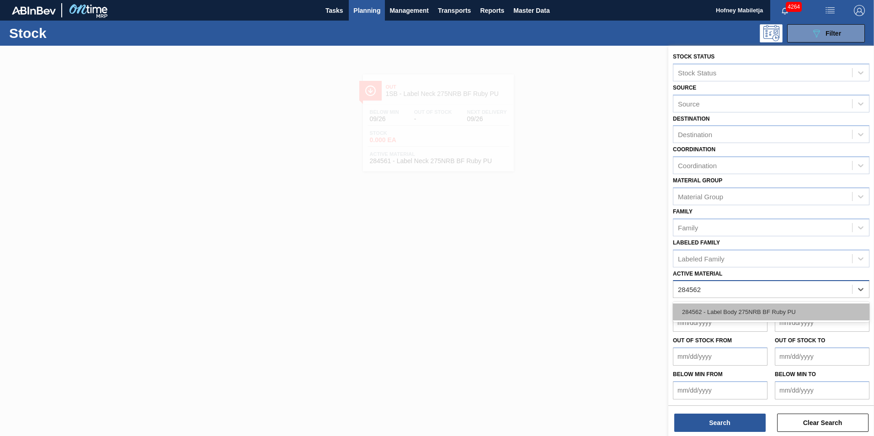
click at [758, 305] on div "284562 - Label Body 275NRB BF Ruby PU" at bounding box center [771, 312] width 197 height 17
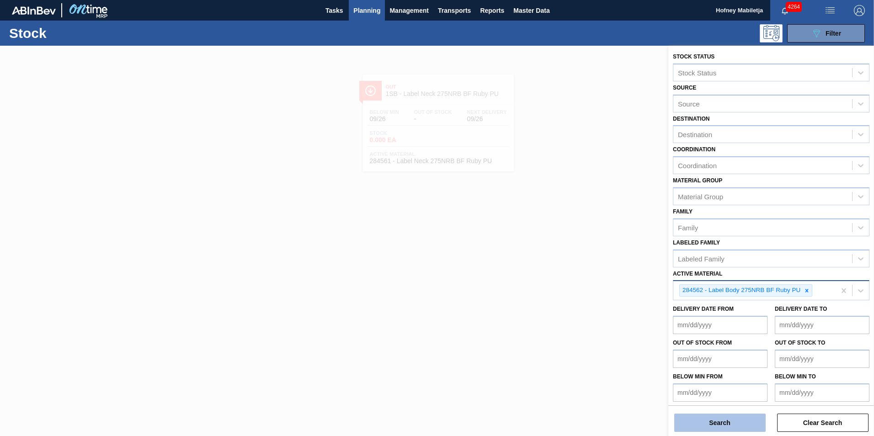
click at [735, 426] on button "Search" at bounding box center [719, 423] width 91 height 18
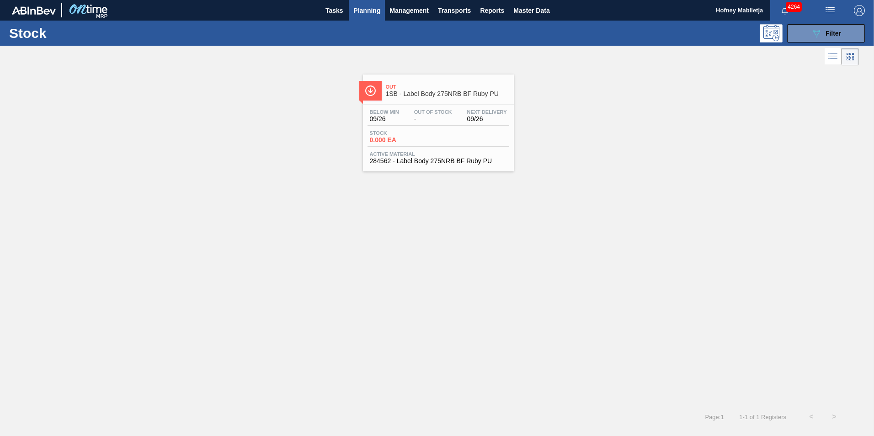
click at [433, 113] on span "Out Of Stock" at bounding box center [433, 111] width 38 height 5
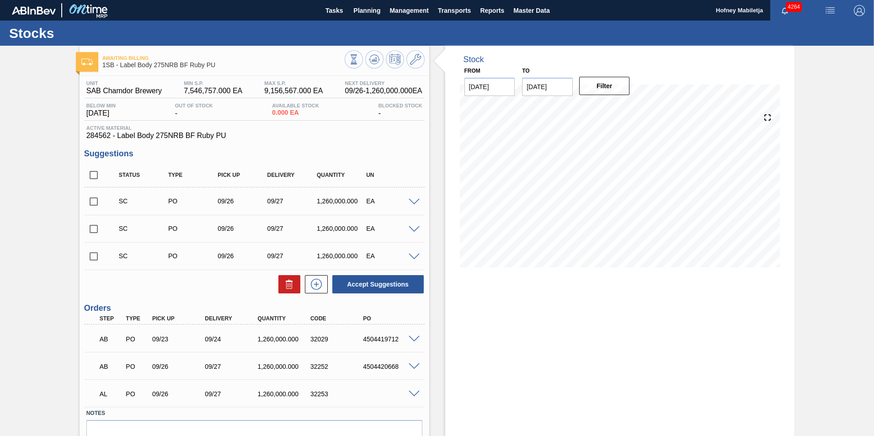
click at [410, 256] on span at bounding box center [414, 257] width 11 height 7
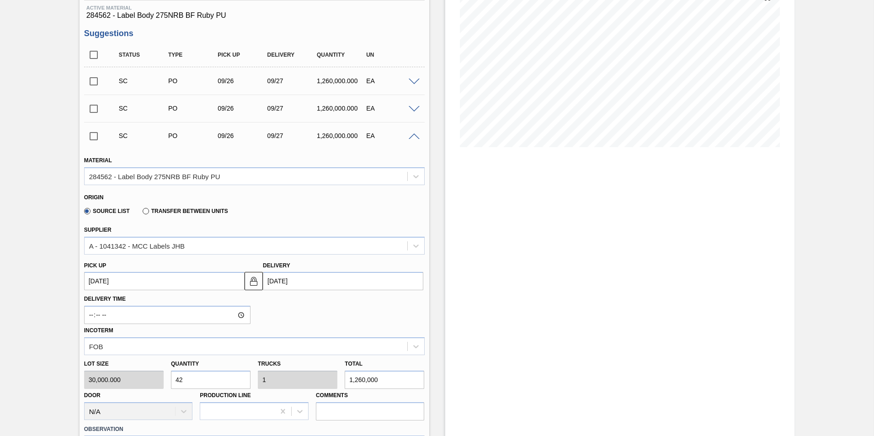
scroll to position [137, 0]
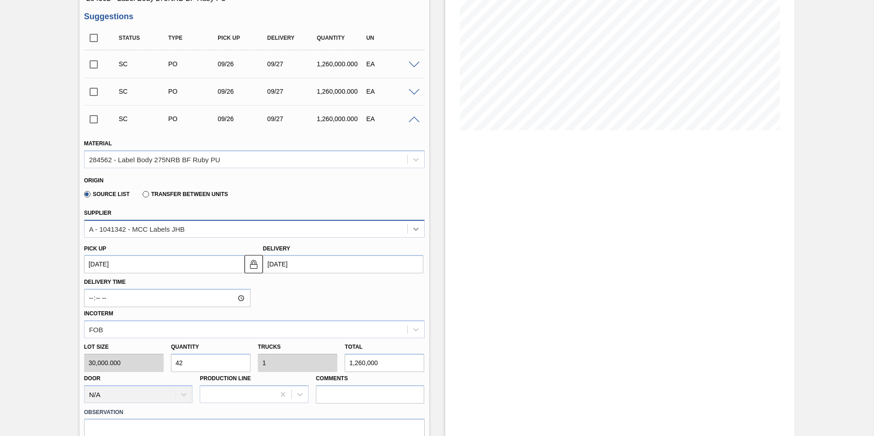
click at [415, 227] on icon at bounding box center [415, 228] width 9 height 9
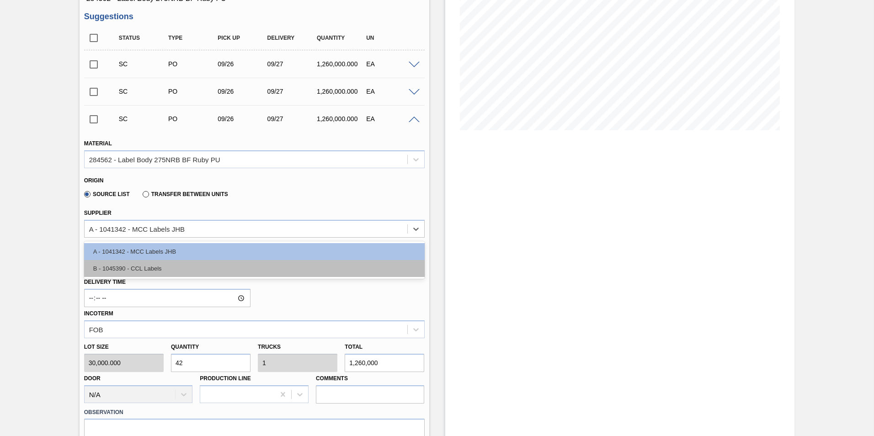
click at [155, 267] on div "B - 1045390 - CCL Labels" at bounding box center [254, 268] width 341 height 17
type input "0.28"
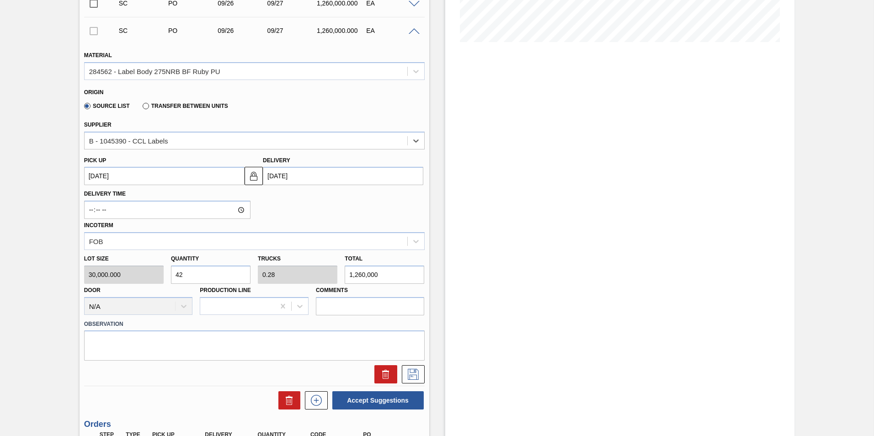
scroll to position [229, 0]
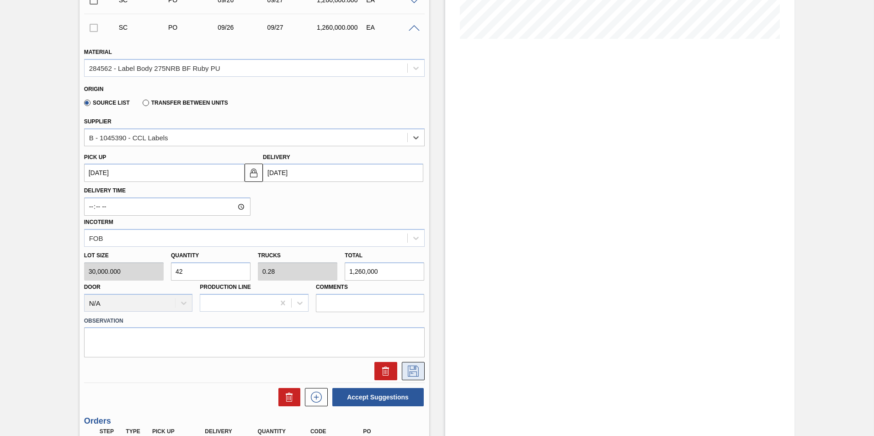
click at [411, 371] on icon at bounding box center [413, 371] width 15 height 11
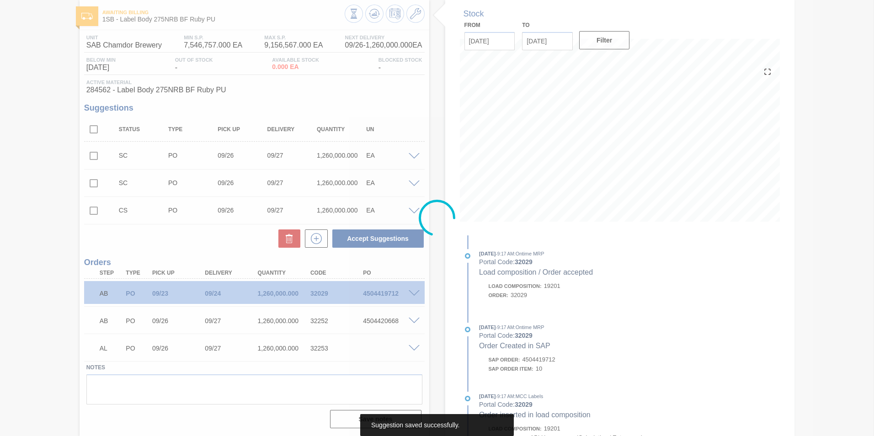
scroll to position [46, 0]
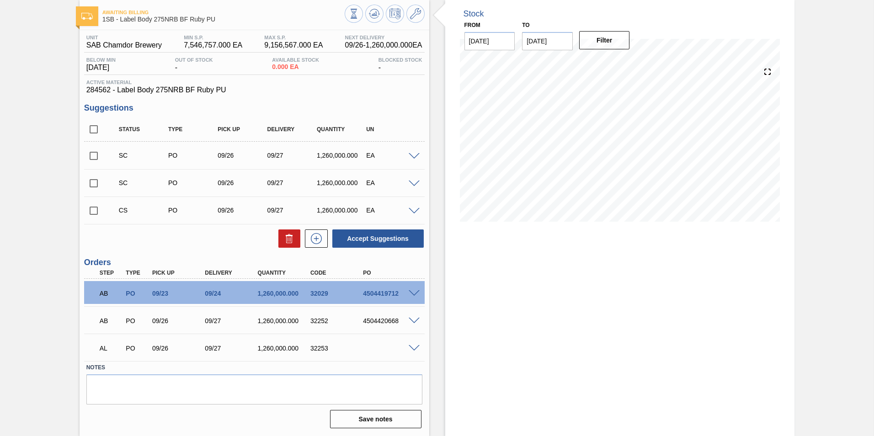
click at [411, 351] on span at bounding box center [414, 348] width 11 height 7
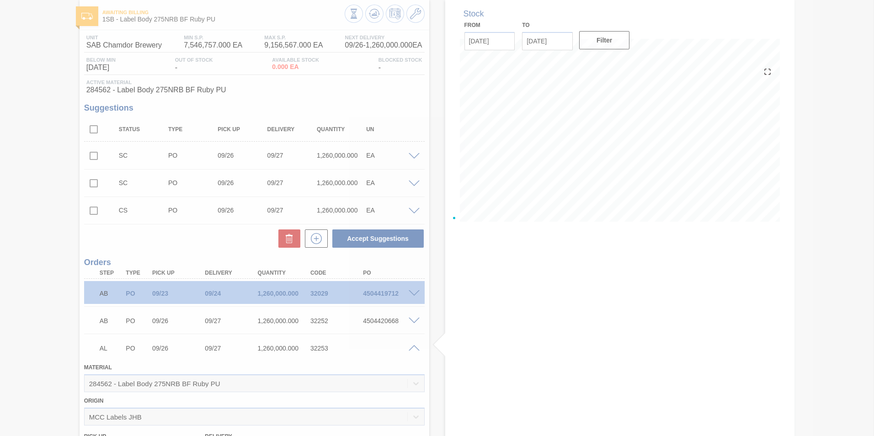
scroll to position [167, 0]
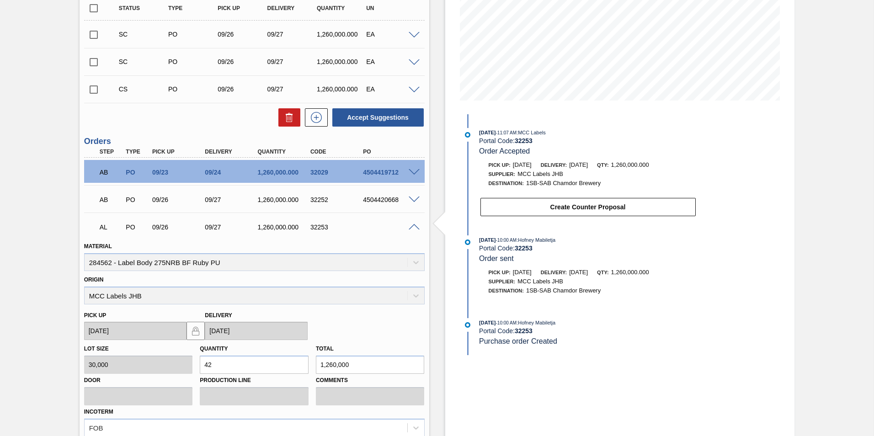
click at [415, 223] on div at bounding box center [415, 226] width 18 height 7
click at [414, 226] on span at bounding box center [414, 227] width 11 height 7
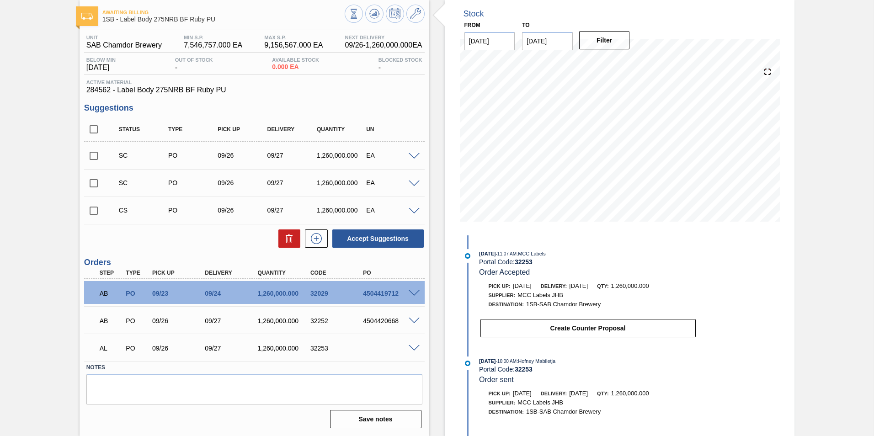
click at [411, 211] on span at bounding box center [414, 211] width 11 height 7
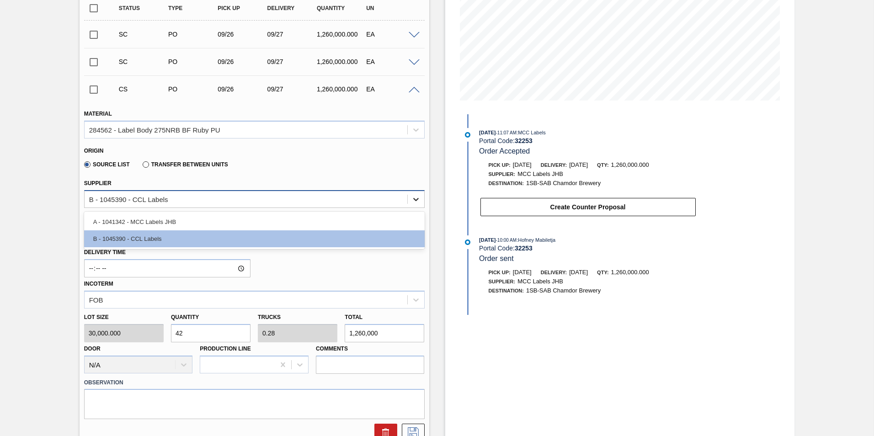
click at [415, 199] on icon at bounding box center [415, 199] width 9 height 9
click at [623, 357] on div "Stock From 09/26/2025 to 10/10/2025 Filter 09/26/2025 - 11:07 AM : MCC Labels P…" at bounding box center [620, 268] width 350 height 778
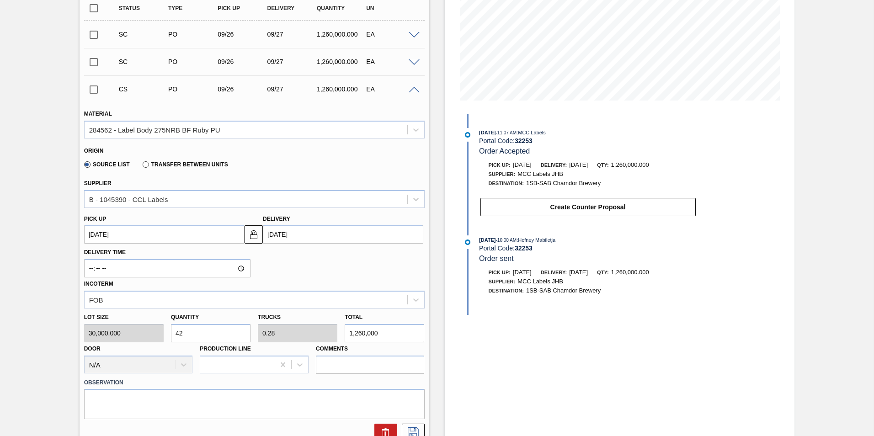
click at [413, 89] on span at bounding box center [414, 90] width 11 height 7
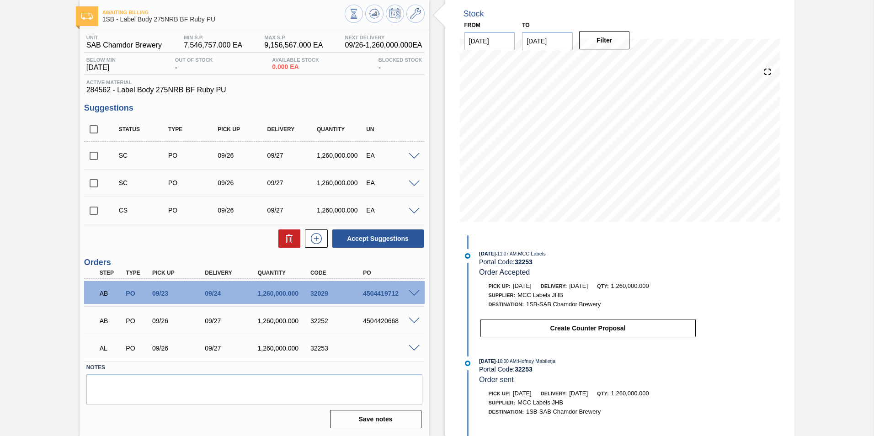
click at [413, 348] on span at bounding box center [414, 348] width 11 height 7
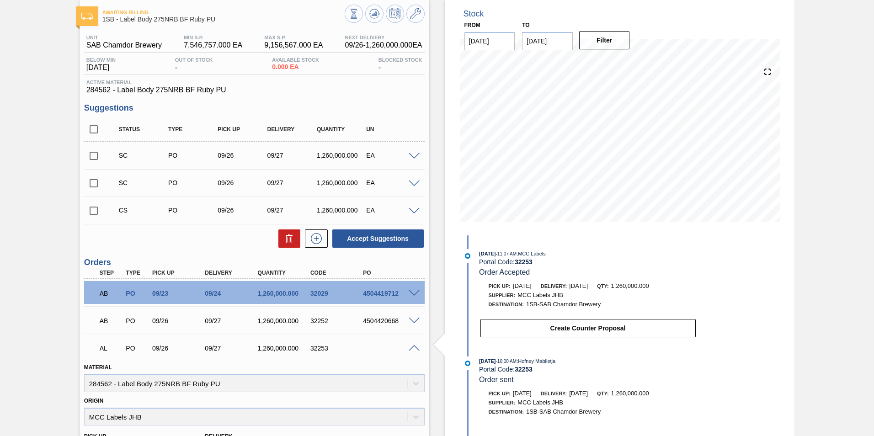
scroll to position [167, 0]
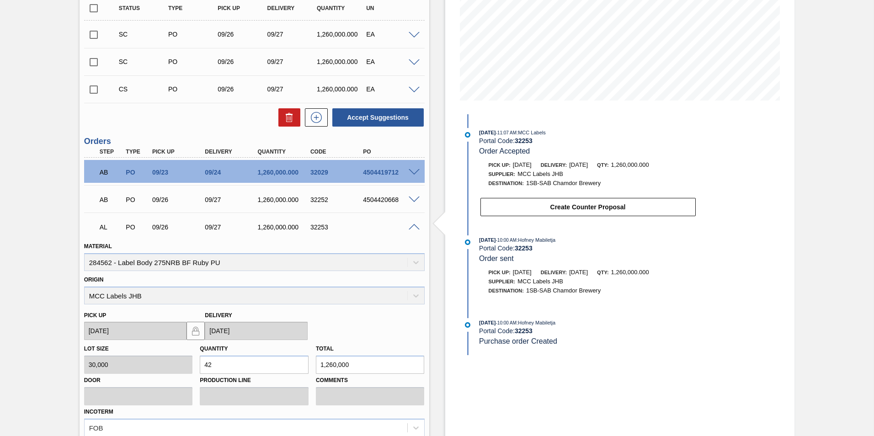
click at [411, 224] on span at bounding box center [414, 227] width 11 height 7
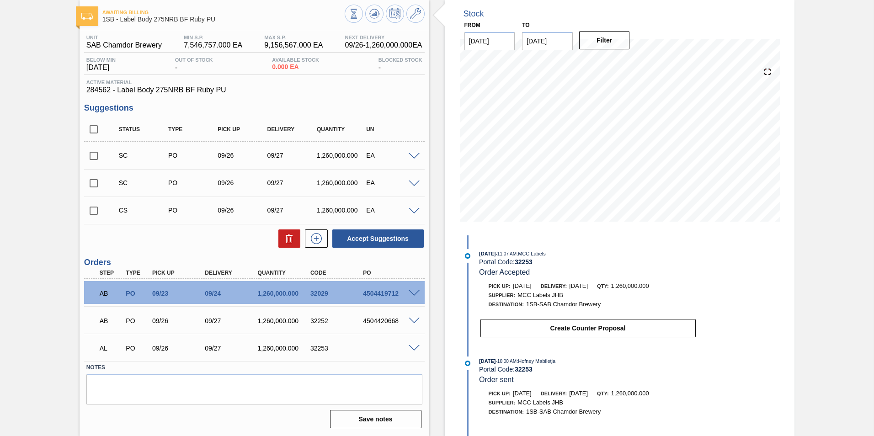
scroll to position [46, 0]
click at [93, 209] on input "checkbox" at bounding box center [93, 210] width 19 height 19
click at [414, 209] on span at bounding box center [414, 211] width 11 height 7
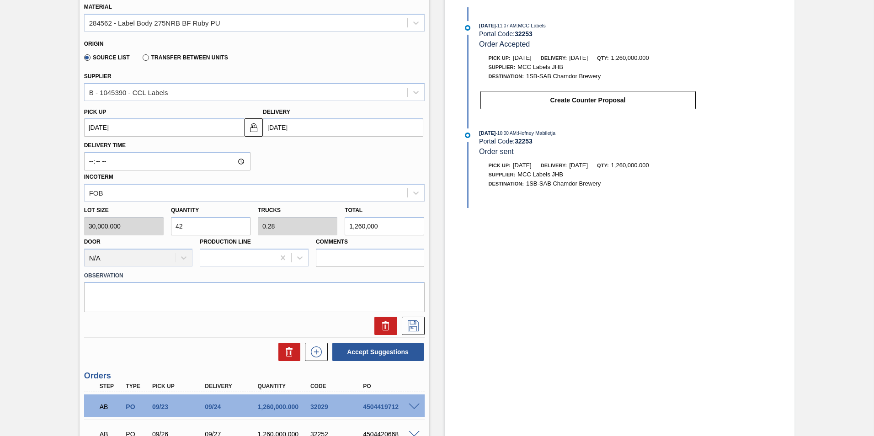
scroll to position [274, 0]
click at [393, 350] on button "Accept Suggestions" at bounding box center [377, 351] width 91 height 18
checkbox input "false"
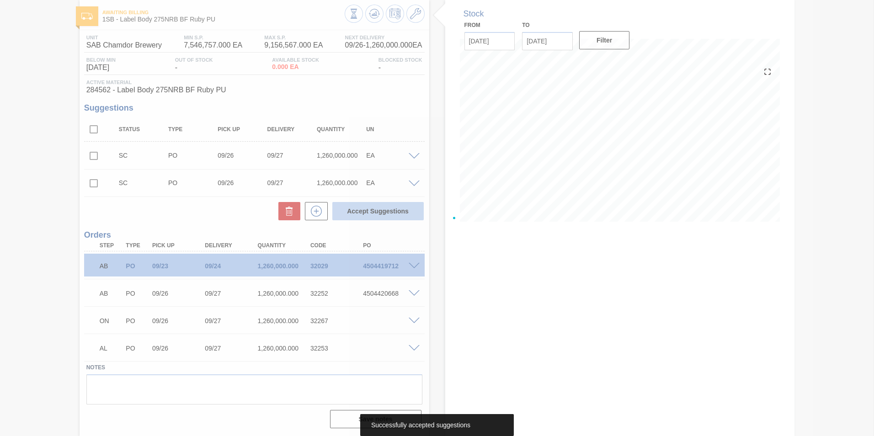
scroll to position [46, 0]
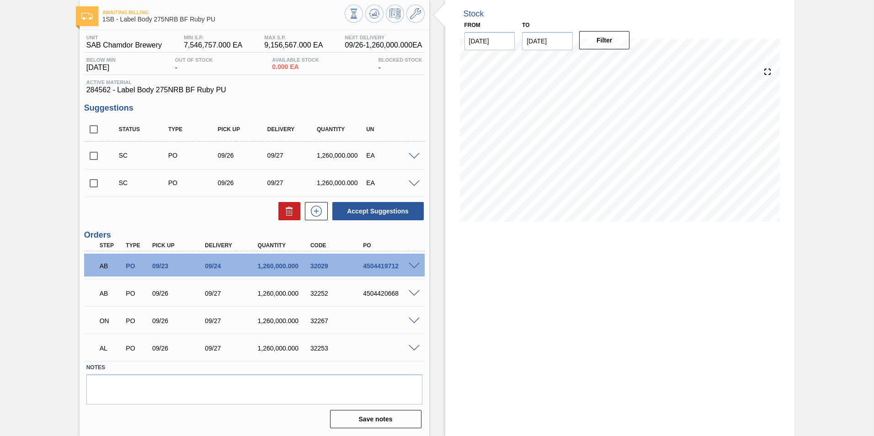
click at [412, 349] on span at bounding box center [414, 348] width 11 height 7
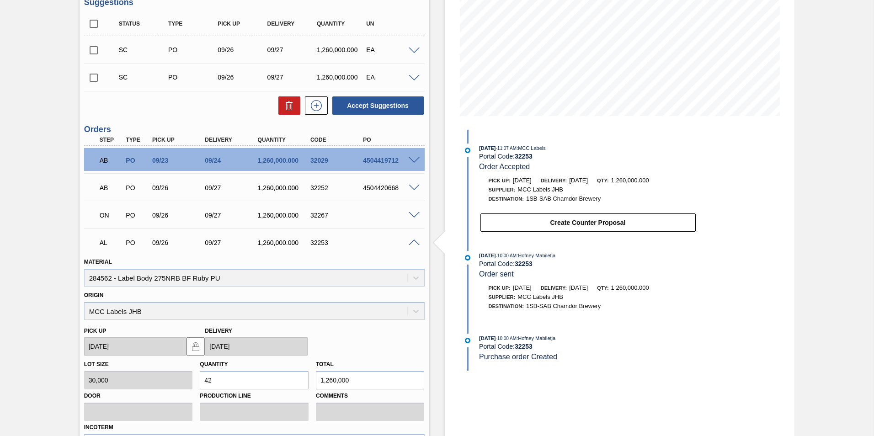
scroll to position [183, 0]
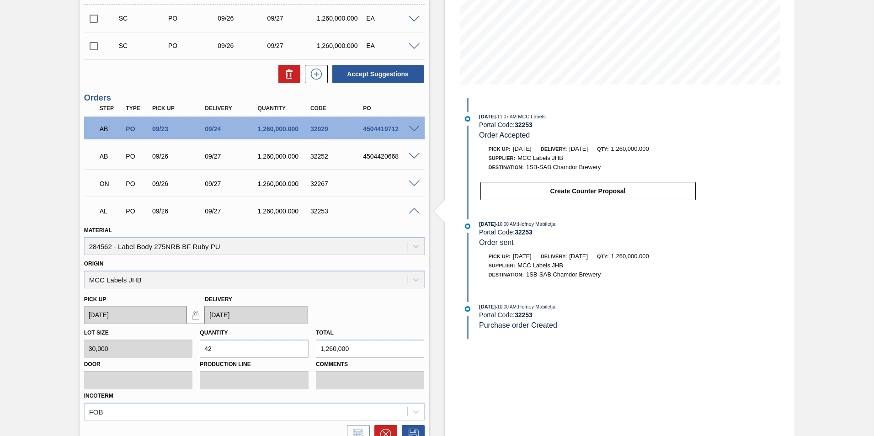
click at [414, 207] on div at bounding box center [415, 210] width 18 height 7
click at [412, 207] on div at bounding box center [415, 210] width 18 height 7
click at [411, 208] on span at bounding box center [414, 211] width 11 height 7
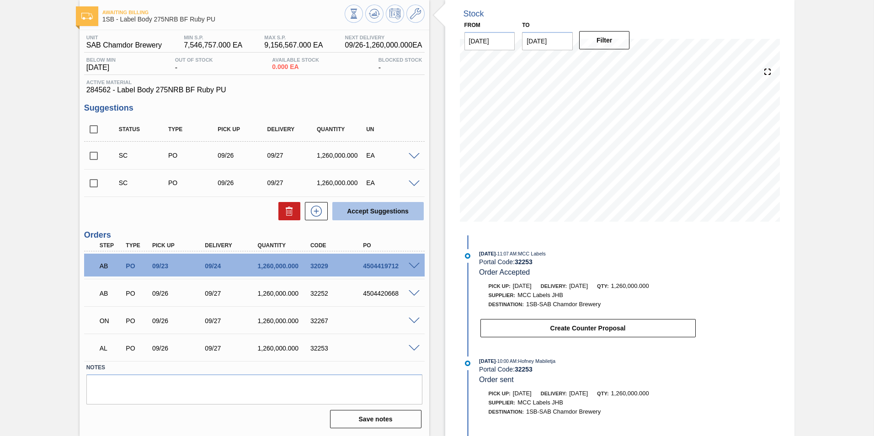
scroll to position [46, 0]
click at [412, 321] on span at bounding box center [414, 321] width 11 height 7
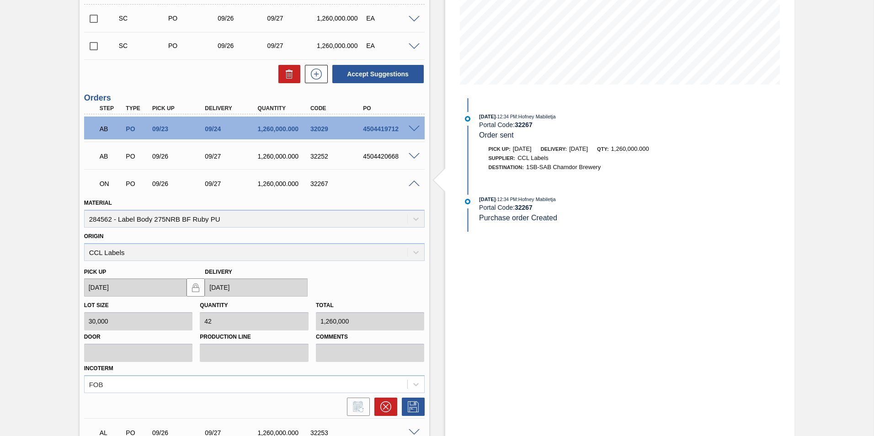
click at [411, 181] on span at bounding box center [414, 184] width 11 height 7
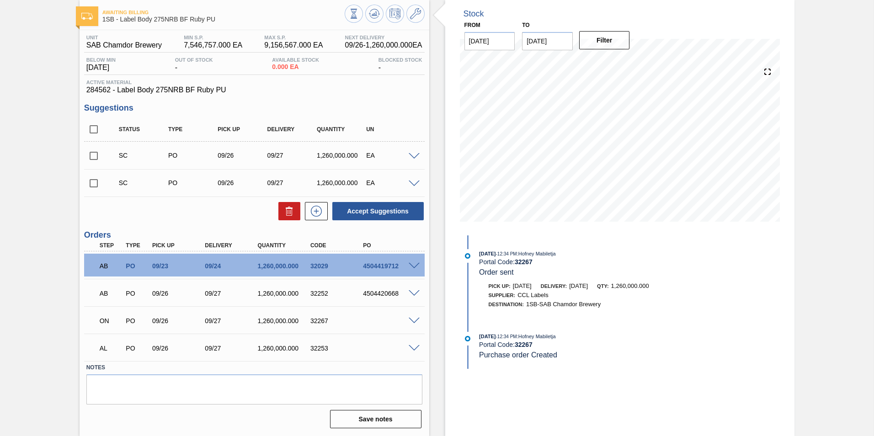
scroll to position [46, 0]
click at [412, 322] on span at bounding box center [414, 321] width 11 height 7
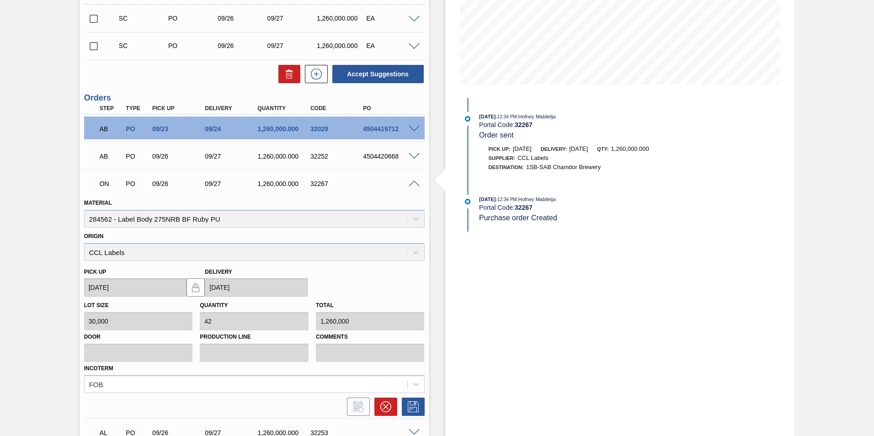
click at [413, 182] on span at bounding box center [414, 184] width 11 height 7
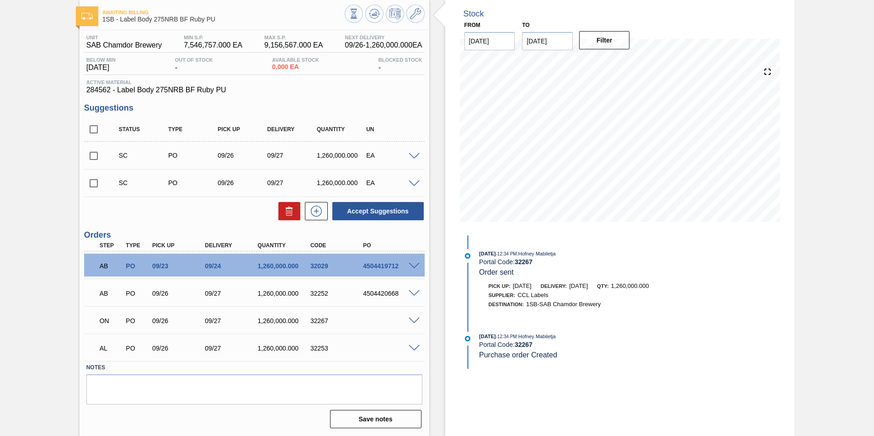
scroll to position [46, 0]
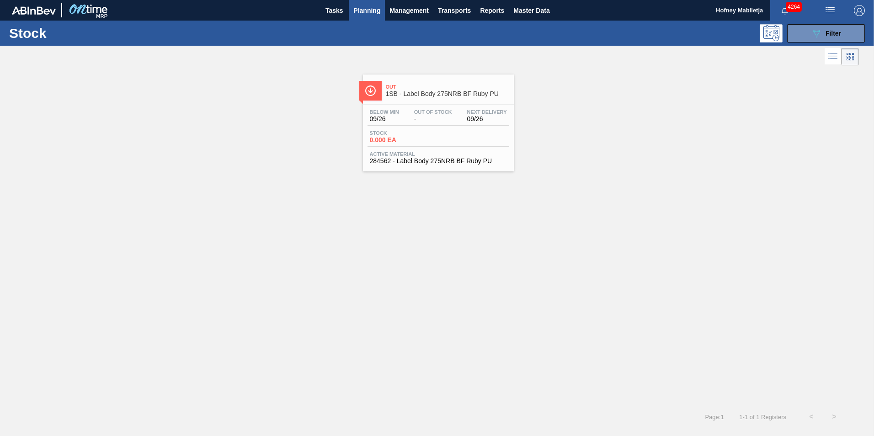
click at [425, 129] on div "Below Min 09/26 Out Of Stock - Next Delivery 09/26 Stock 0.000 EA Active Materi…" at bounding box center [438, 136] width 151 height 62
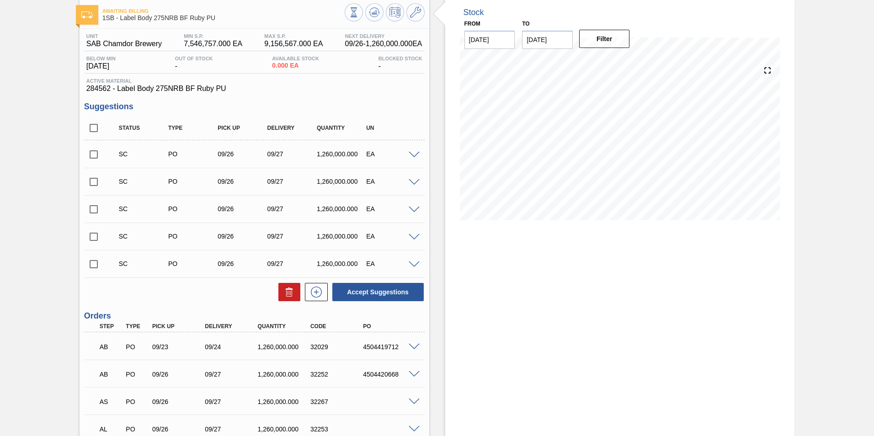
scroll to position [91, 0]
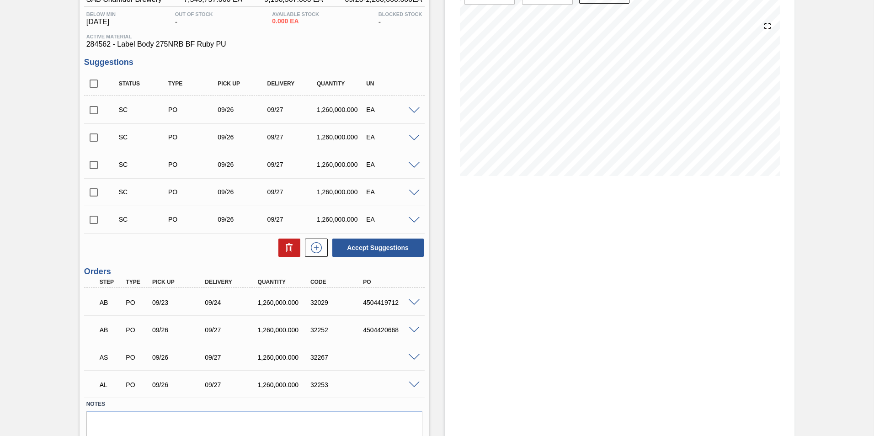
click at [414, 358] on span at bounding box center [414, 357] width 11 height 7
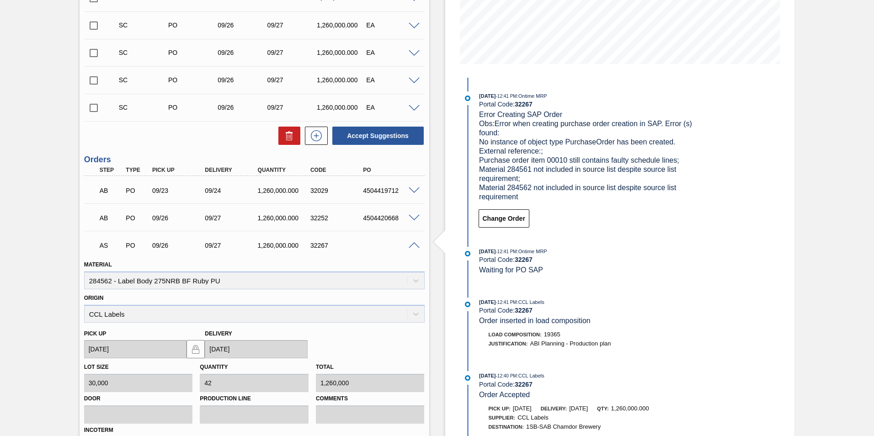
scroll to position [183, 0]
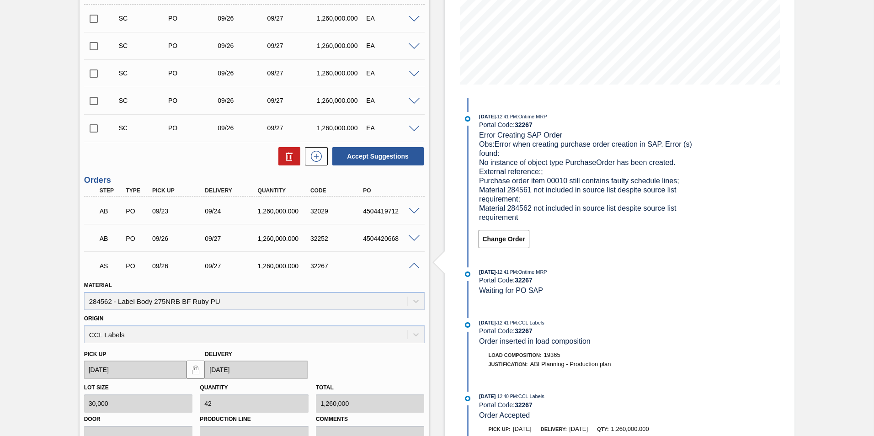
click at [413, 238] on span at bounding box center [414, 238] width 11 height 7
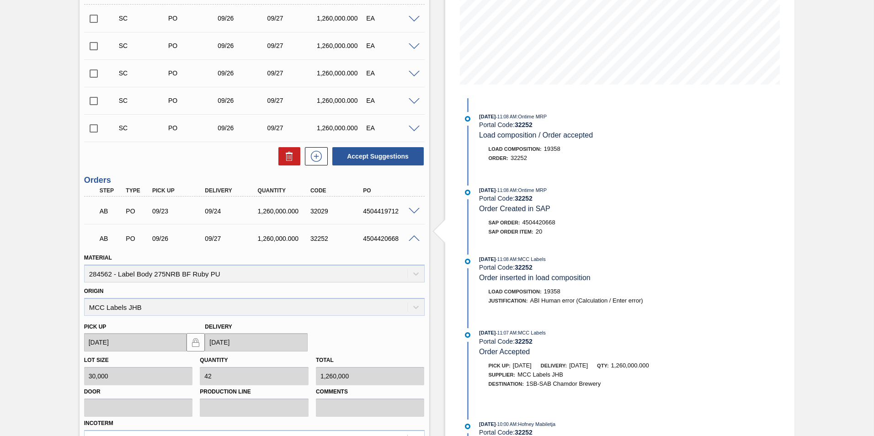
click at [414, 233] on div "AB PO 09/26 09/27 1,260,000.000 32252 4504420668" at bounding box center [254, 237] width 341 height 23
click at [414, 234] on div "AB PO 09/26 09/27 1,260,000.000 32252 4504420668" at bounding box center [254, 237] width 341 height 23
click at [411, 236] on span at bounding box center [414, 238] width 11 height 7
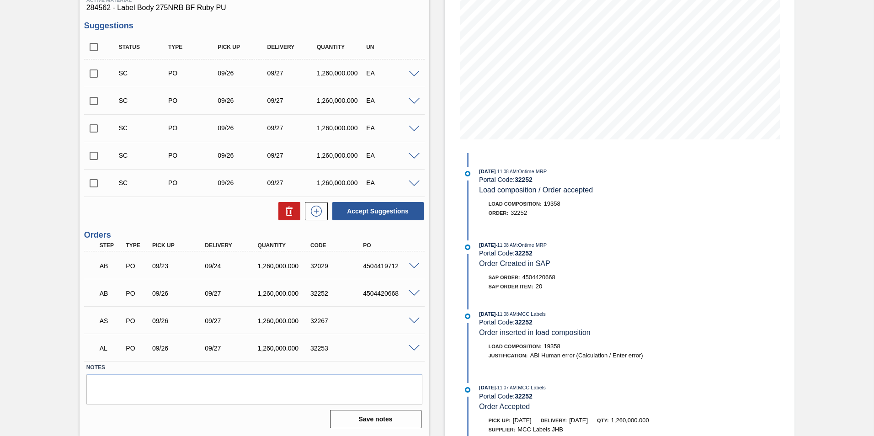
scroll to position [128, 0]
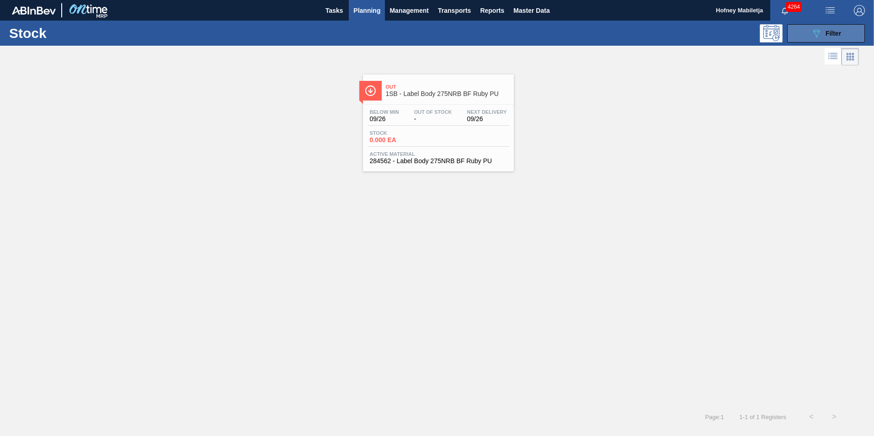
click at [838, 29] on div "089F7B8B-B2A5-4AFE-B5C0-19BA573D28AC Filter" at bounding box center [826, 33] width 30 height 11
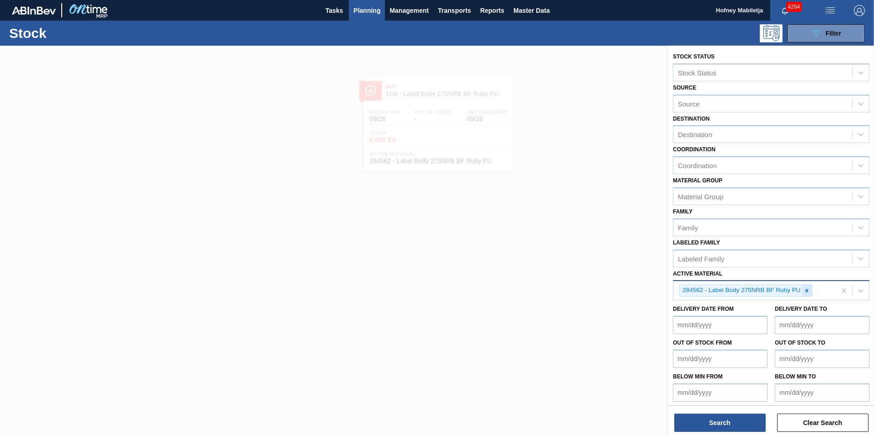
click at [811, 291] on div at bounding box center [807, 290] width 10 height 11
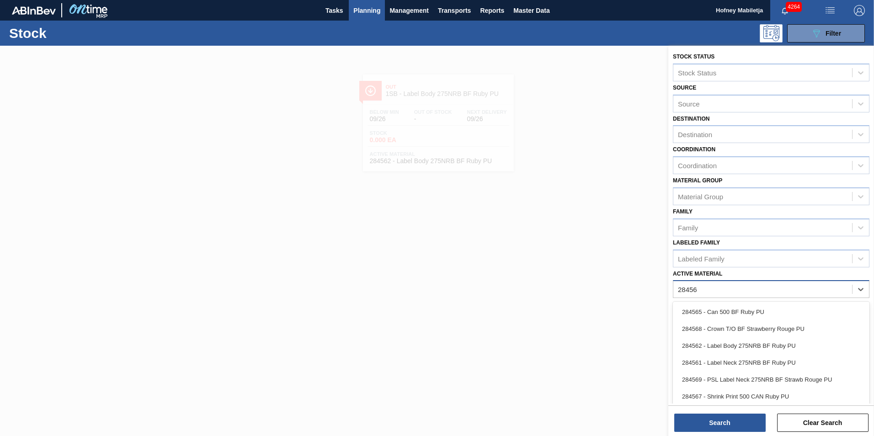
type Material "284561"
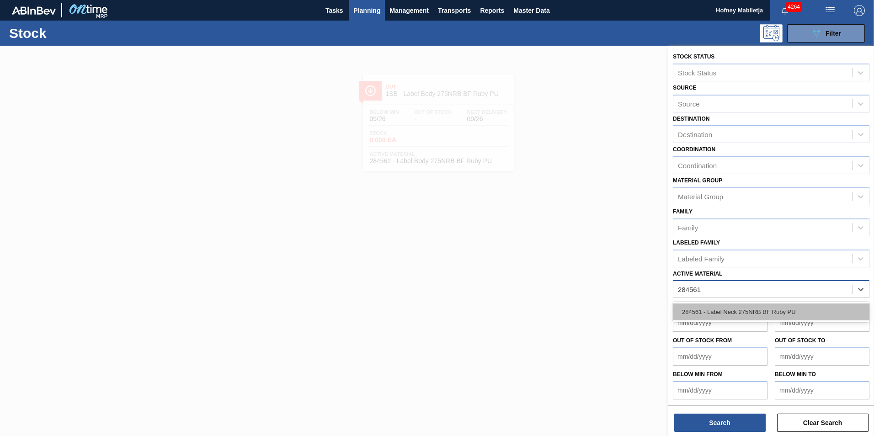
click at [737, 313] on div "284561 - Label Neck 275NRB BF Ruby PU" at bounding box center [771, 312] width 197 height 17
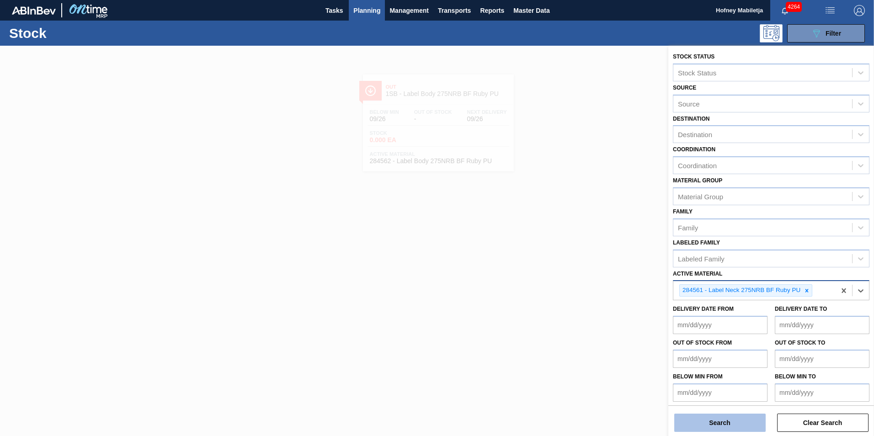
click at [730, 423] on button "Search" at bounding box center [719, 423] width 91 height 18
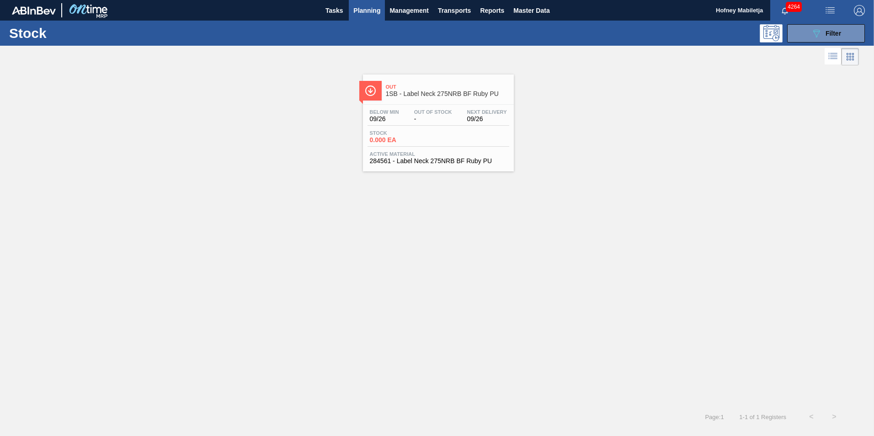
click at [426, 123] on div "Below Min 09/26 Out Of Stock - Next Delivery 09/26" at bounding box center [439, 117] width 142 height 16
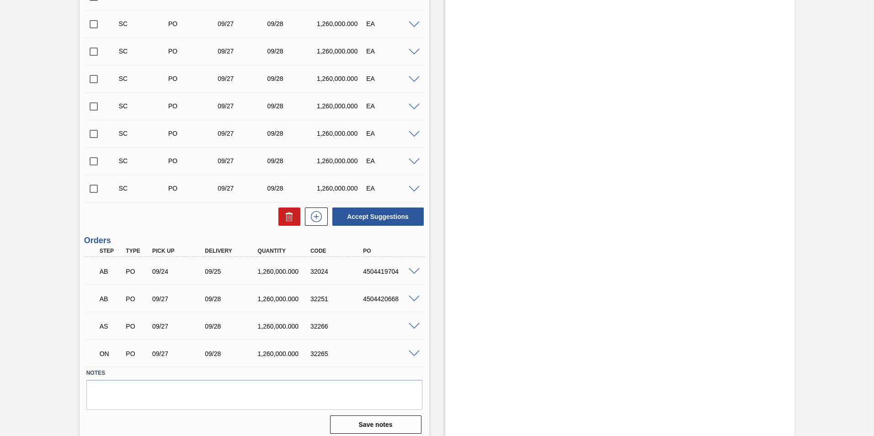
scroll to position [293, 0]
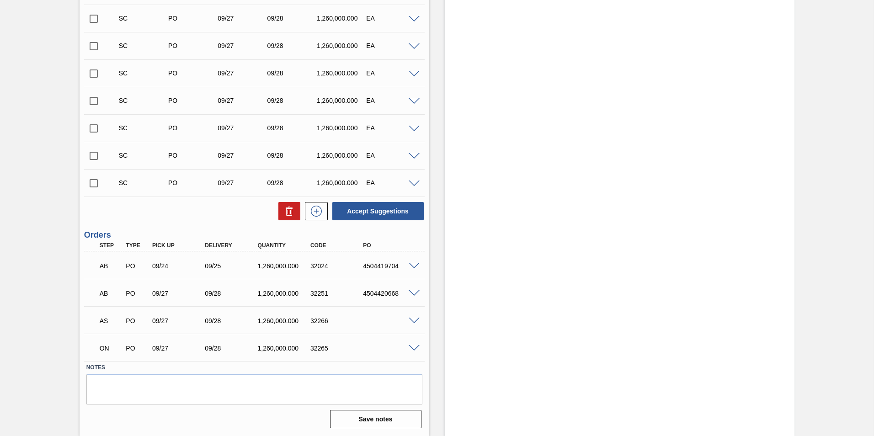
click at [415, 318] on span at bounding box center [414, 321] width 11 height 7
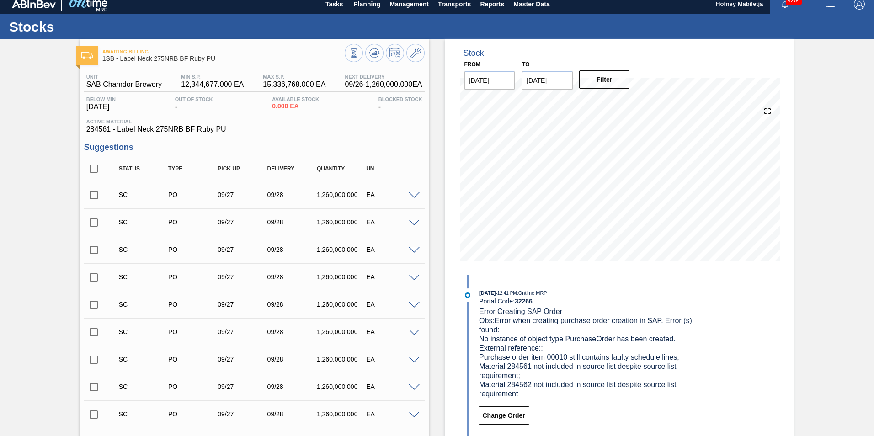
scroll to position [0, 0]
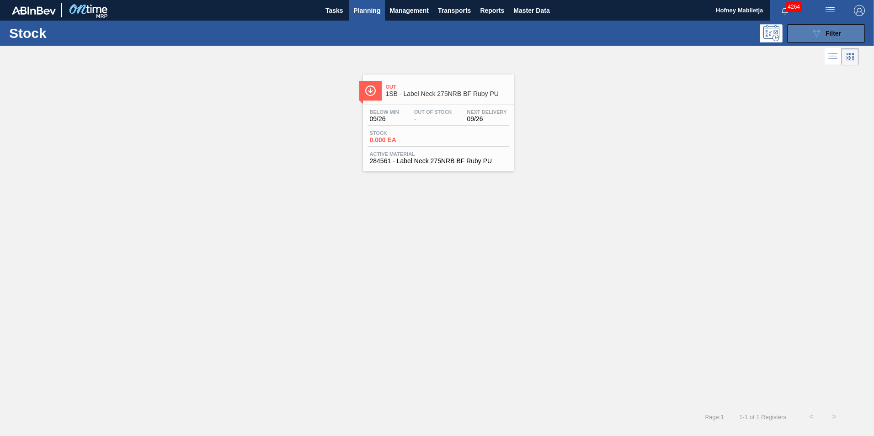
click at [837, 33] on span "Filter" at bounding box center [834, 33] width 16 height 7
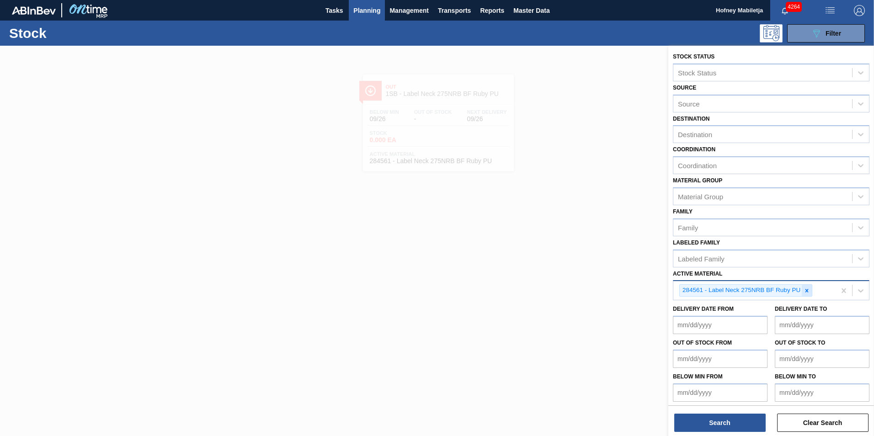
click at [807, 290] on icon at bounding box center [807, 291] width 6 height 6
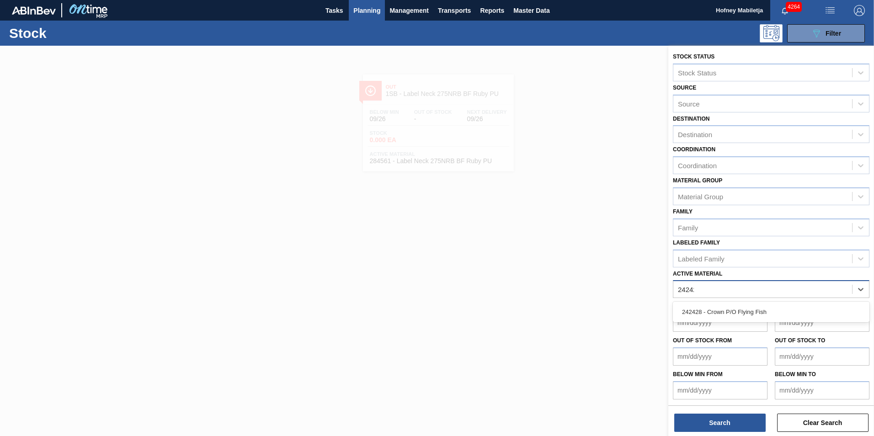
type Material "242428"
click at [745, 311] on div "242428 - Crown P/O Flying Fish" at bounding box center [771, 312] width 197 height 17
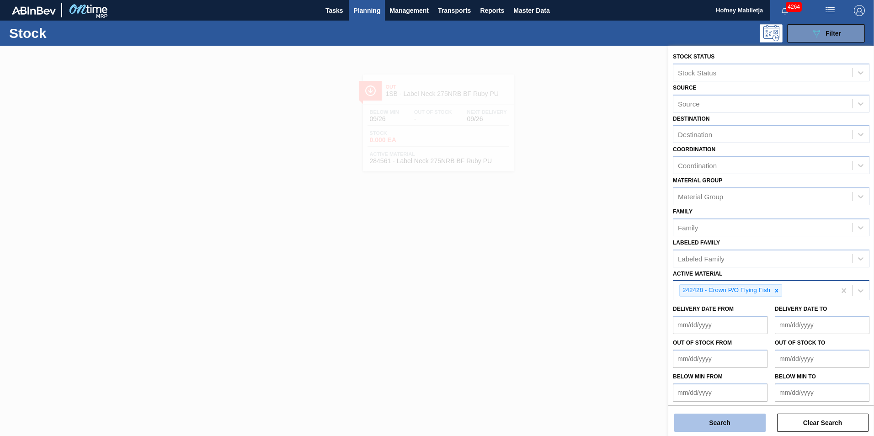
click at [742, 421] on button "Search" at bounding box center [719, 423] width 91 height 18
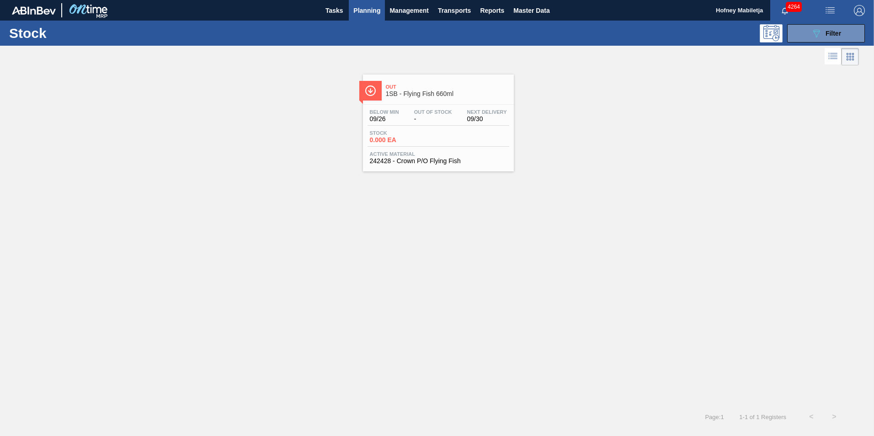
click at [431, 124] on div "Below Min 09/26 Out Of Stock - Next Delivery 09/30" at bounding box center [439, 117] width 142 height 16
click at [461, 136] on div "Stock 0.000 EA" at bounding box center [439, 138] width 142 height 16
click at [839, 36] on span "Filter" at bounding box center [834, 33] width 16 height 7
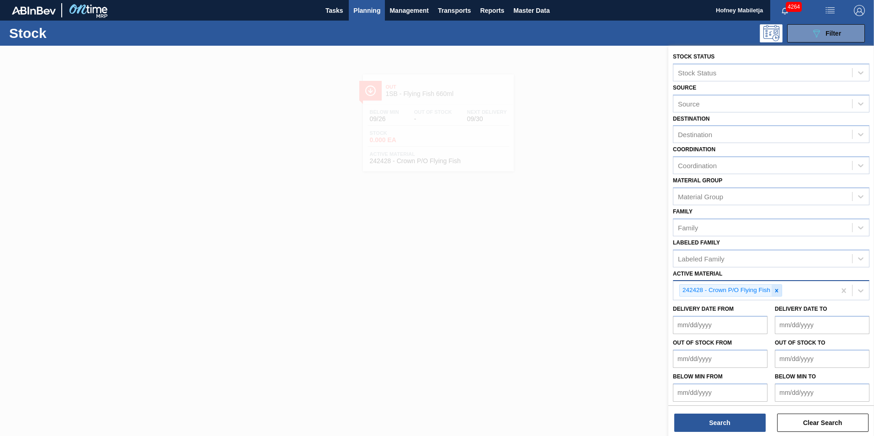
click at [777, 290] on icon at bounding box center [777, 291] width 6 height 6
paste Material "275049"
type Material "275049"
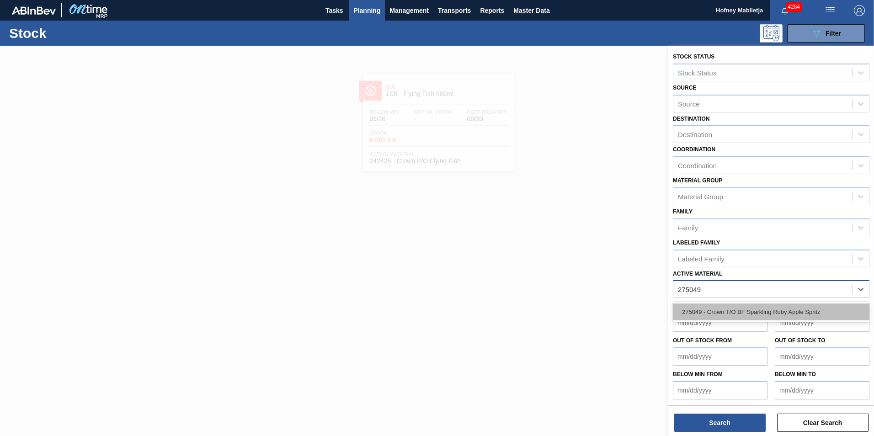
click at [737, 310] on div "275049 - Crown T/O BF Sparkling Ruby Apple Spritz" at bounding box center [771, 312] width 197 height 17
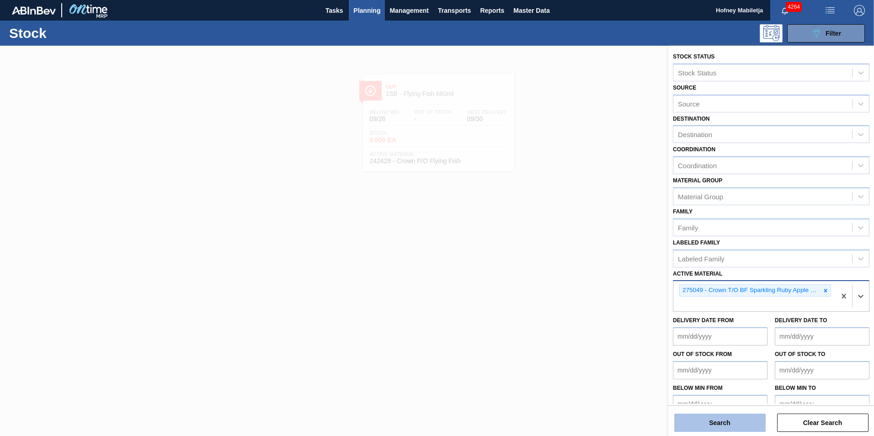
click at [725, 422] on button "Search" at bounding box center [719, 423] width 91 height 18
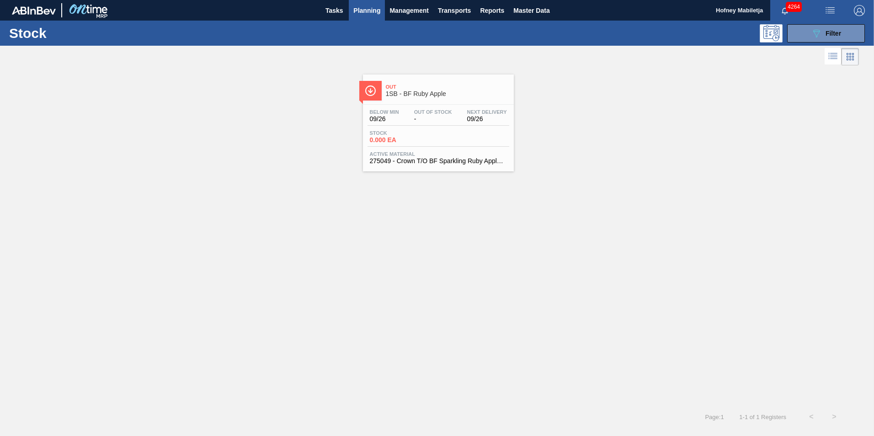
click at [434, 133] on div "Stock 0.000 EA" at bounding box center [402, 136] width 69 height 13
click at [449, 125] on div "Below Min 09/26 Out Of Stock - Next Delivery 09/26" at bounding box center [439, 117] width 142 height 16
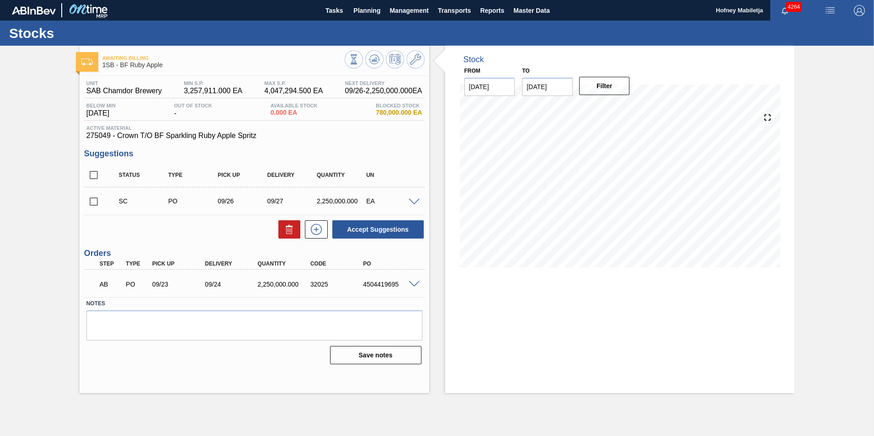
click at [95, 201] on input "checkbox" at bounding box center [93, 201] width 19 height 19
click at [388, 228] on button "Accept Suggestions" at bounding box center [377, 229] width 91 height 18
checkbox input "false"
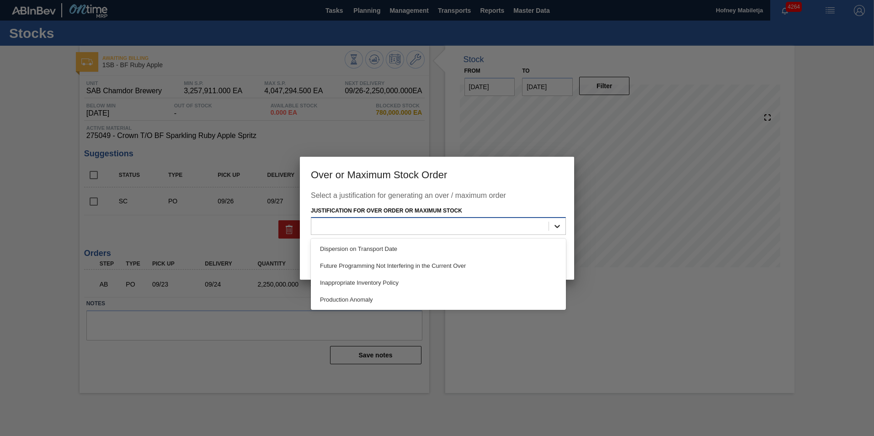
click at [557, 224] on icon at bounding box center [557, 226] width 9 height 9
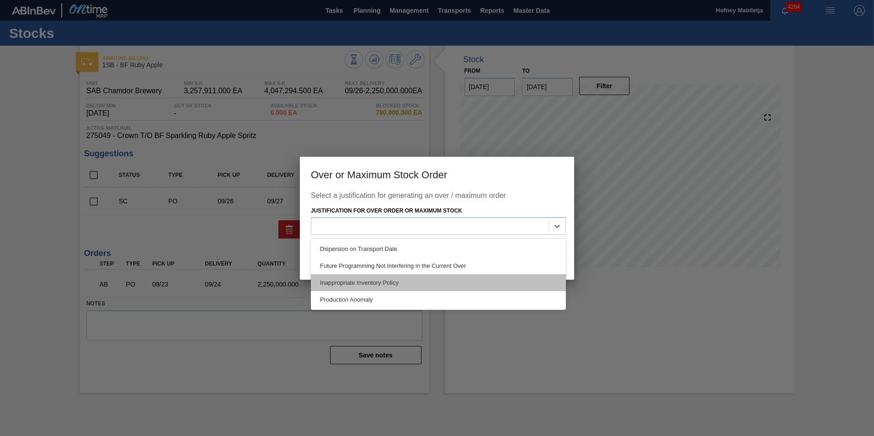
click at [385, 281] on div "Inappropriate Inventory Policy" at bounding box center [438, 282] width 255 height 17
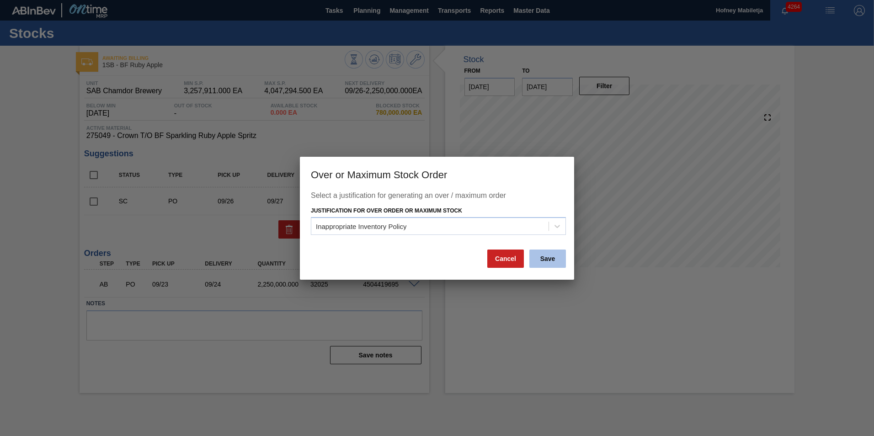
click at [540, 258] on button "Save" at bounding box center [547, 259] width 37 height 18
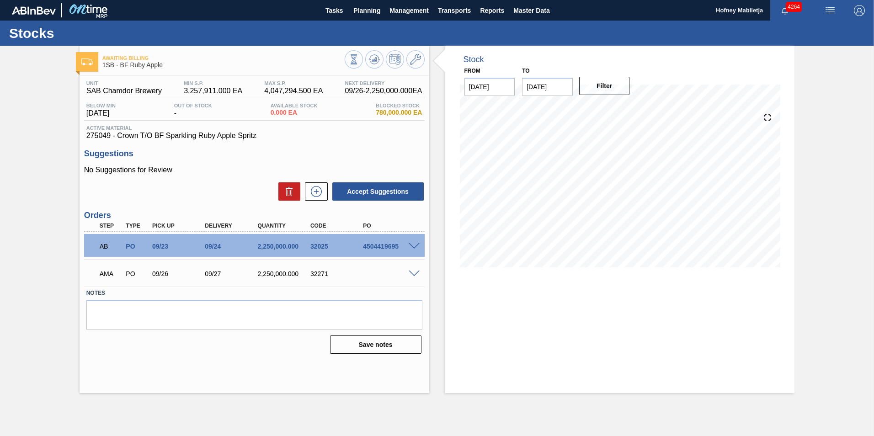
click at [413, 274] on span at bounding box center [414, 274] width 11 height 7
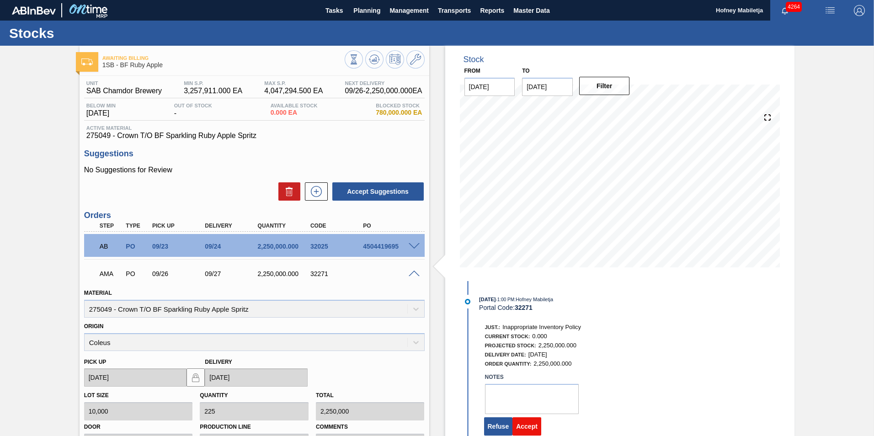
click at [526, 425] on button "Accept" at bounding box center [527, 426] width 29 height 18
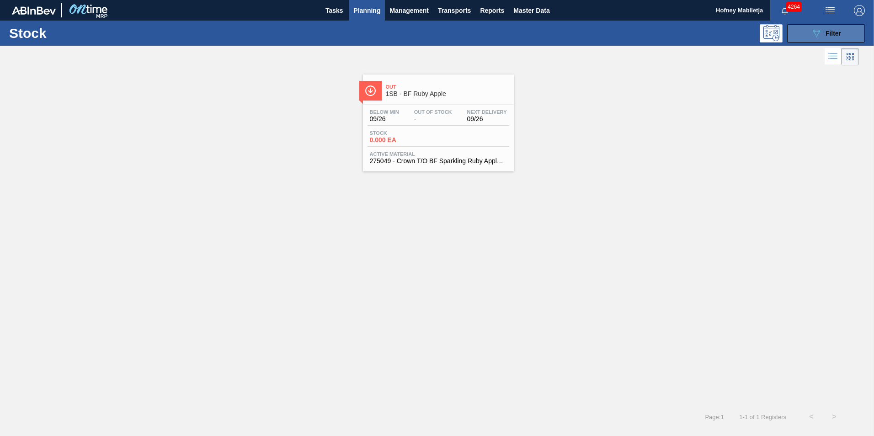
click at [848, 33] on button "089F7B8B-B2A5-4AFE-B5C0-19BA573D28AC Filter" at bounding box center [826, 33] width 78 height 18
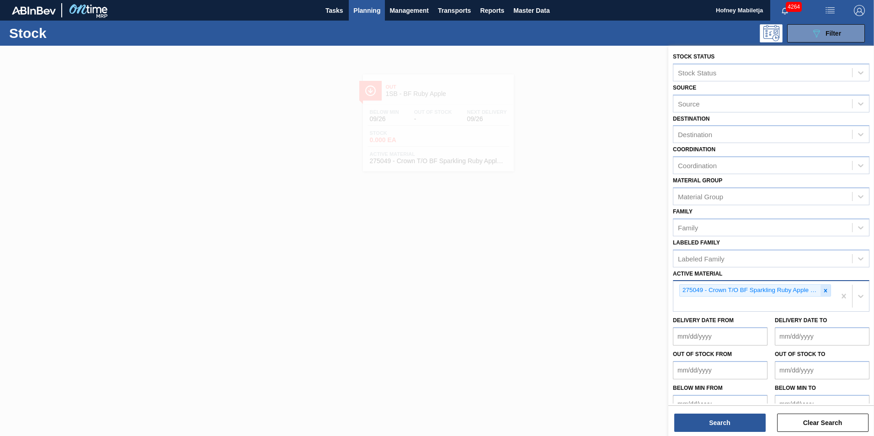
click at [827, 292] on icon at bounding box center [825, 291] width 6 height 6
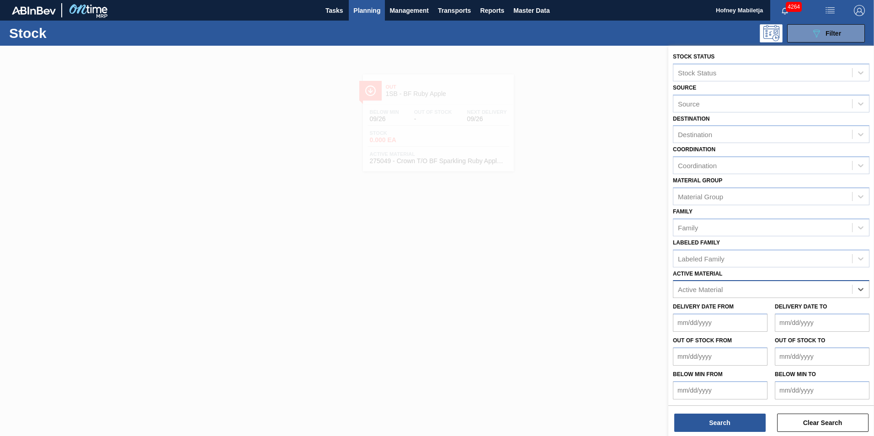
paste Material "268567"
type Material "268567"
click at [736, 311] on div "268567 - Crown T/O Libra" at bounding box center [771, 312] width 197 height 17
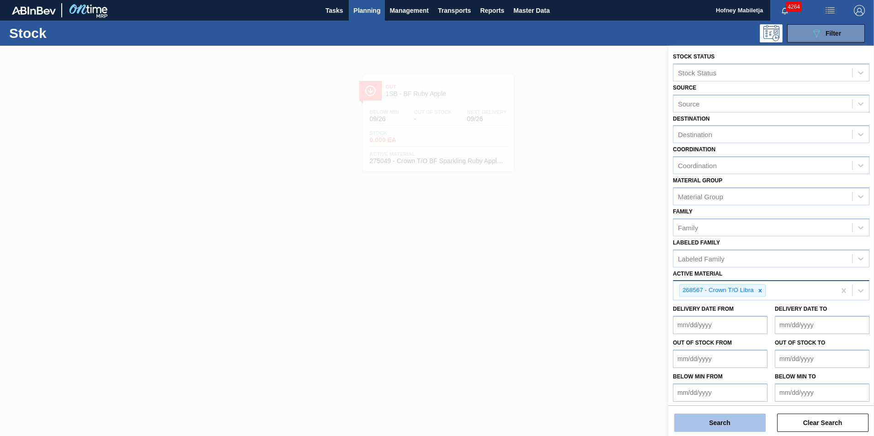
click at [733, 420] on button "Search" at bounding box center [719, 423] width 91 height 18
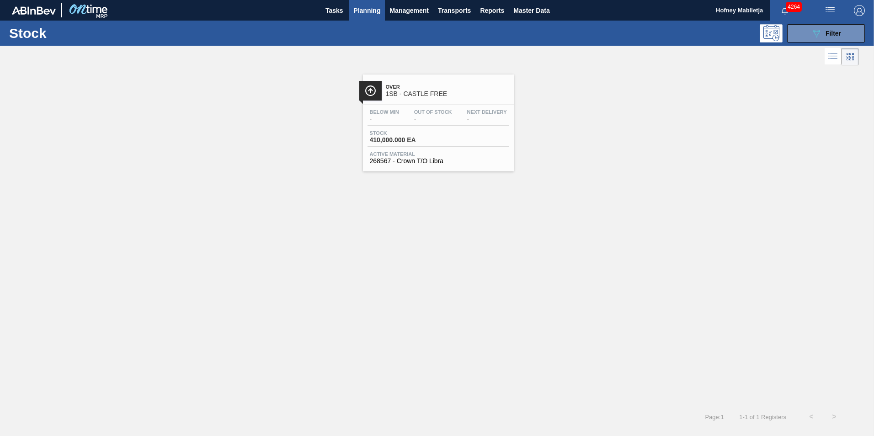
click at [444, 124] on div "Below Min - Out Of Stock - Next Delivery -" at bounding box center [439, 117] width 142 height 16
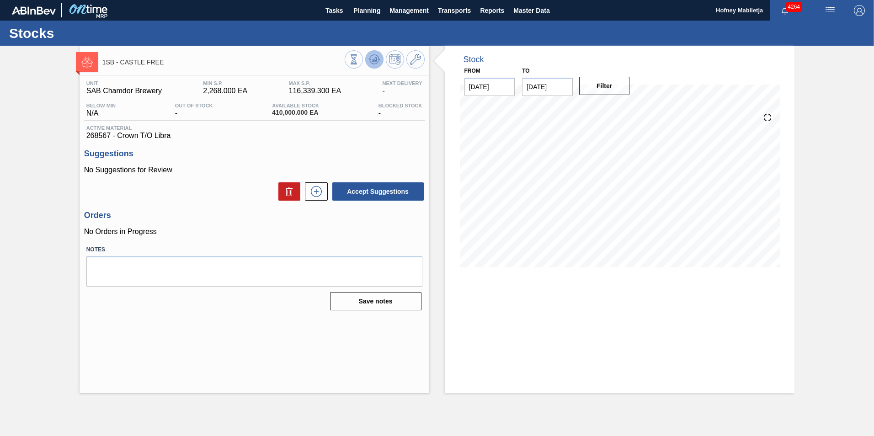
click at [370, 57] on icon at bounding box center [374, 57] width 9 height 5
